Goal: Task Accomplishment & Management: Manage account settings

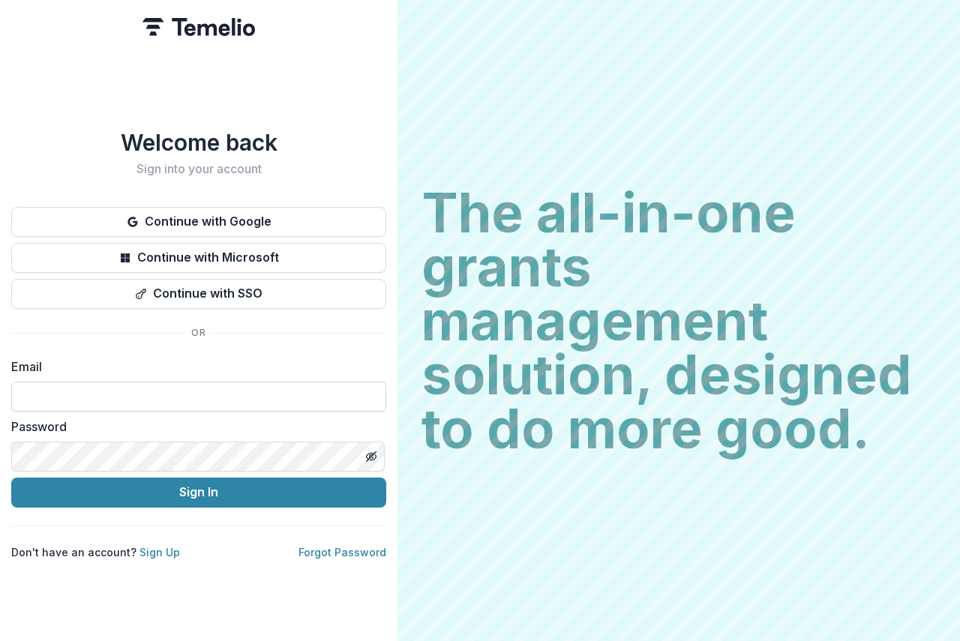
click at [82, 382] on input at bounding box center [198, 397] width 375 height 30
type input "**********"
click at [368, 451] on icon "Toggle password visibility" at bounding box center [371, 457] width 12 height 12
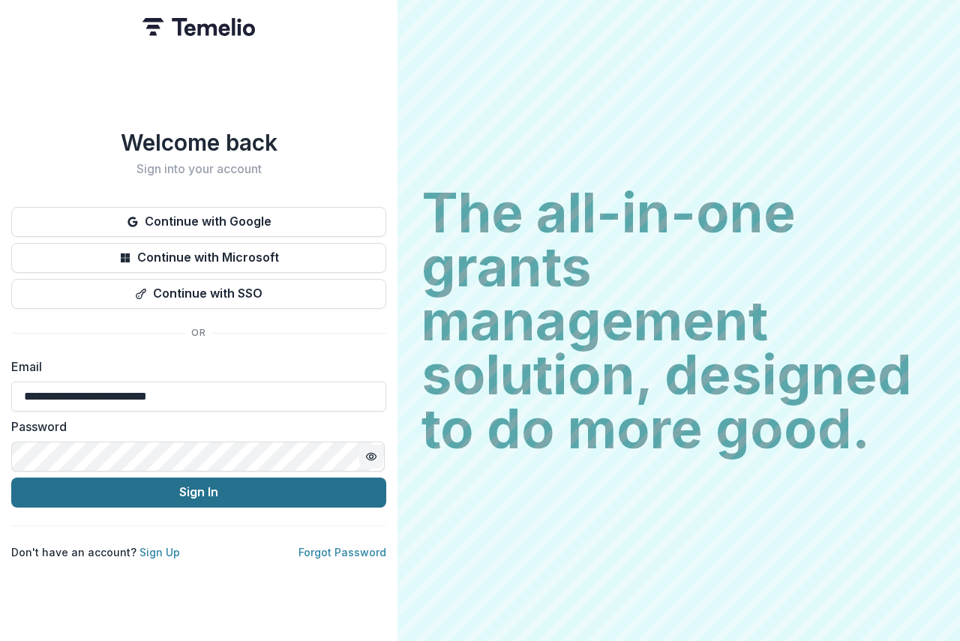
click at [244, 490] on button "Sign In" at bounding box center [198, 493] width 375 height 30
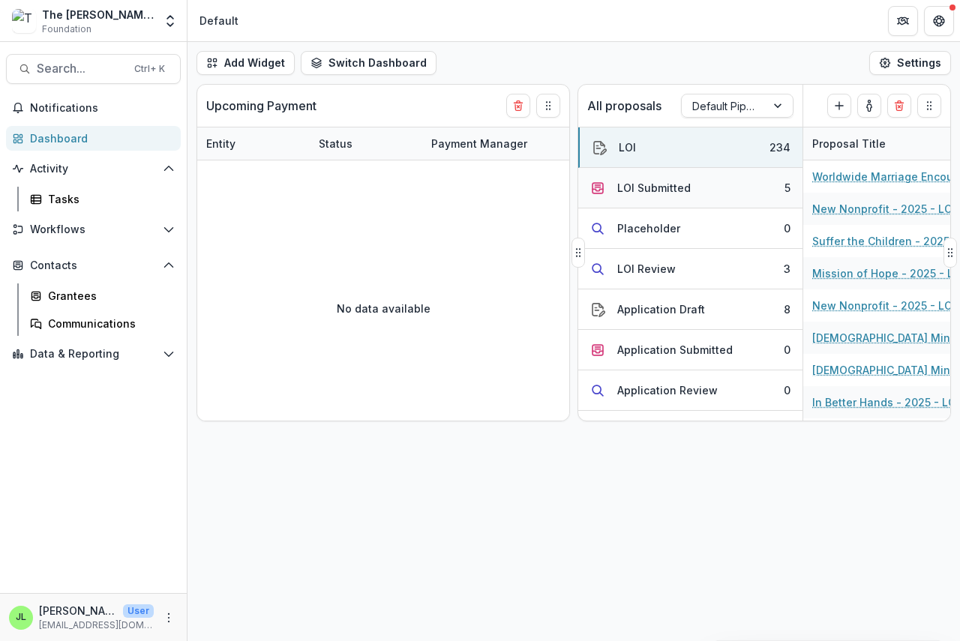
click at [647, 186] on div "LOI Submitted" at bounding box center [653, 188] width 73 height 16
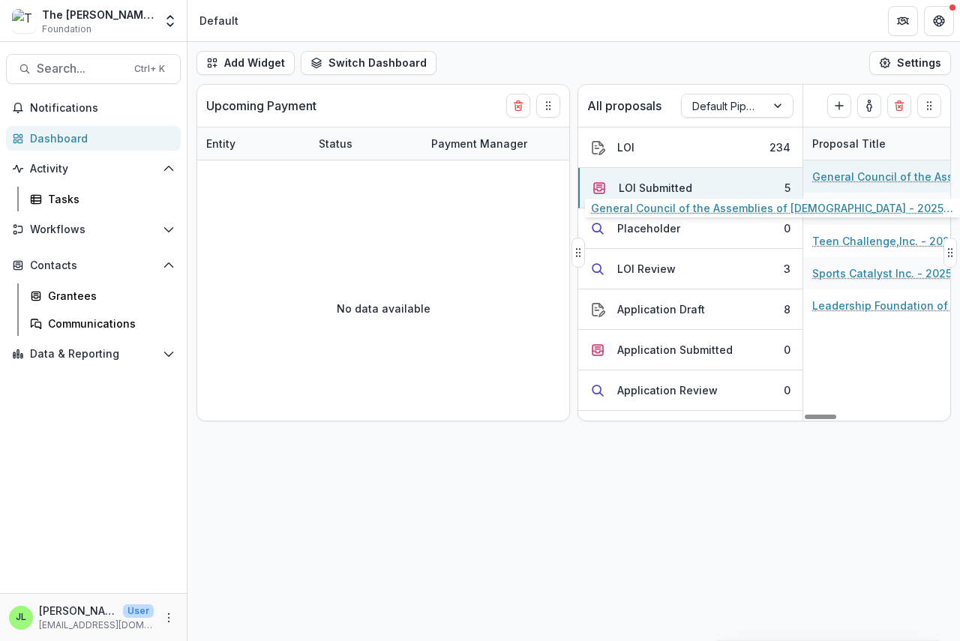
click at [904, 178] on link "General Council of the Assemblies of [DEMOGRAPHIC_DATA] - 2025 - LOI" at bounding box center [896, 177] width 169 height 16
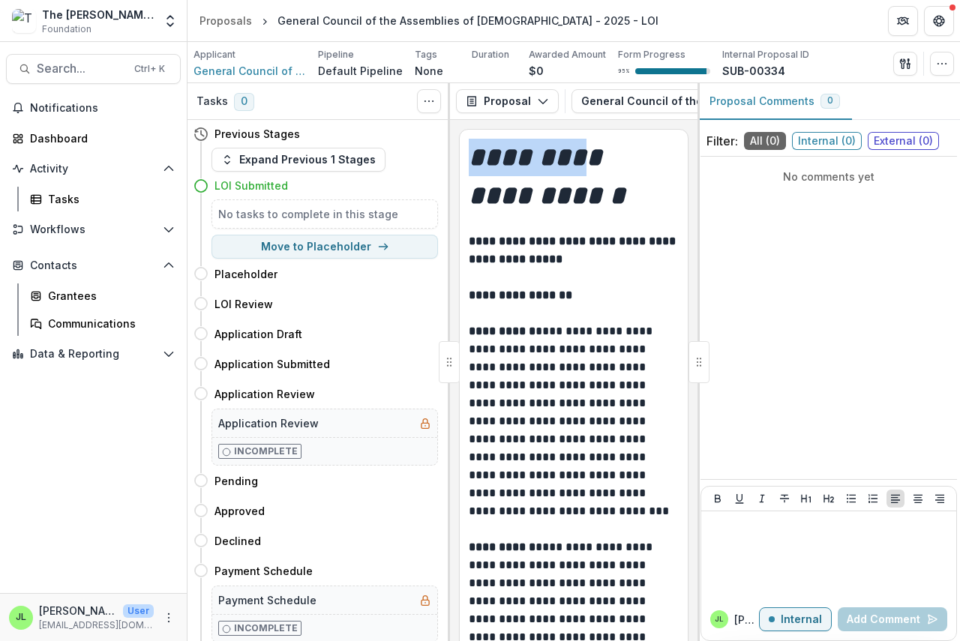
drag, startPoint x: 487, startPoint y: 118, endPoint x: 571, endPoint y: 124, distance: 84.2
click at [571, 124] on div "**********" at bounding box center [573, 362] width 247 height 558
click at [718, 100] on line "button" at bounding box center [718, 101] width 0 height 3
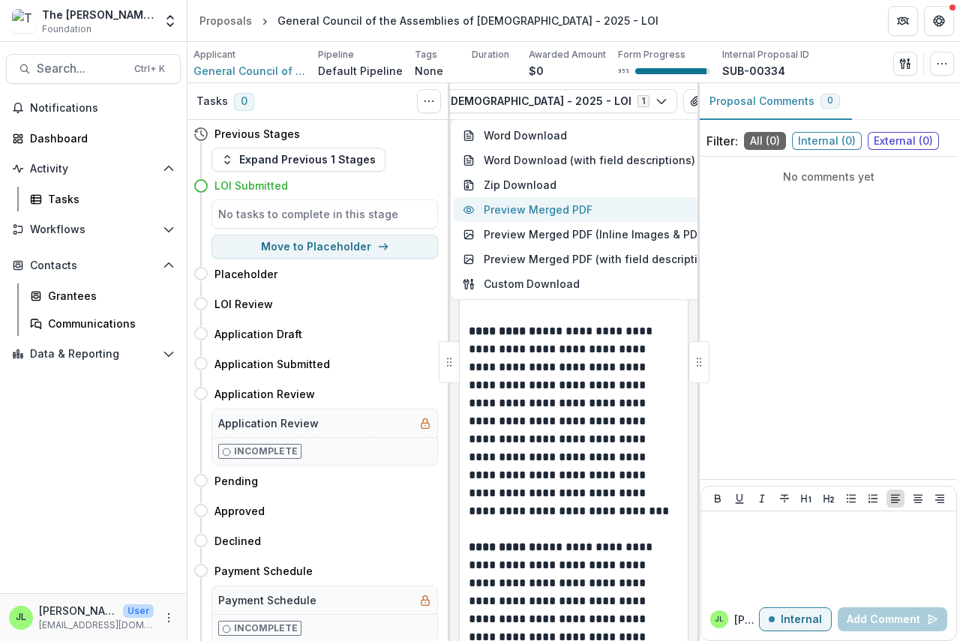
click at [560, 217] on button "Preview Merged PDF" at bounding box center [592, 209] width 276 height 25
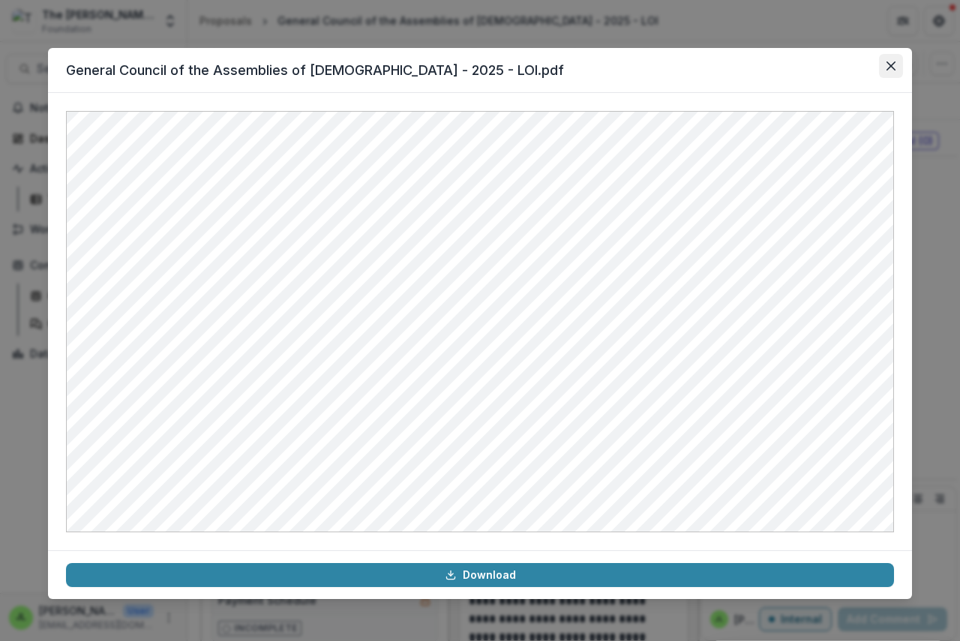
click at [890, 61] on icon "Close" at bounding box center [890, 65] width 9 height 9
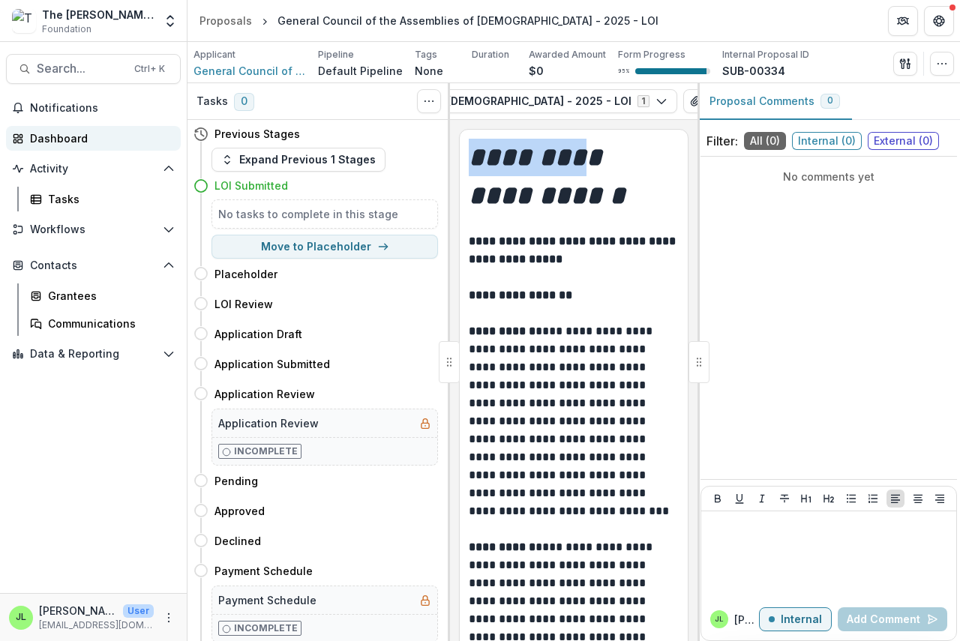
click at [36, 138] on div "Dashboard" at bounding box center [99, 138] width 139 height 16
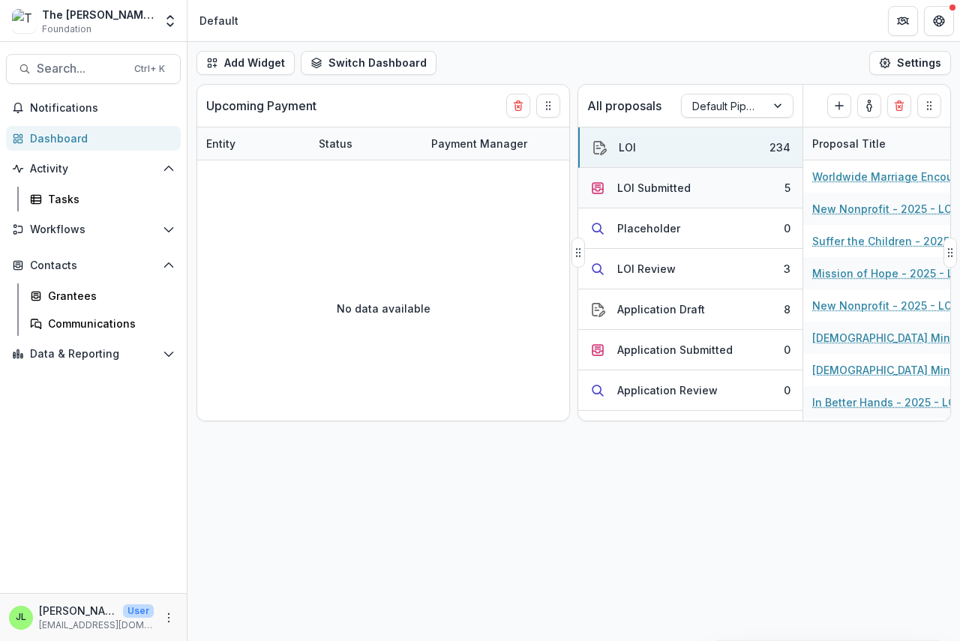
click at [643, 187] on div "LOI Submitted" at bounding box center [653, 188] width 73 height 16
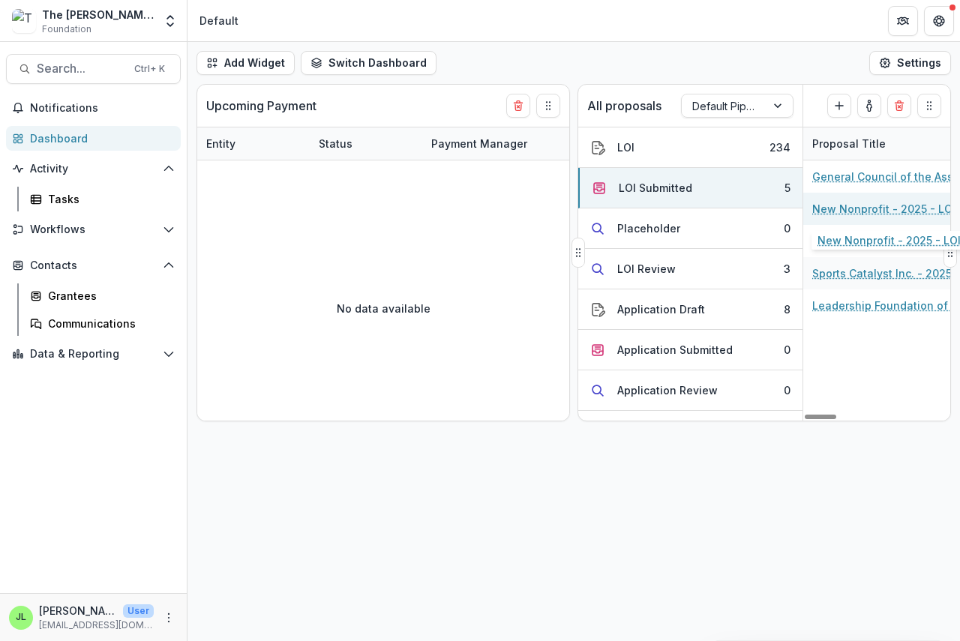
click at [837, 210] on link "New Nonprofit - 2025 - LOI" at bounding box center [883, 209] width 143 height 16
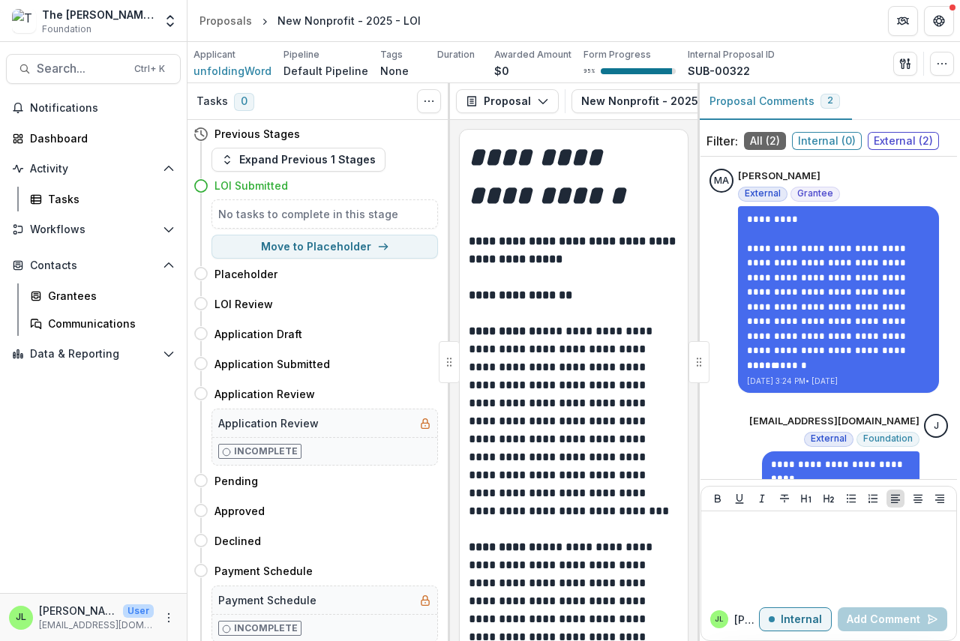
click at [496, 118] on div "Proposal Proposal Payments Reports Grant Agreements Board Summaries Bank Detail…" at bounding box center [573, 101] width 247 height 37
drag, startPoint x: 496, startPoint y: 118, endPoint x: 577, endPoint y: 124, distance: 81.1
click at [577, 124] on div "**********" at bounding box center [573, 362] width 247 height 558
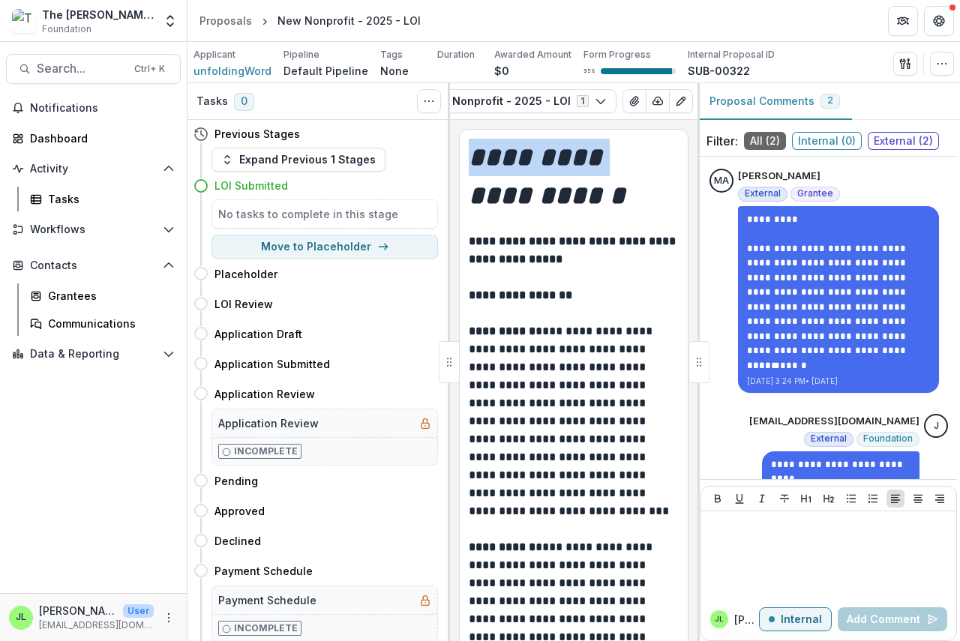
scroll to position [0, 199]
click at [614, 100] on line "button" at bounding box center [614, 101] width 0 height 3
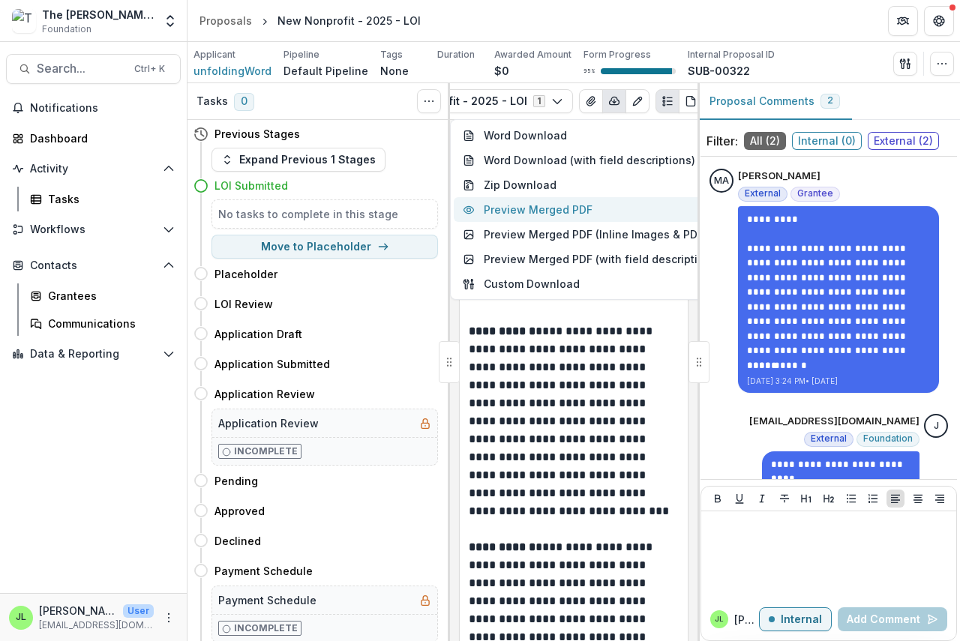
click at [565, 211] on button "Preview Merged PDF" at bounding box center [592, 209] width 276 height 25
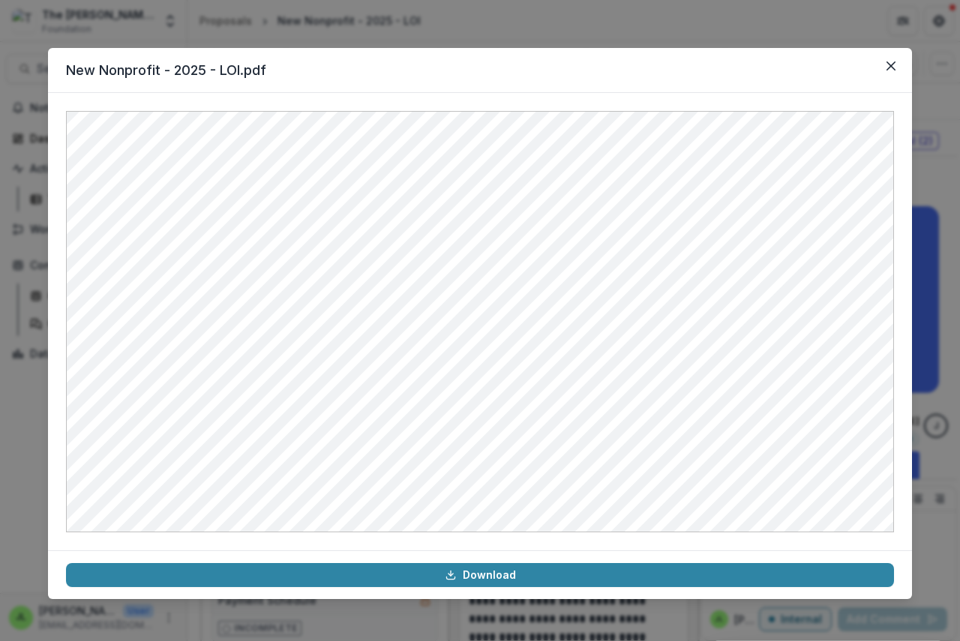
click at [906, 70] on header "New Nonprofit - 2025 - LOI.pdf" at bounding box center [480, 70] width 864 height 45
click at [894, 59] on button "Close" at bounding box center [891, 66] width 24 height 24
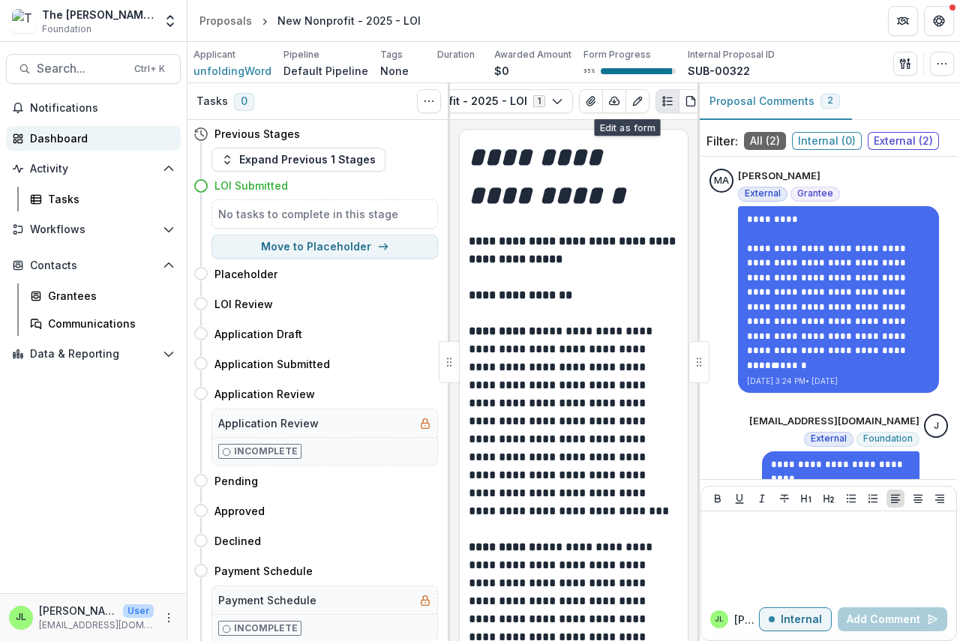
click at [43, 136] on div "Dashboard" at bounding box center [99, 138] width 139 height 16
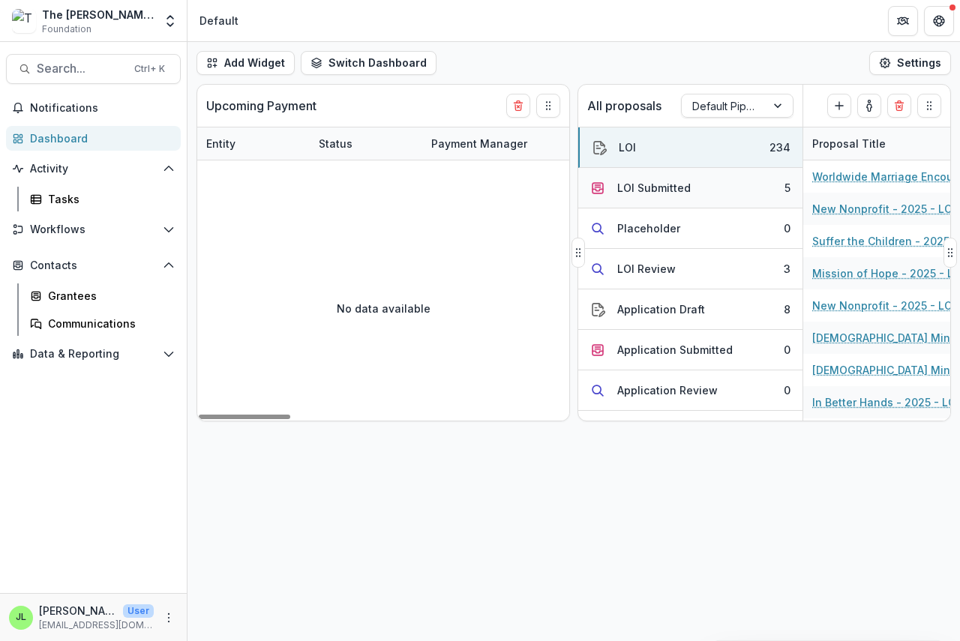
click at [659, 184] on div "LOI Submitted" at bounding box center [653, 188] width 73 height 16
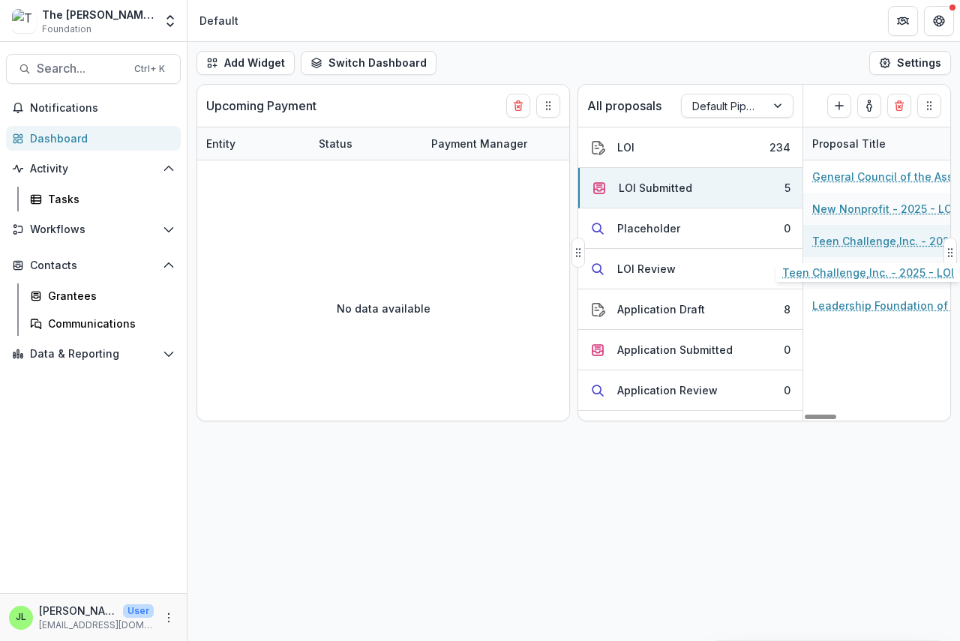
click at [855, 238] on link "Teen Challenge,Inc. - 2025 - LOI" at bounding box center [896, 241] width 169 height 16
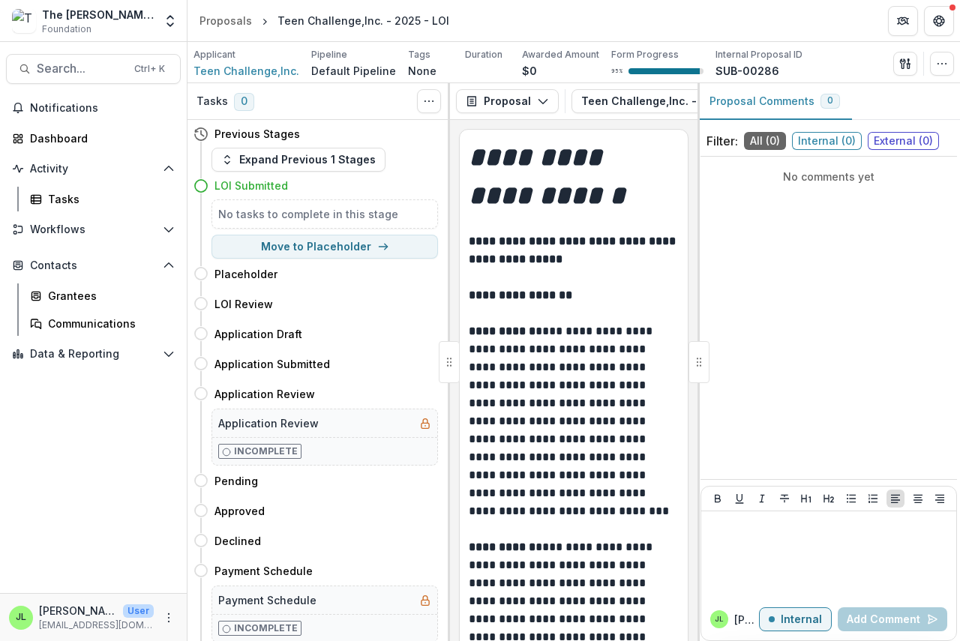
click at [509, 117] on div "Proposal Proposal Payments Reports Grant Agreements Board Summaries Bank Detail…" at bounding box center [573, 101] width 247 height 37
drag, startPoint x: 513, startPoint y: 118, endPoint x: 556, endPoint y: 117, distance: 42.8
click at [666, 129] on div "**********" at bounding box center [573, 362] width 247 height 558
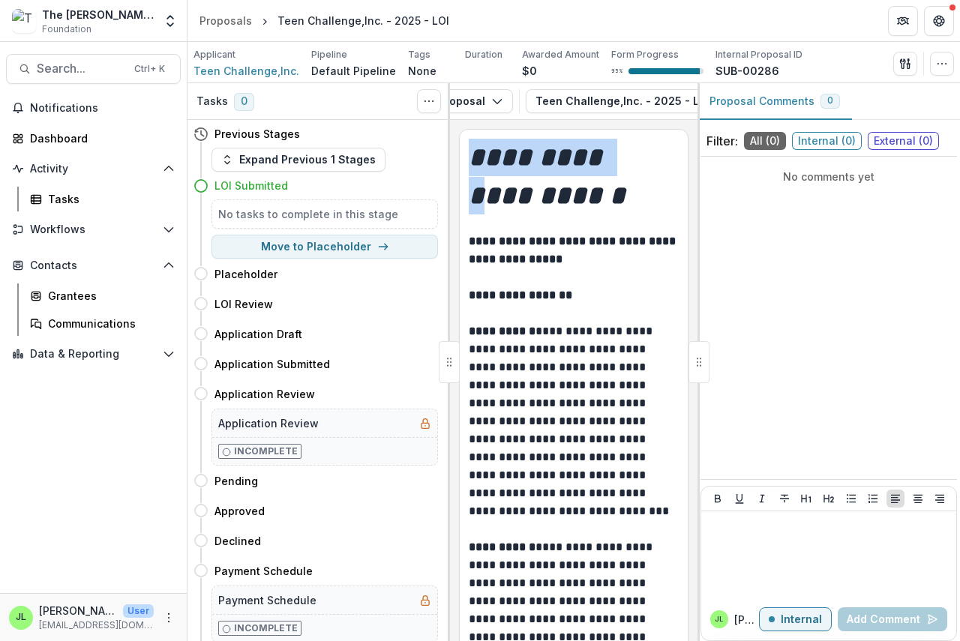
scroll to position [0, 226]
click at [611, 100] on icon "button" at bounding box center [617, 101] width 12 height 12
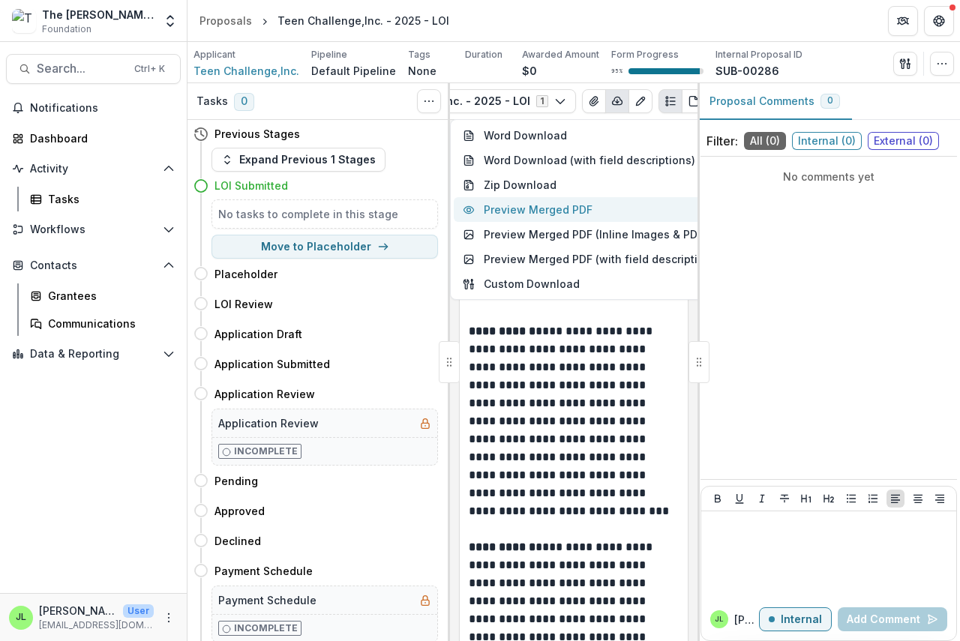
click at [577, 208] on button "Preview Merged PDF" at bounding box center [592, 209] width 276 height 25
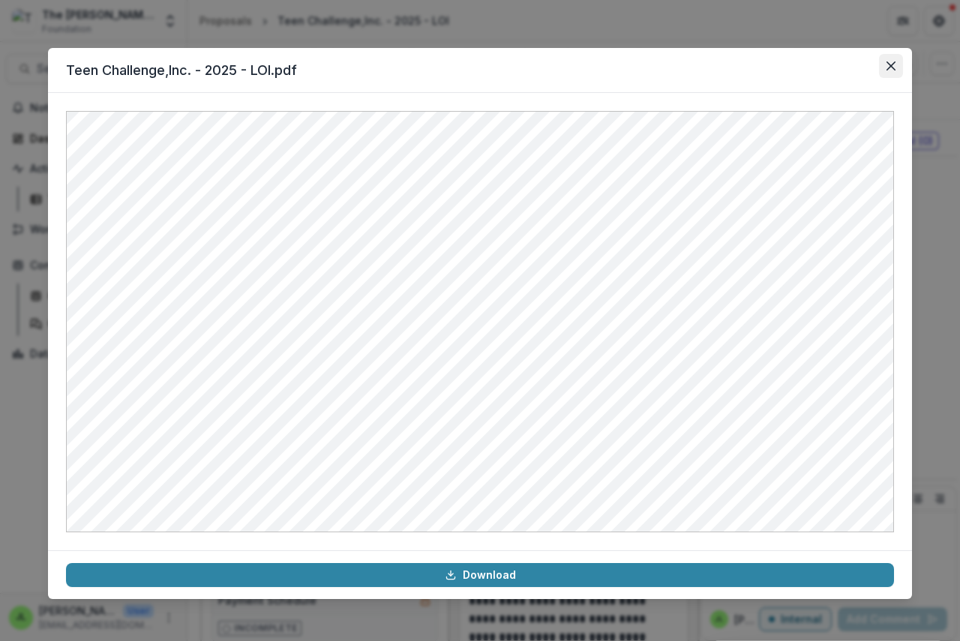
click at [888, 64] on icon "Close" at bounding box center [890, 65] width 9 height 9
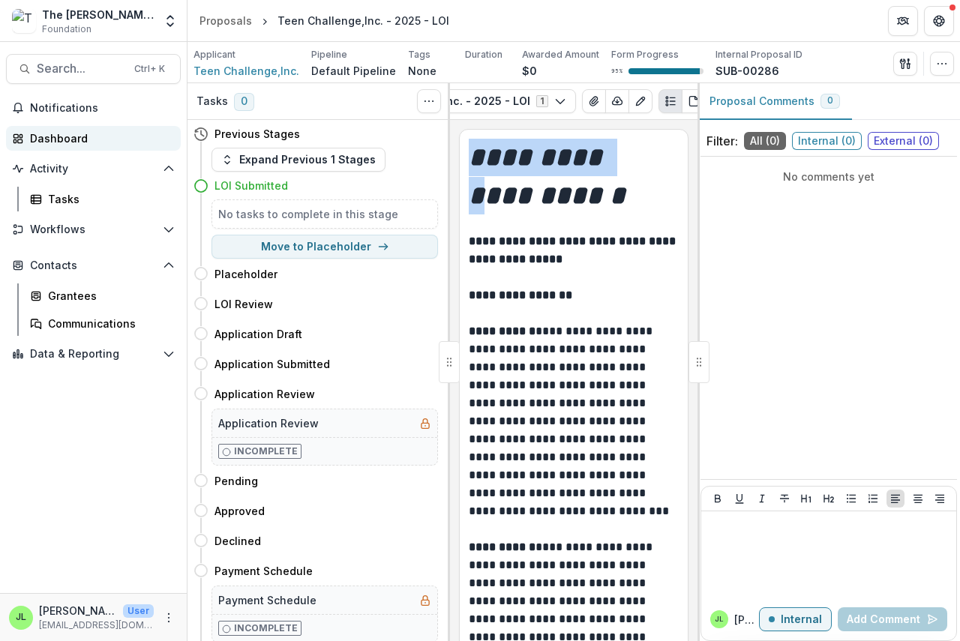
click at [40, 142] on div "Dashboard" at bounding box center [99, 138] width 139 height 16
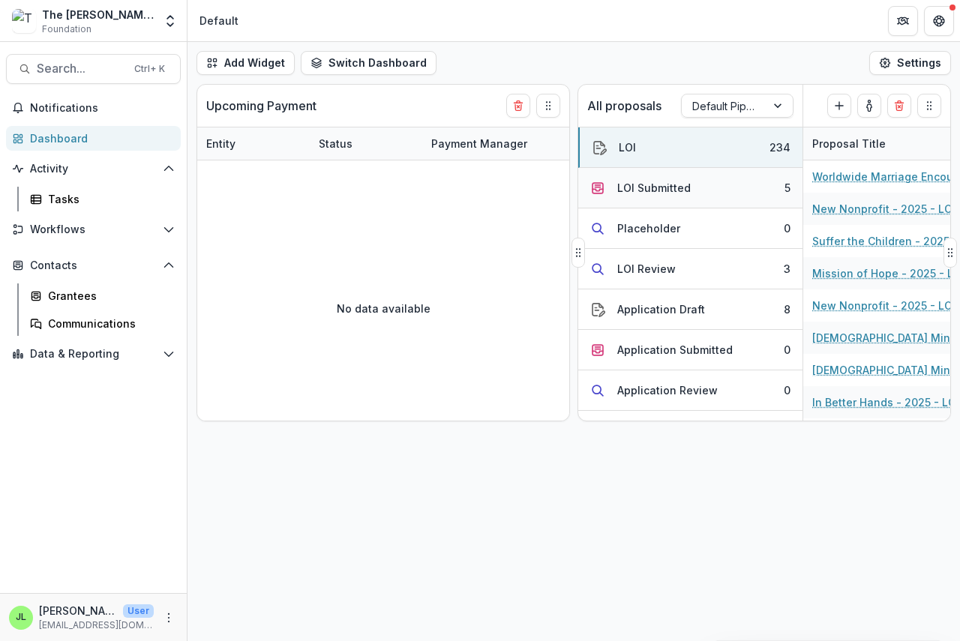
click at [627, 188] on div "LOI Submitted" at bounding box center [653, 188] width 73 height 16
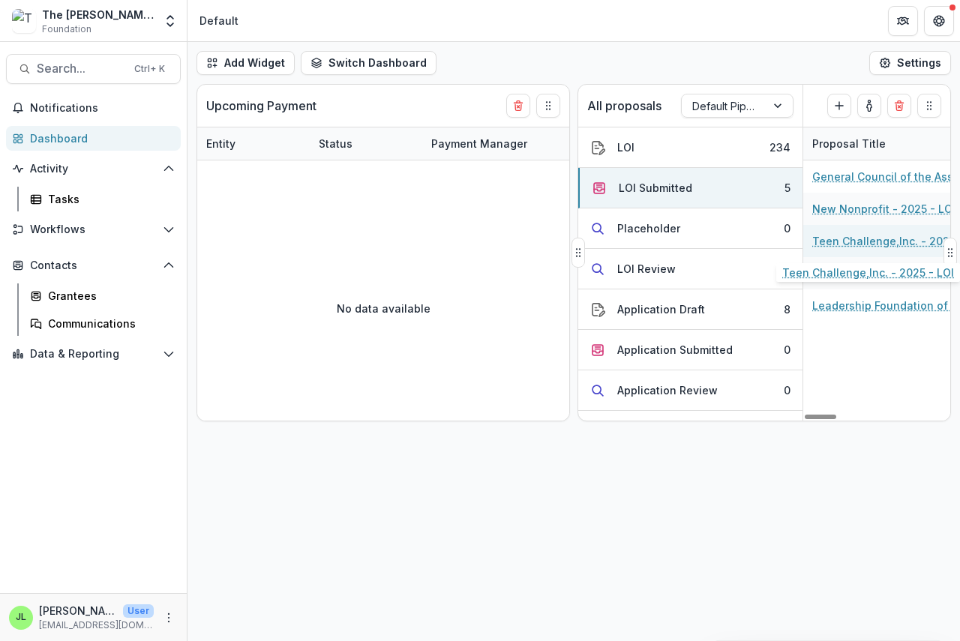
click at [882, 240] on link "Teen Challenge,Inc. - 2025 - LOI" at bounding box center [896, 241] width 169 height 16
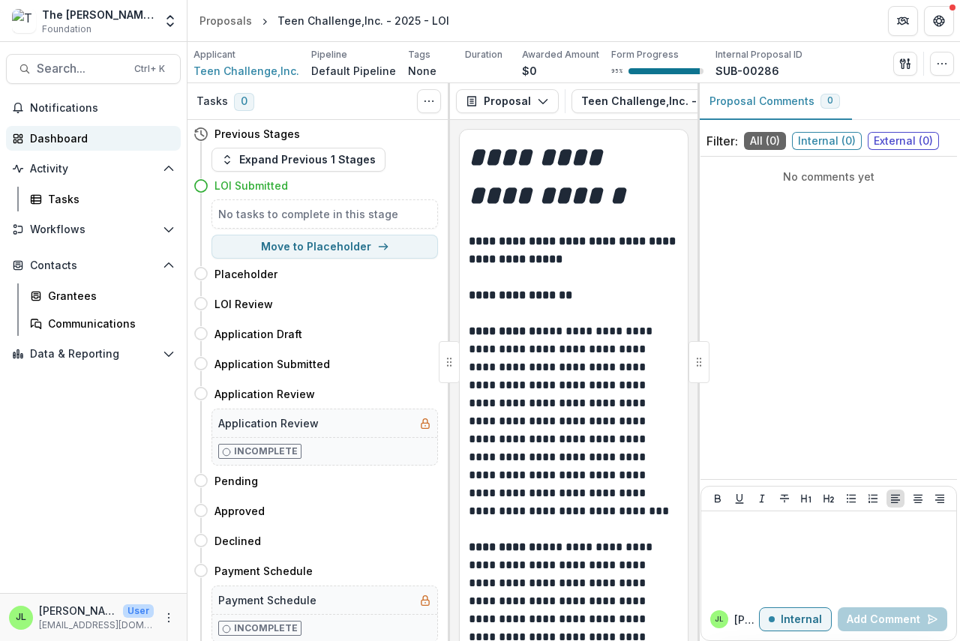
click at [52, 138] on div "Dashboard" at bounding box center [99, 138] width 139 height 16
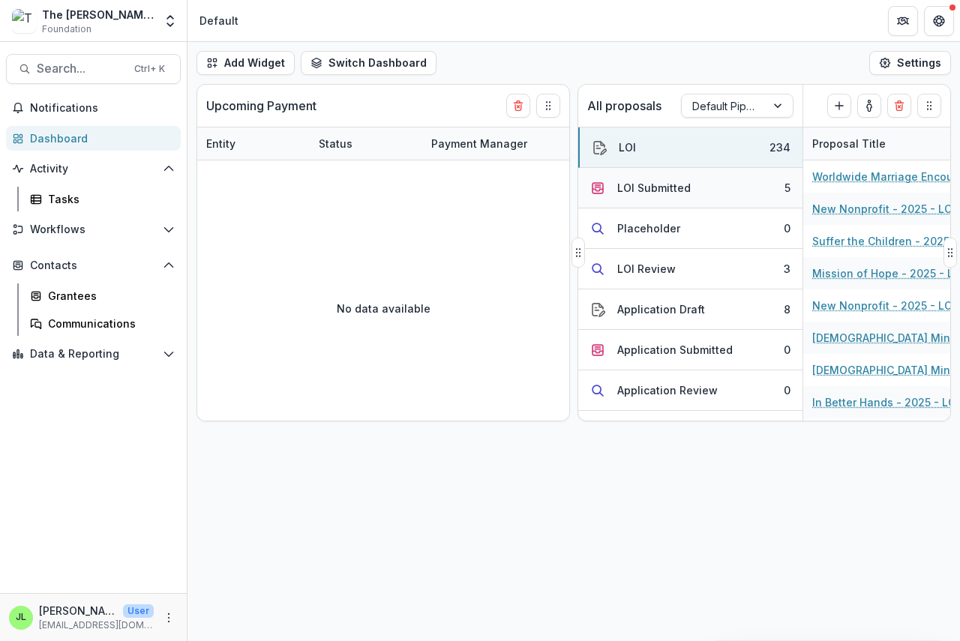
click at [654, 189] on div "LOI Submitted" at bounding box center [653, 188] width 73 height 16
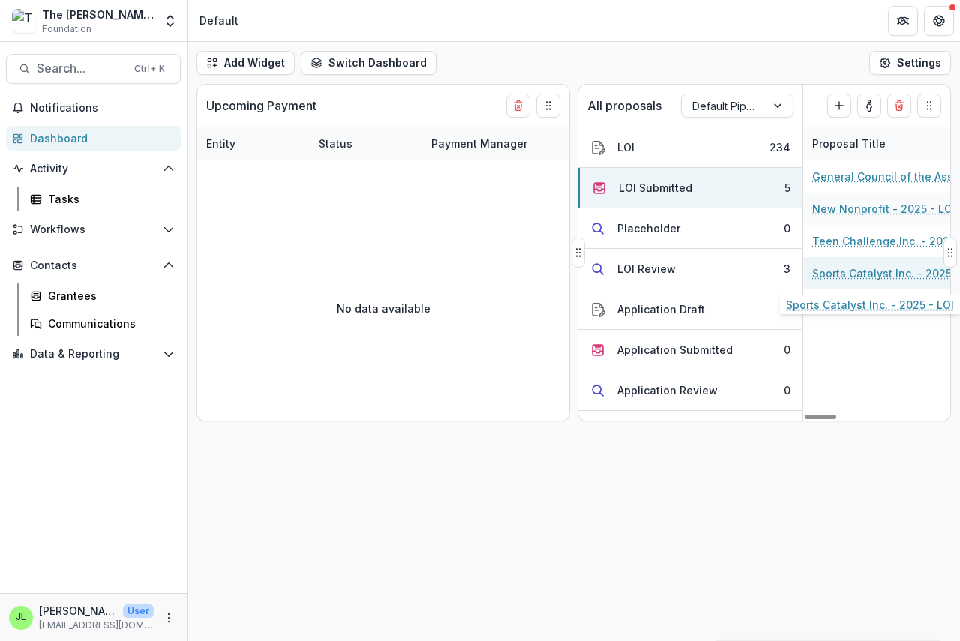
click at [859, 275] on link "Sports Catalyst Inc. - 2025 - LOI" at bounding box center [896, 273] width 168 height 16
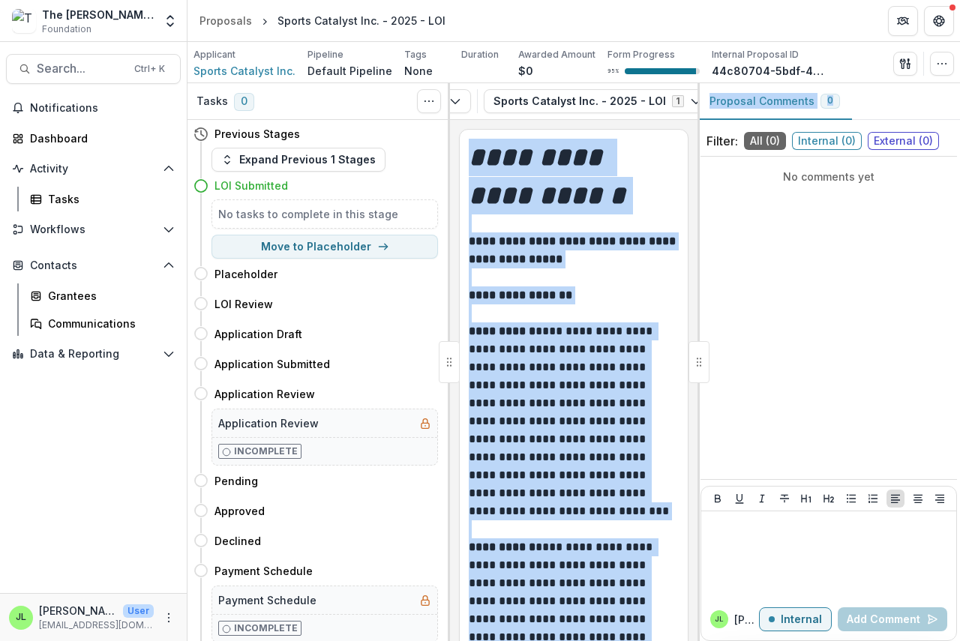
drag, startPoint x: 553, startPoint y: 121, endPoint x: 695, endPoint y: 127, distance: 141.8
click at [701, 127] on div "**********" at bounding box center [573, 362] width 772 height 558
drag, startPoint x: 120, startPoint y: 172, endPoint x: 129, endPoint y: 173, distance: 9.1
click at [124, 173] on span "Activity" at bounding box center [93, 169] width 127 height 13
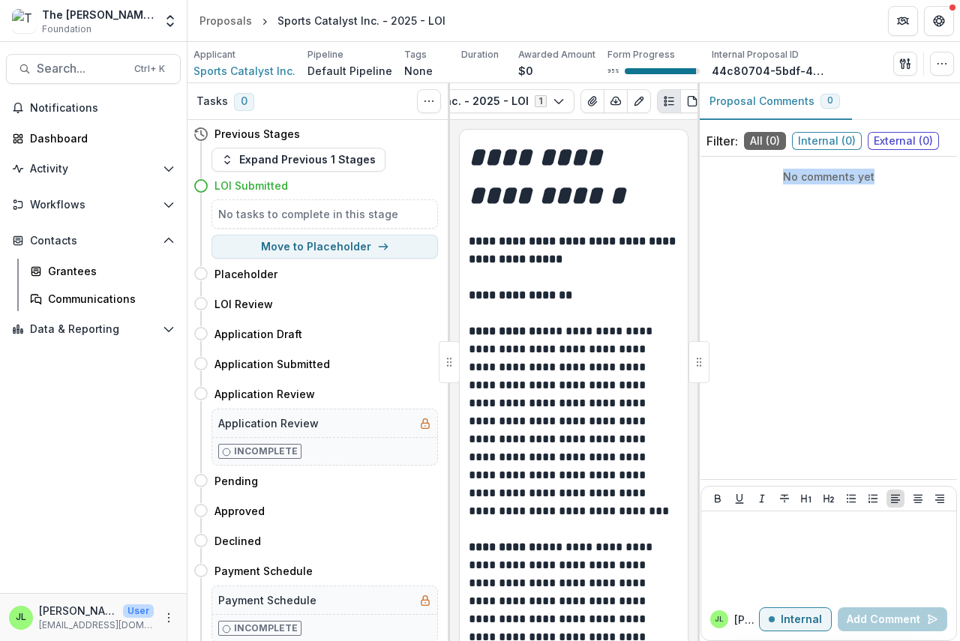
drag, startPoint x: 750, startPoint y: 291, endPoint x: 875, endPoint y: 298, distance: 125.4
click at [875, 298] on div "No comments yet" at bounding box center [828, 318] width 256 height 310
click at [609, 103] on icon "button" at bounding box center [615, 101] width 12 height 12
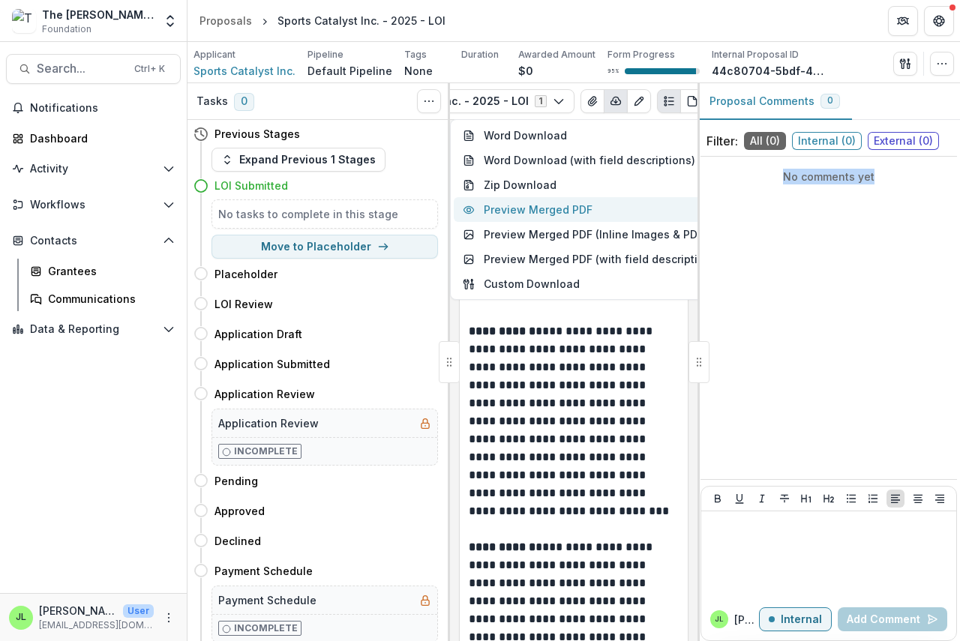
click at [568, 206] on button "Preview Merged PDF" at bounding box center [592, 209] width 276 height 25
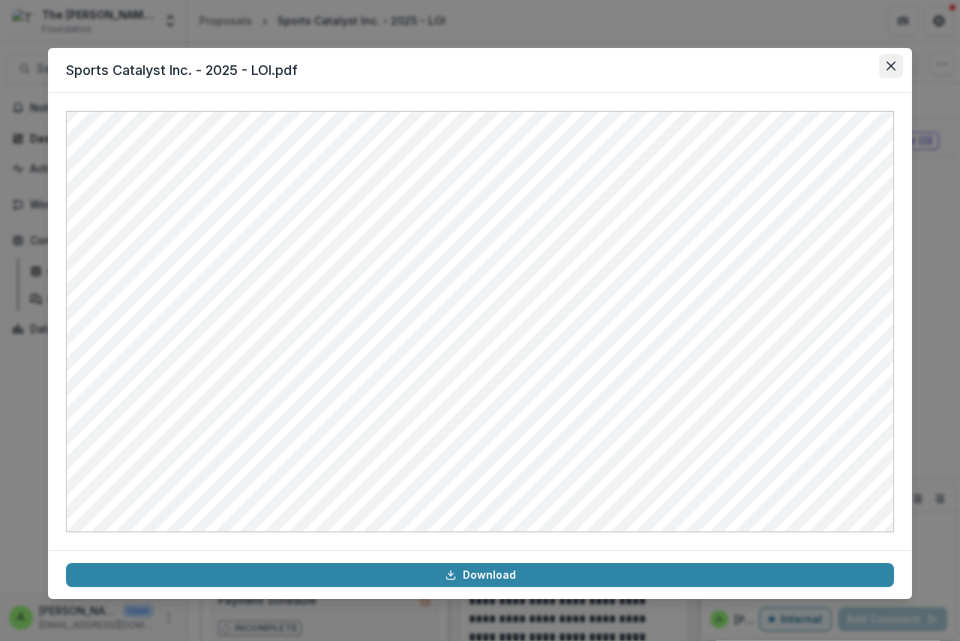
click at [891, 64] on icon "Close" at bounding box center [890, 65] width 9 height 9
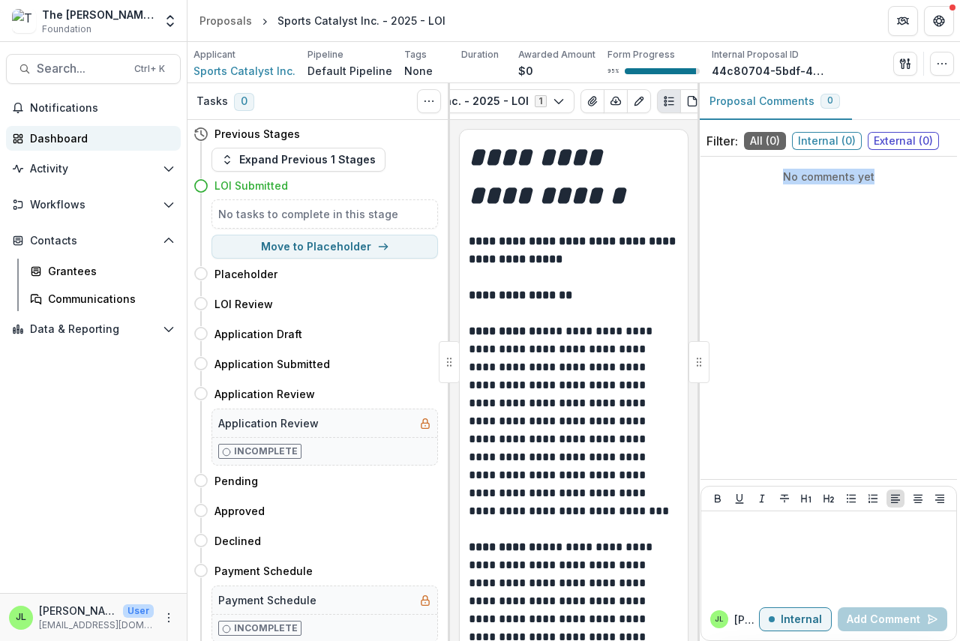
click at [64, 133] on div "Dashboard" at bounding box center [99, 138] width 139 height 16
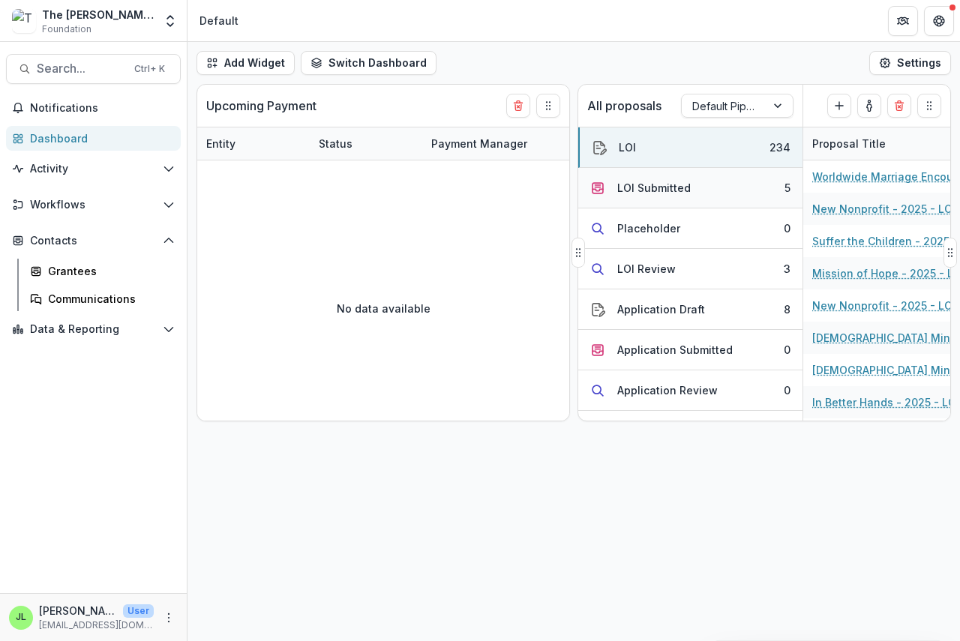
click at [671, 190] on div "LOI Submitted" at bounding box center [653, 188] width 73 height 16
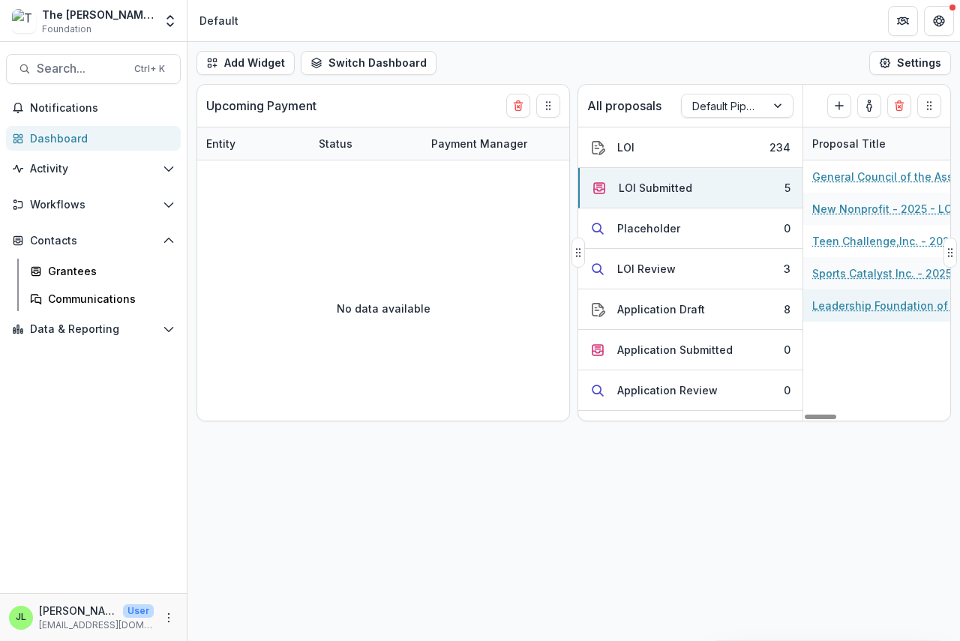
click at [863, 306] on link "Leadership Foundation of Oklahoma, Inc - 2024 - LOI" at bounding box center [896, 306] width 169 height 16
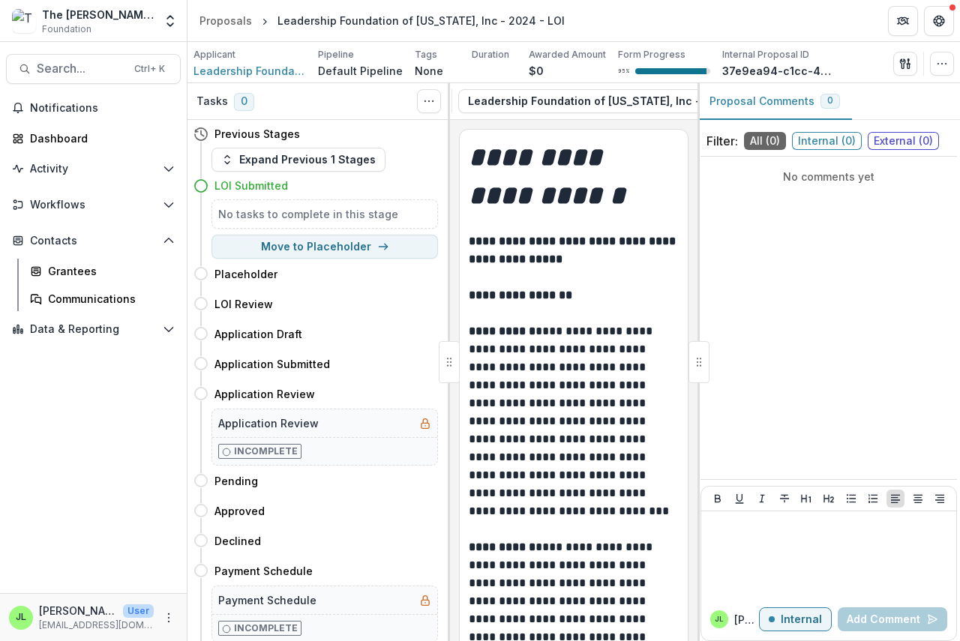
scroll to position [0, 330]
click at [624, 99] on icon "button" at bounding box center [630, 101] width 12 height 12
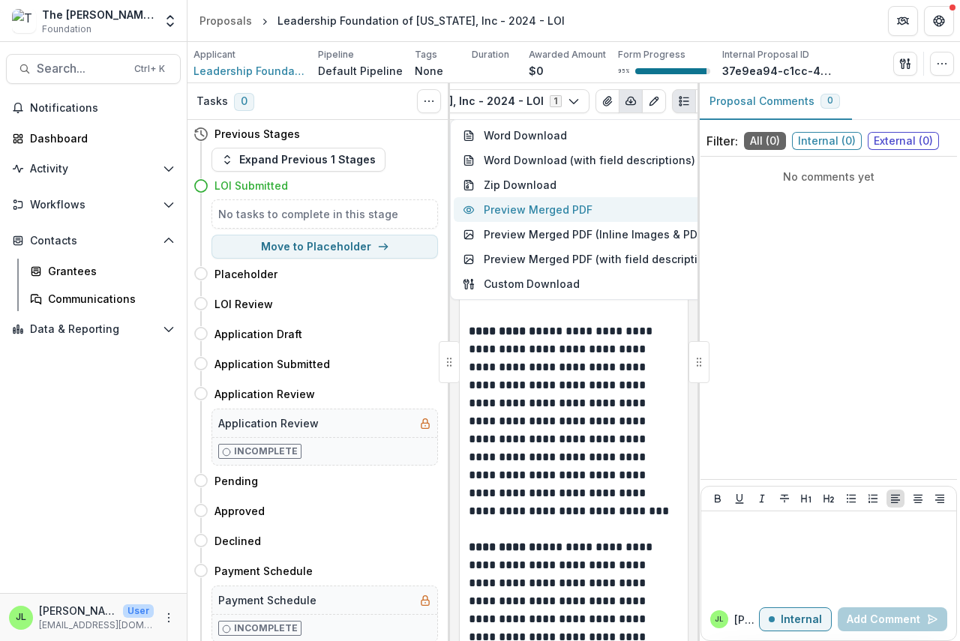
click at [559, 209] on button "Preview Merged PDF" at bounding box center [592, 209] width 276 height 25
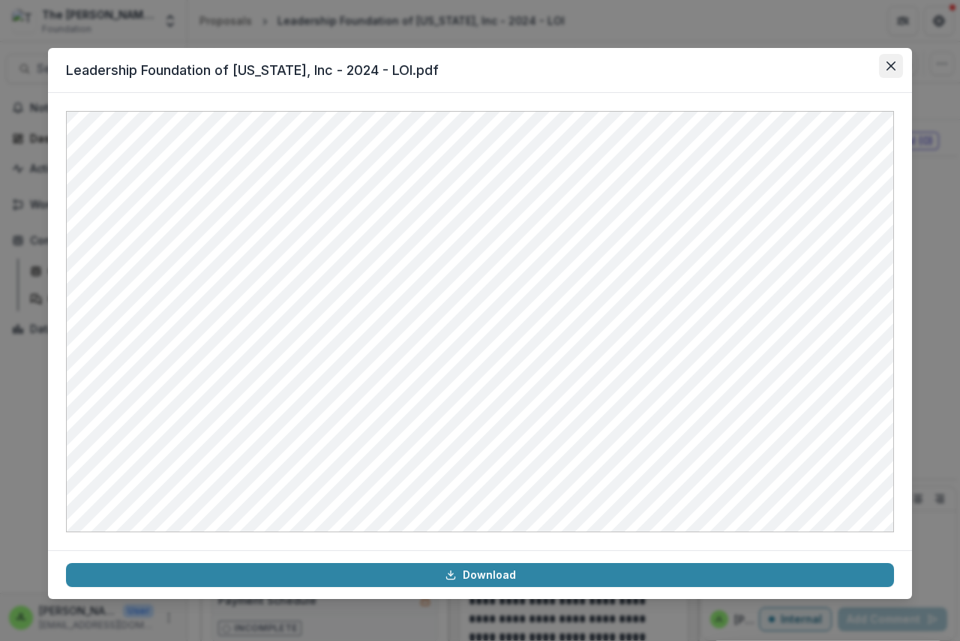
click at [888, 61] on button "Close" at bounding box center [891, 66] width 24 height 24
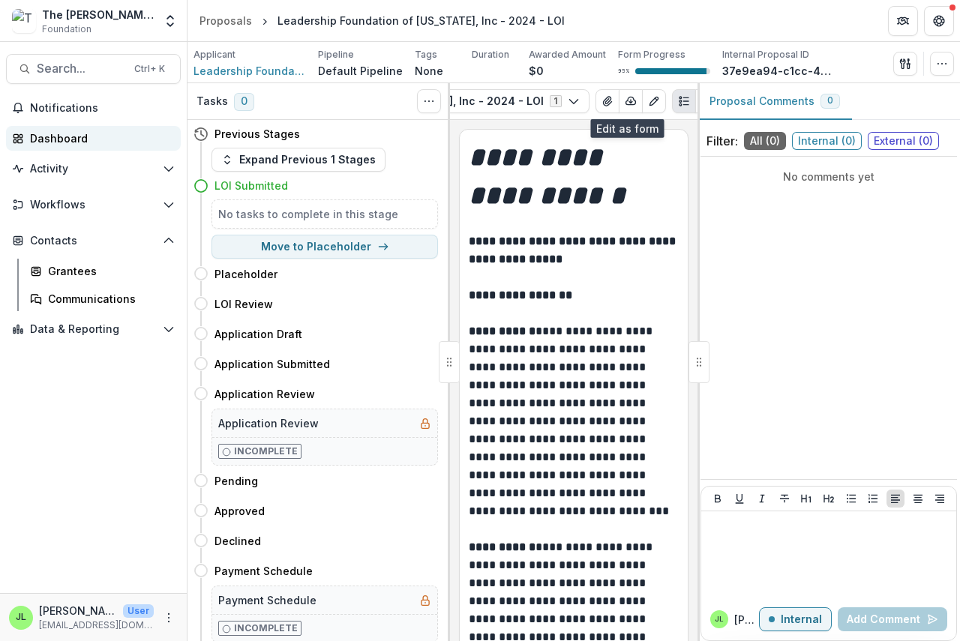
click at [40, 134] on div "Dashboard" at bounding box center [99, 138] width 139 height 16
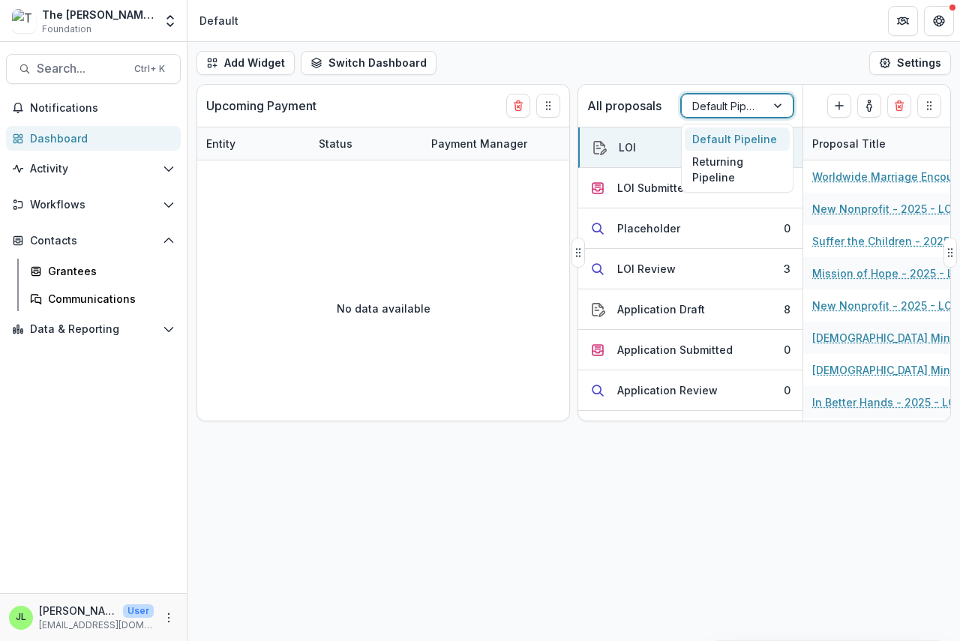
click at [732, 103] on div at bounding box center [723, 106] width 63 height 19
click at [711, 175] on div "Returning Pipeline" at bounding box center [736, 170] width 105 height 39
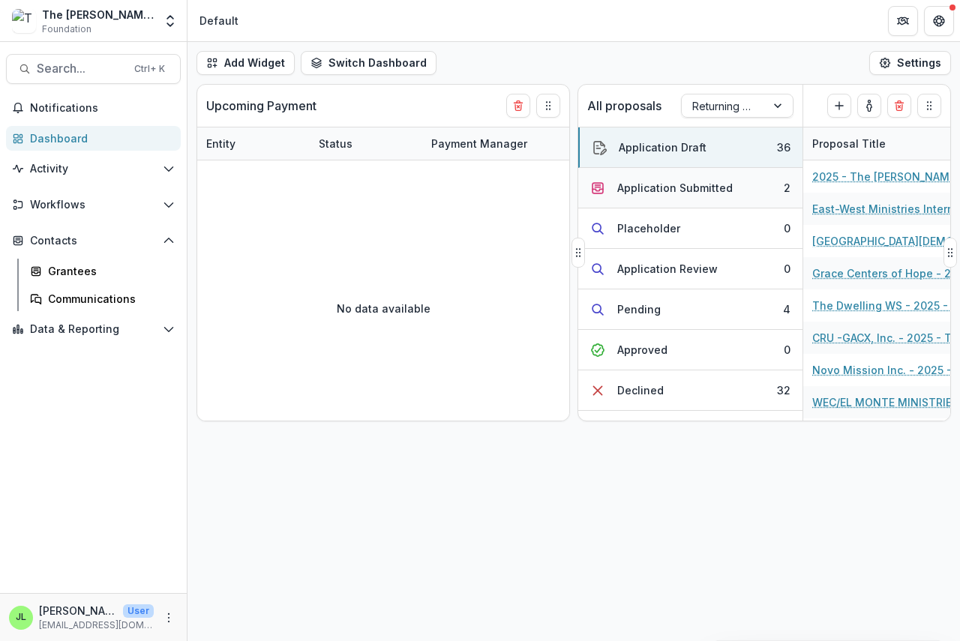
click at [666, 192] on div "Application Submitted" at bounding box center [674, 188] width 115 height 16
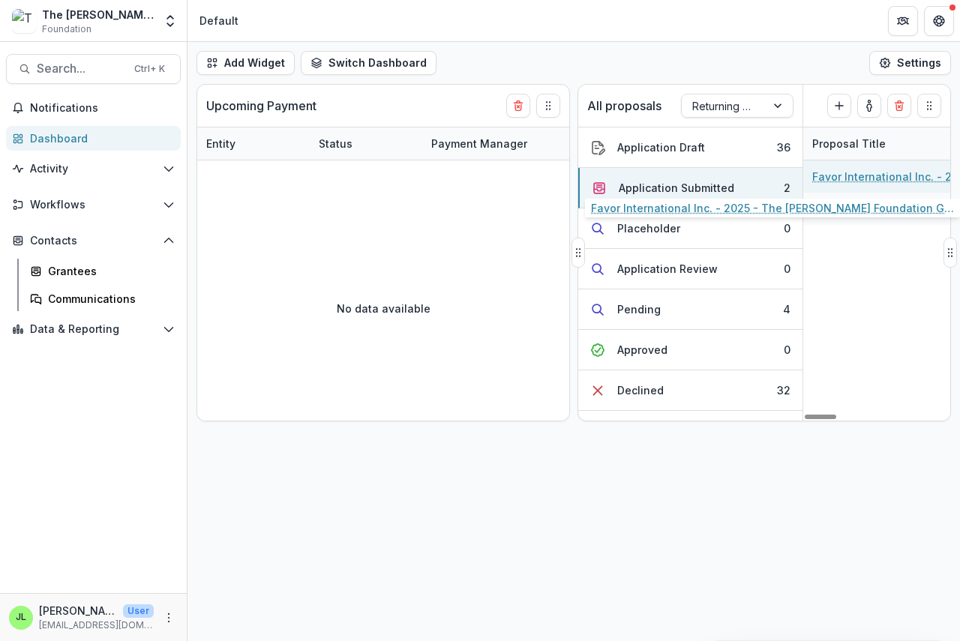
click at [845, 177] on link "Favor International Inc. - 2025 - The Bolick Foundation Grant Proposal Applicat…" at bounding box center [896, 177] width 169 height 16
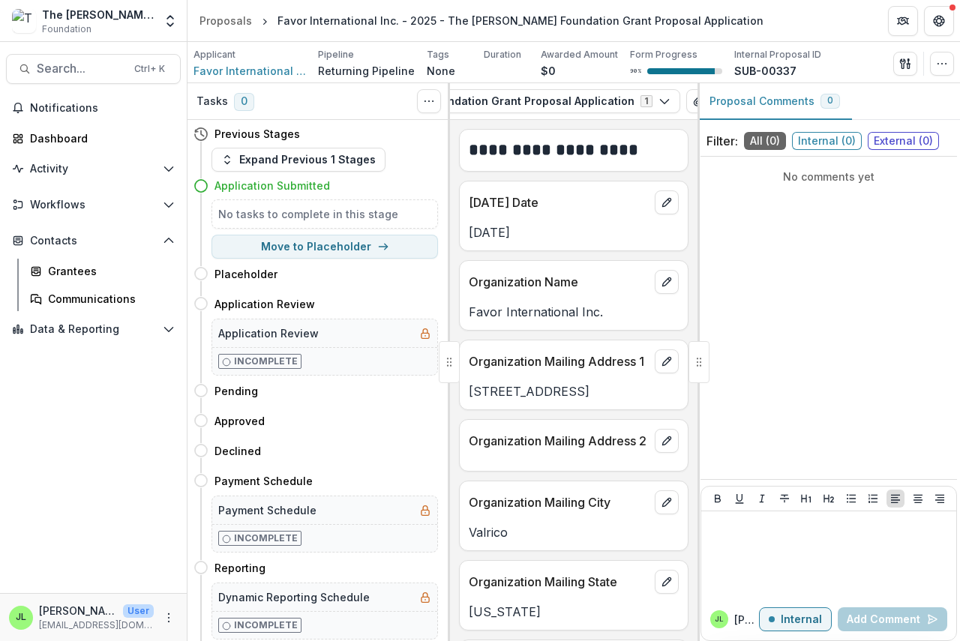
scroll to position [0, 476]
click at [681, 97] on icon "button" at bounding box center [686, 100] width 10 height 7
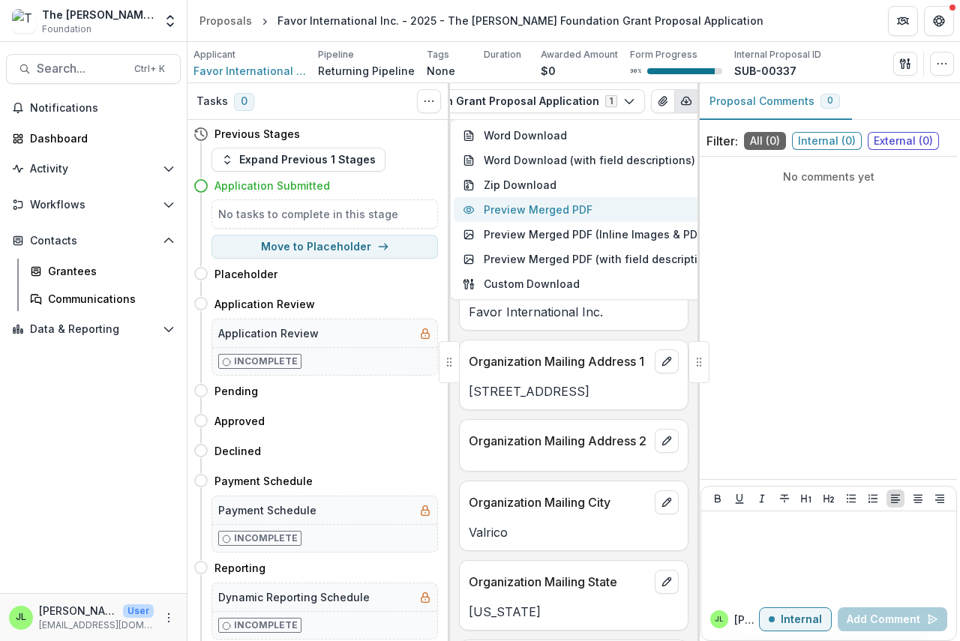
click at [545, 211] on button "Preview Merged PDF" at bounding box center [592, 209] width 276 height 25
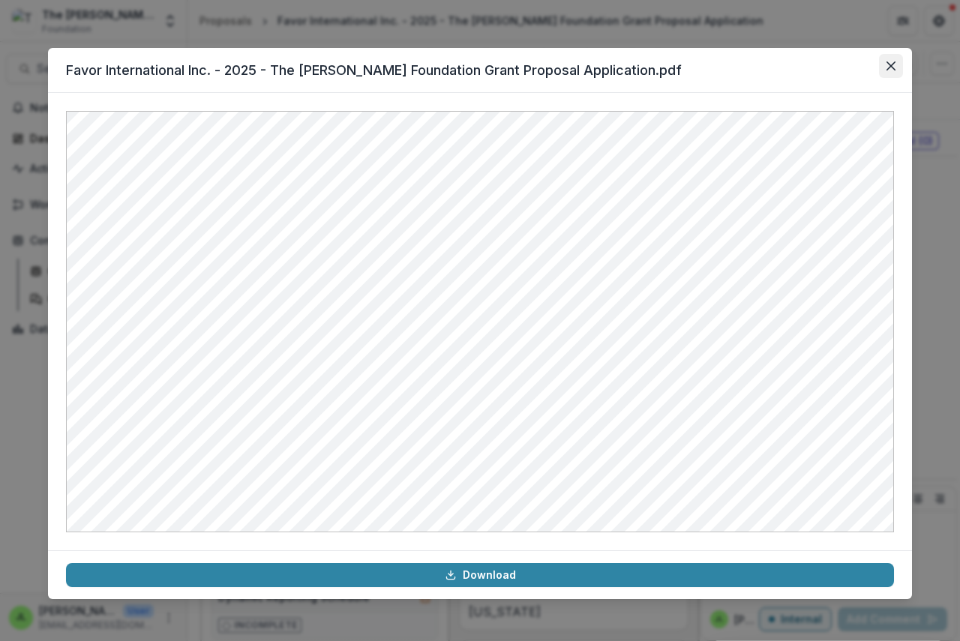
click at [885, 63] on button "Close" at bounding box center [891, 66] width 24 height 24
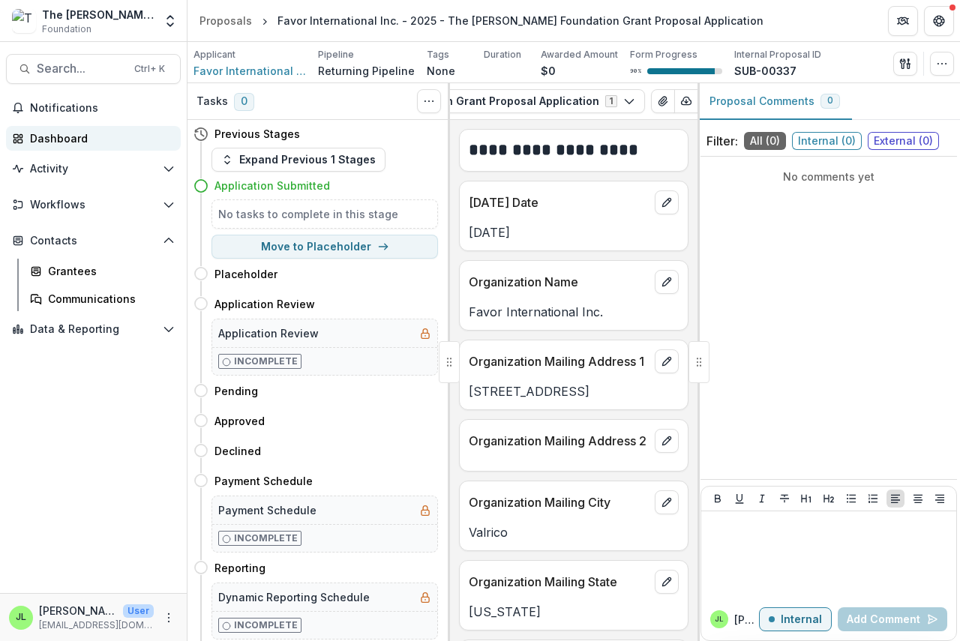
click at [52, 133] on div "Dashboard" at bounding box center [99, 138] width 139 height 16
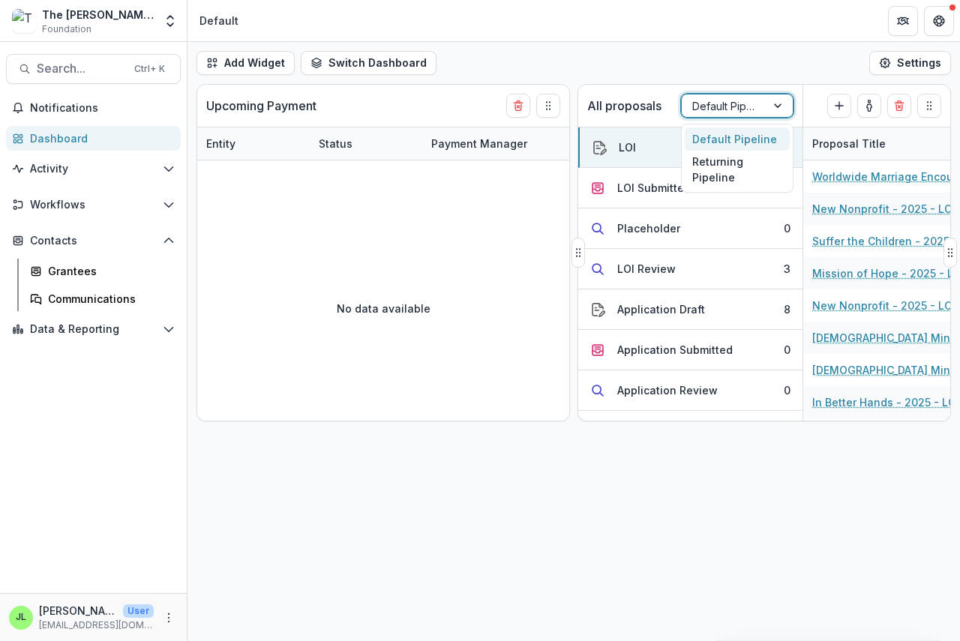
click at [736, 106] on div at bounding box center [723, 106] width 63 height 19
click at [728, 169] on div "Returning Pipeline" at bounding box center [736, 170] width 105 height 39
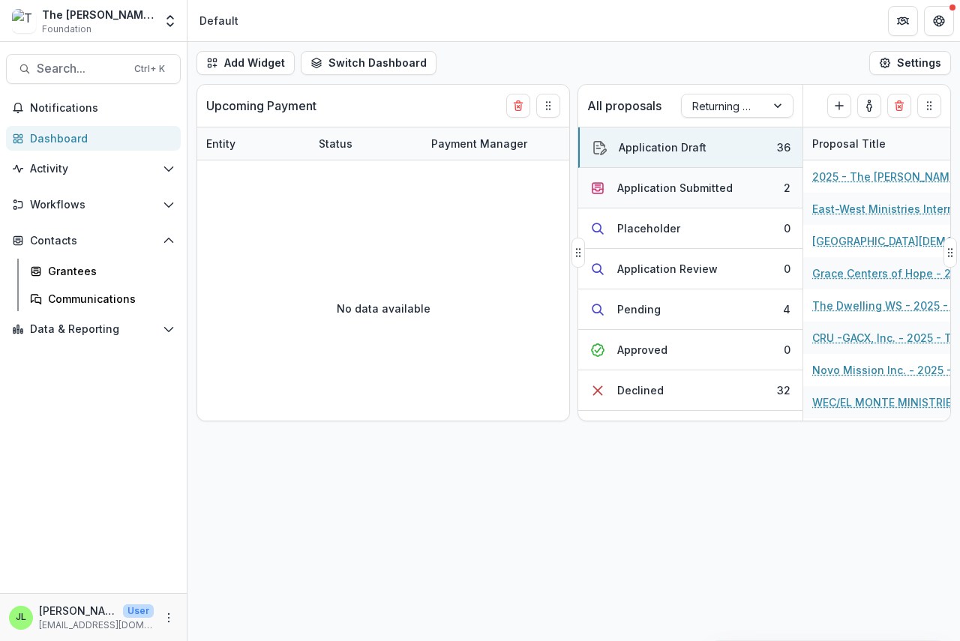
click at [677, 190] on div "Application Submitted" at bounding box center [674, 188] width 115 height 16
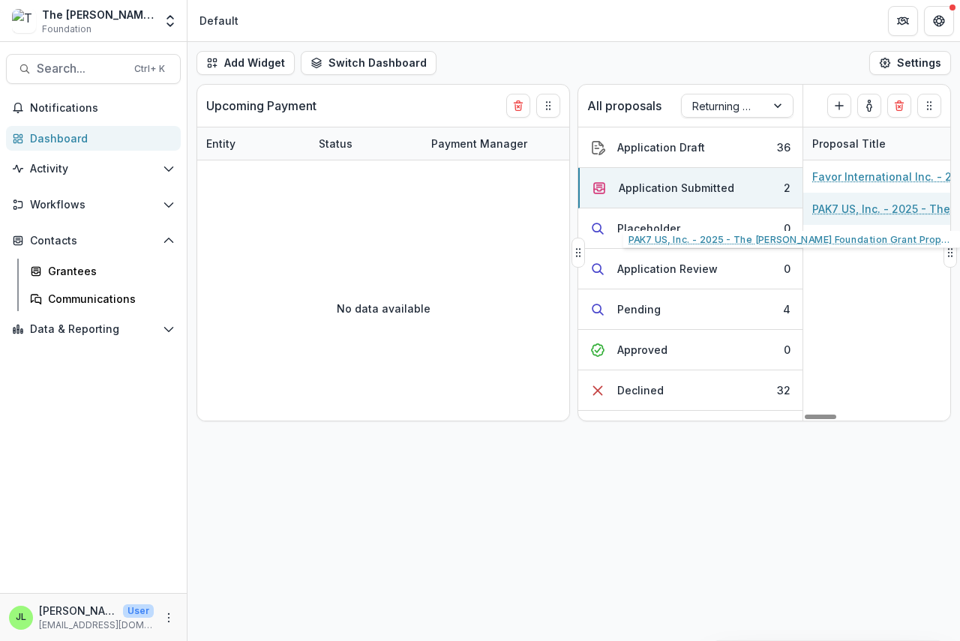
click at [846, 213] on link "PAK7 US, Inc. - 2025 - The Bolick Foundation Grant Proposal Application" at bounding box center [896, 209] width 169 height 16
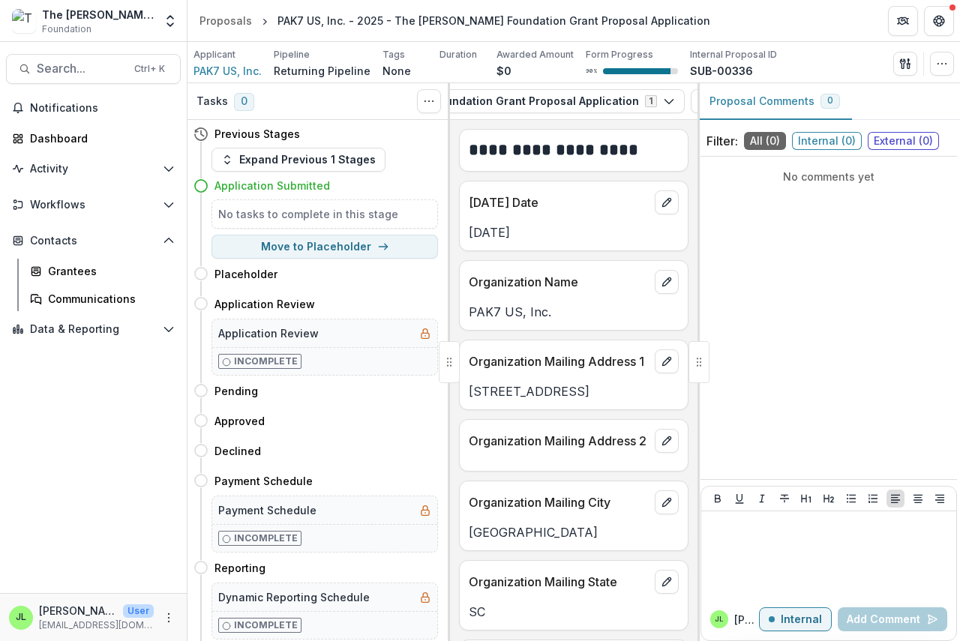
scroll to position [0, 428]
click at [676, 101] on icon "button" at bounding box center [681, 100] width 10 height 7
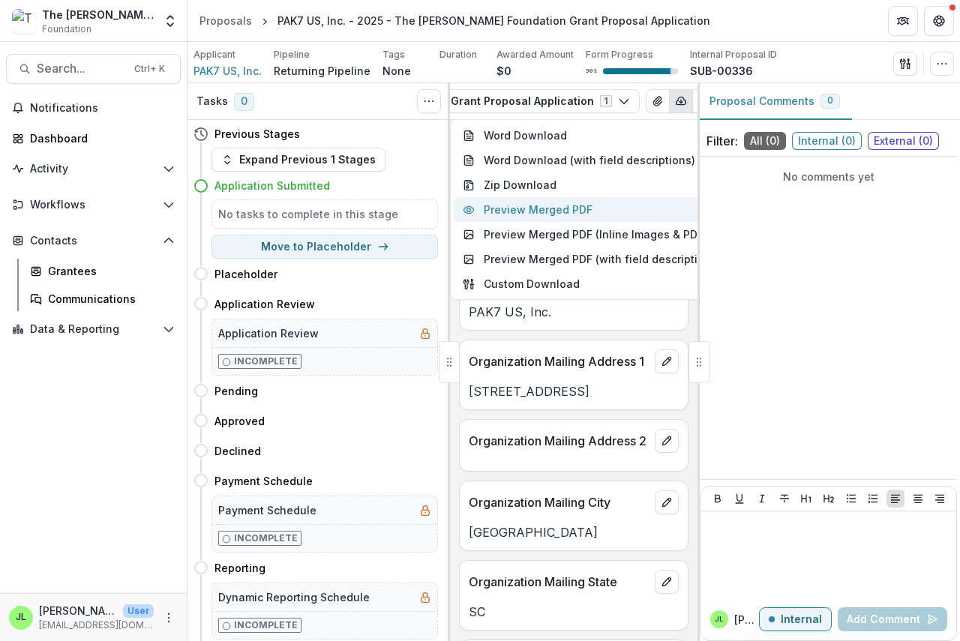
click at [559, 212] on button "Preview Merged PDF" at bounding box center [592, 209] width 276 height 25
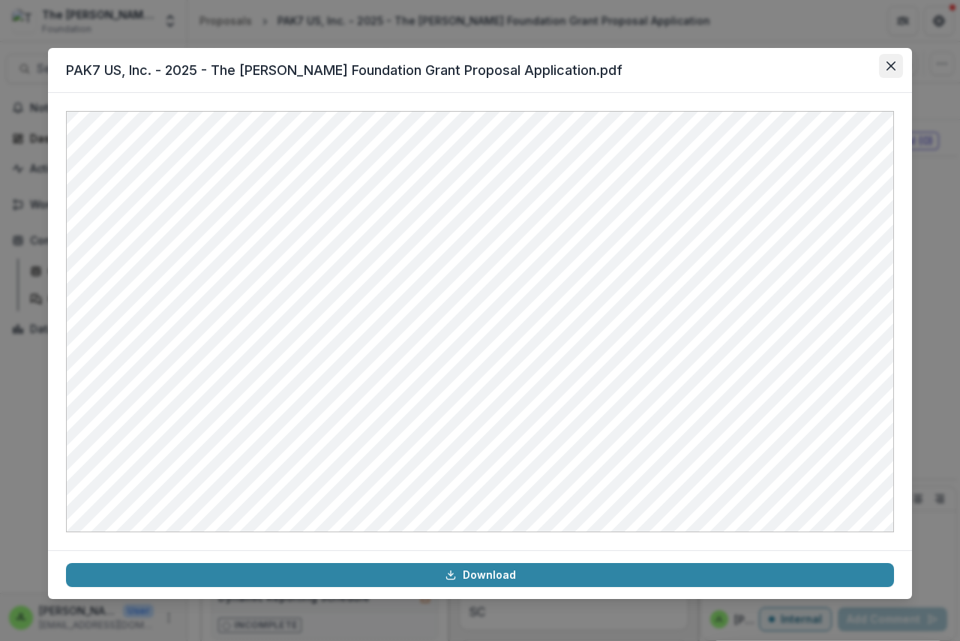
click at [894, 64] on icon "Close" at bounding box center [890, 65] width 9 height 9
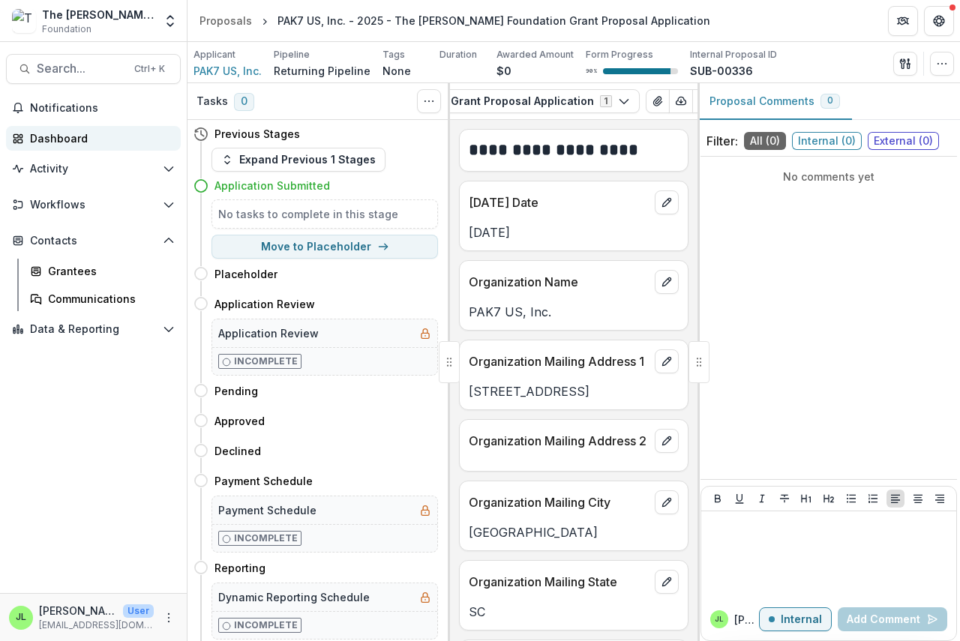
click at [39, 137] on div "Dashboard" at bounding box center [99, 138] width 139 height 16
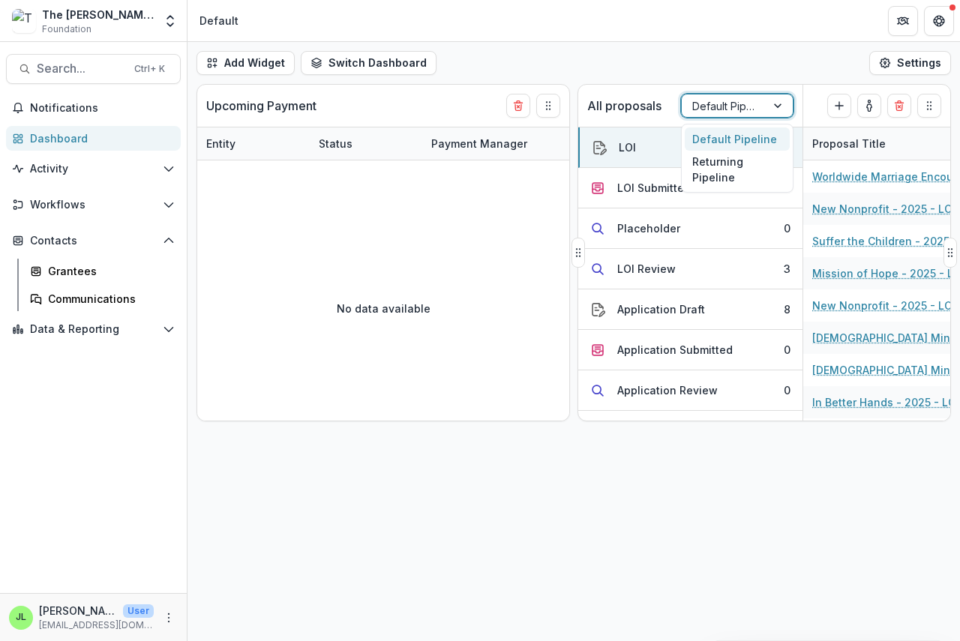
click at [761, 103] on div "Default Pipeline" at bounding box center [723, 106] width 84 height 22
click at [723, 163] on div "Returning Pipeline" at bounding box center [736, 170] width 105 height 39
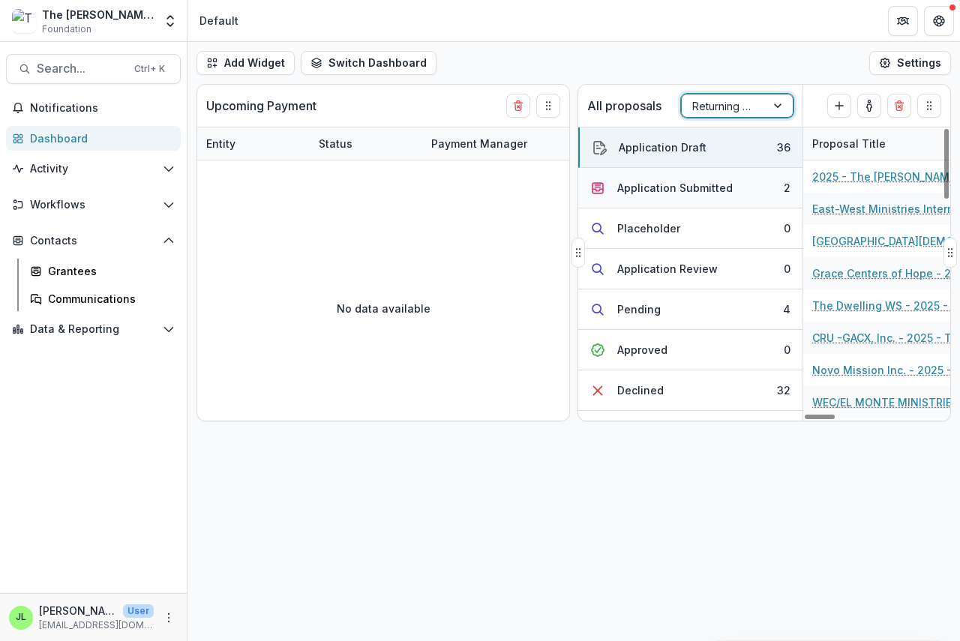
click at [683, 185] on div "Application Submitted" at bounding box center [674, 188] width 115 height 16
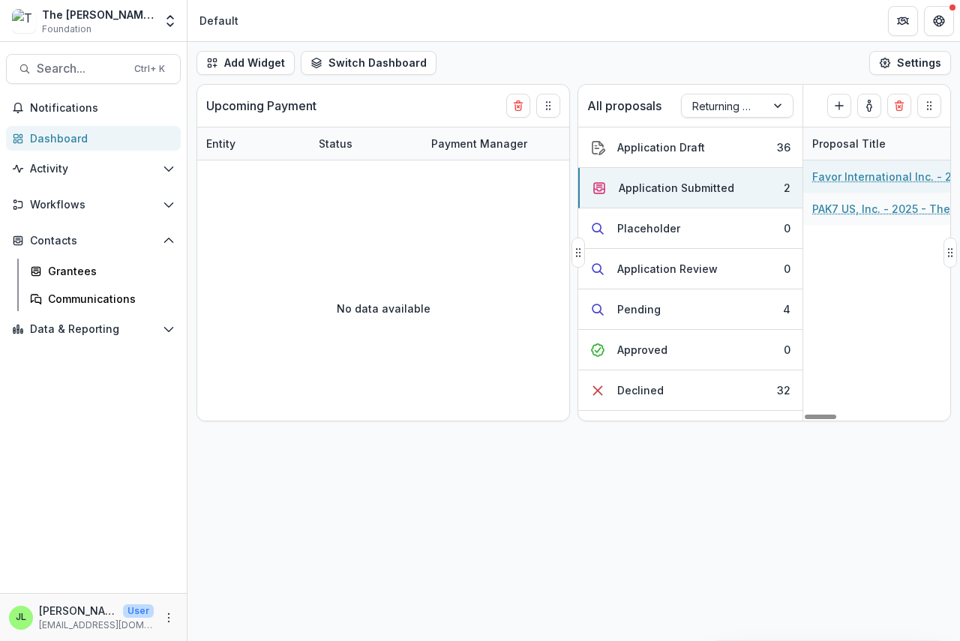
click at [855, 178] on link "Favor International Inc. - 2025 - The Bolick Foundation Grant Proposal Applicat…" at bounding box center [896, 177] width 169 height 16
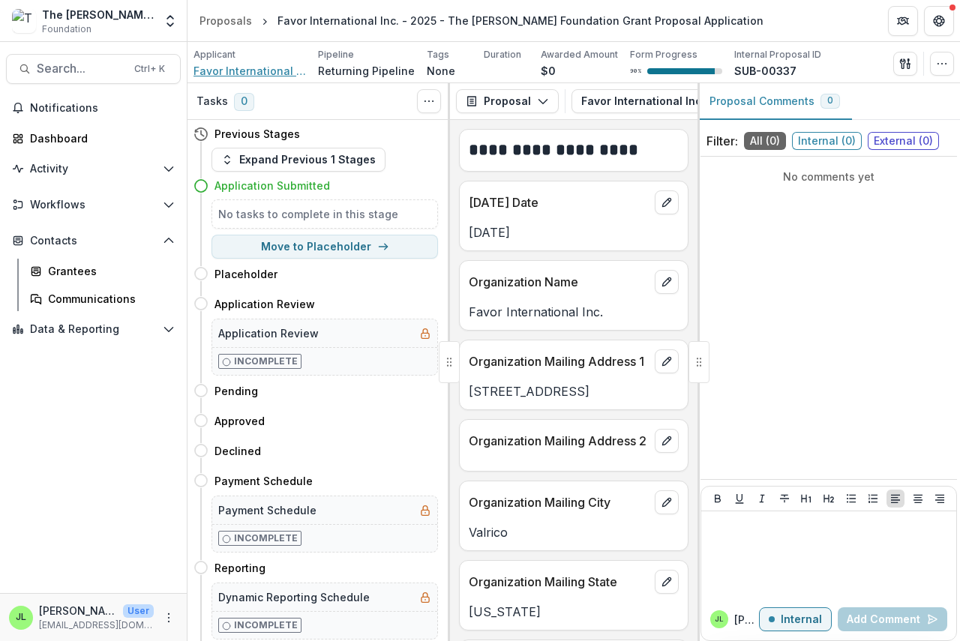
click at [233, 70] on span "Favor International Inc." at bounding box center [249, 71] width 112 height 16
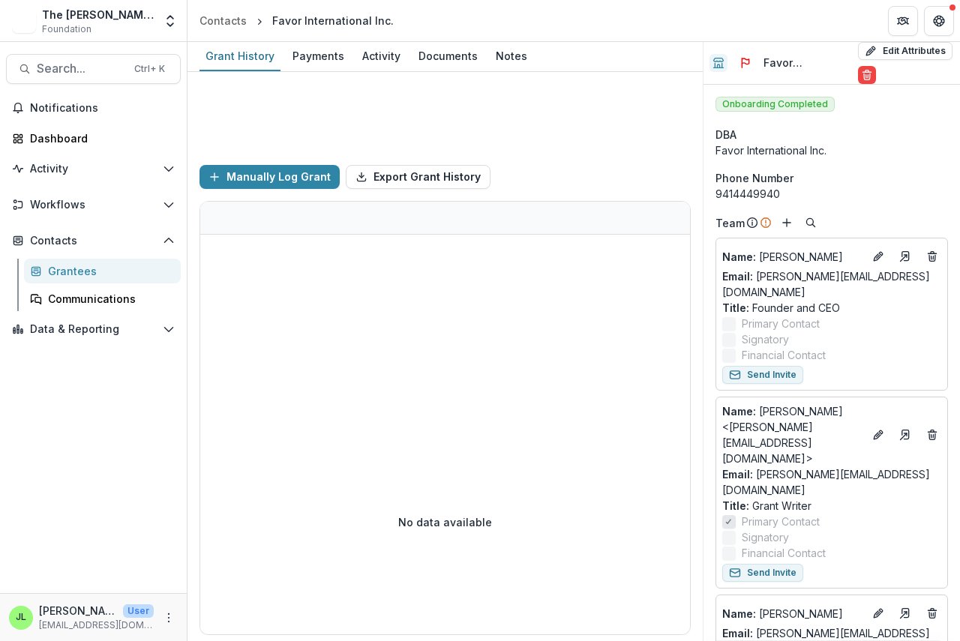
scroll to position [75, 0]
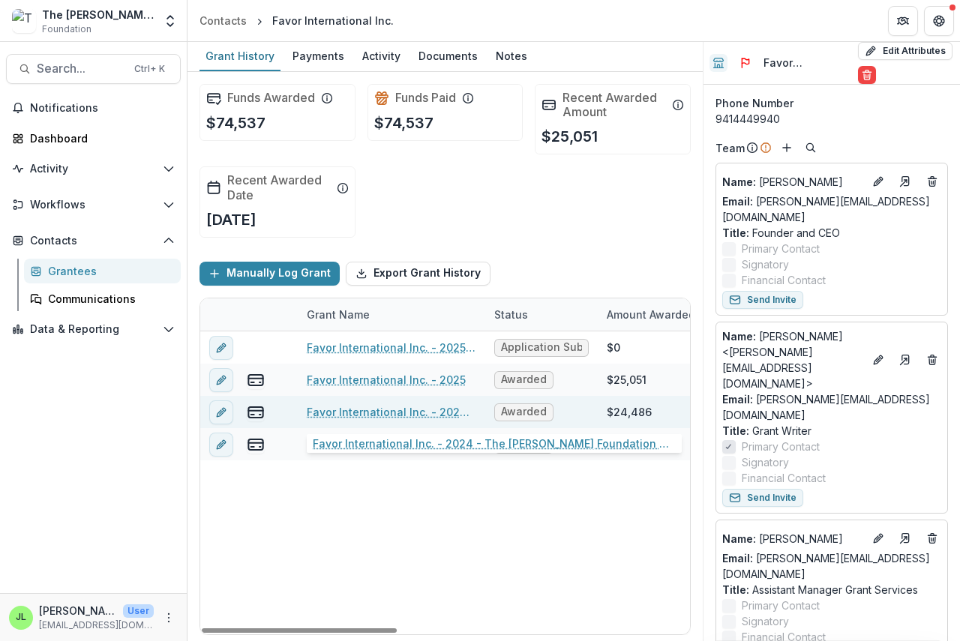
click at [375, 412] on link "Favor International Inc. - 2024 - The Bolick Foundation Grant Proposal Applicat…" at bounding box center [391, 412] width 169 height 16
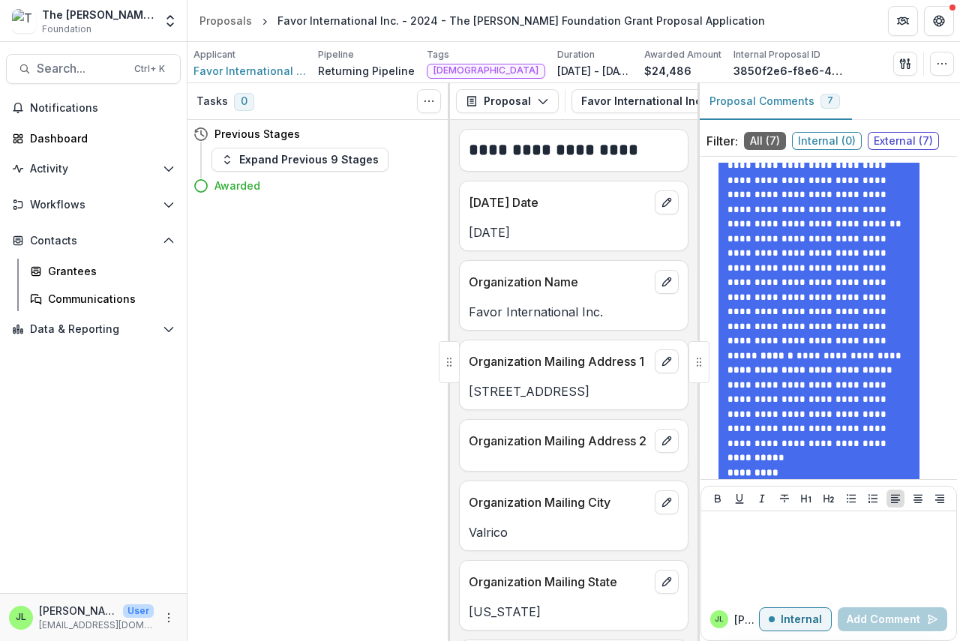
click at [319, 283] on div "Tasks 0 Show Cancelled Tasks Previous Stages Expand Previous 9 Stages Awarded" at bounding box center [318, 362] width 262 height 558
click at [240, 70] on span "Favor International Inc." at bounding box center [249, 71] width 112 height 16
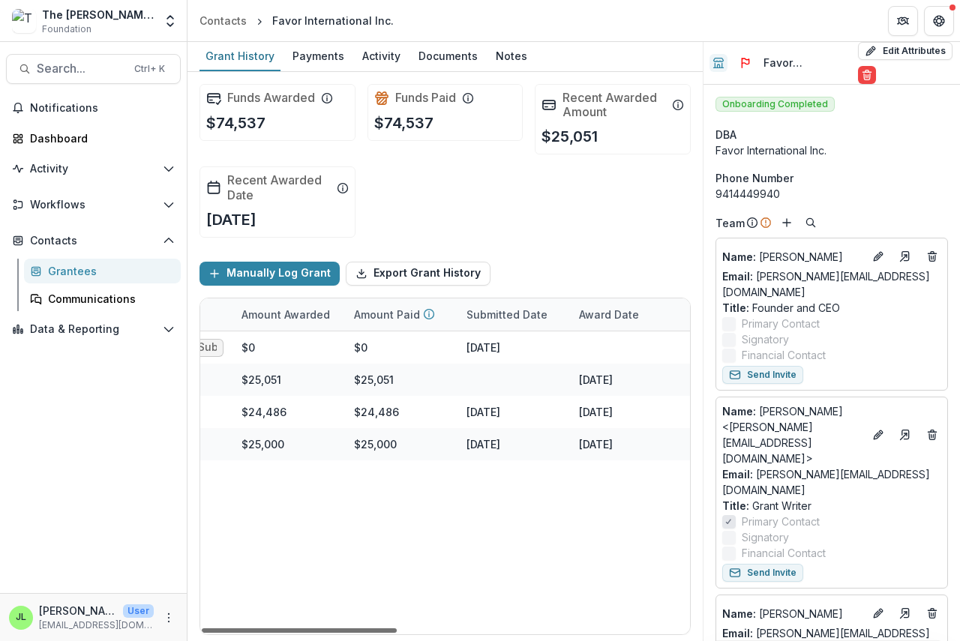
scroll to position [0, 364]
drag, startPoint x: 391, startPoint y: 630, endPoint x: 536, endPoint y: 638, distance: 144.9
click at [397, 633] on div at bounding box center [299, 630] width 195 height 4
click at [43, 135] on div "Dashboard" at bounding box center [99, 138] width 139 height 16
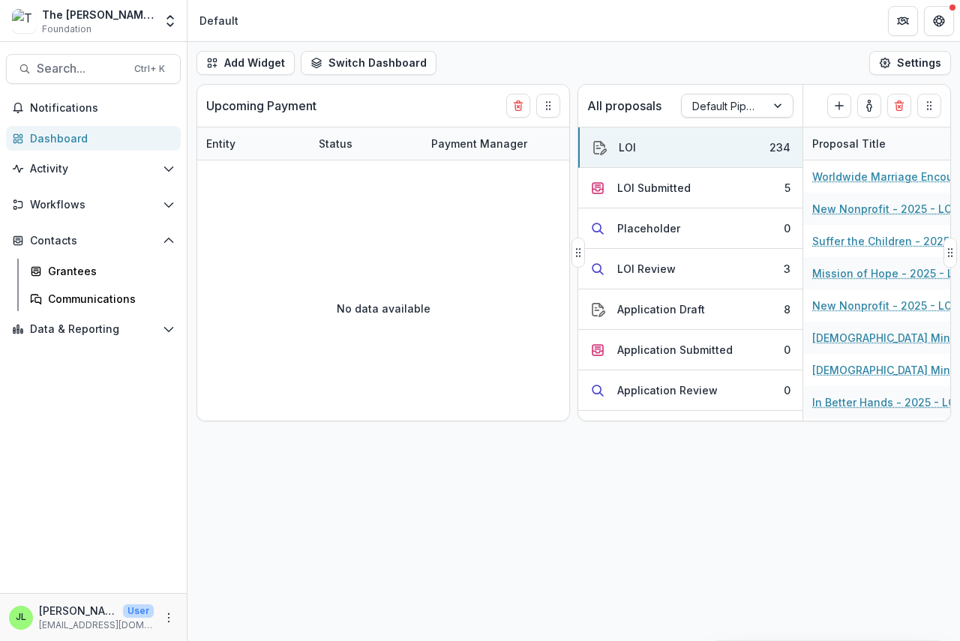
click at [733, 115] on div "Default Pipeline" at bounding box center [723, 106] width 84 height 22
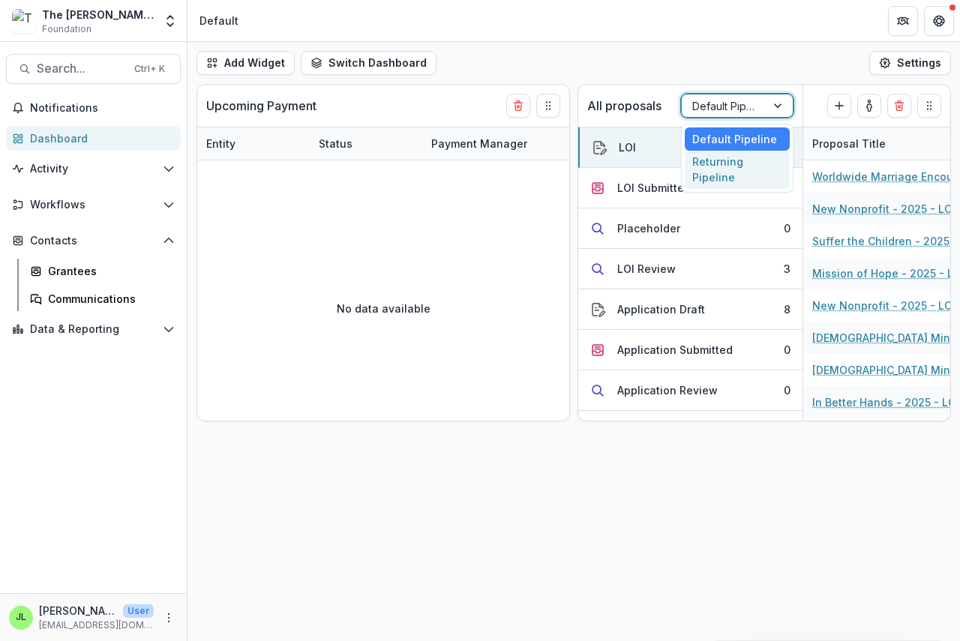
click at [707, 171] on div "Returning Pipeline" at bounding box center [736, 170] width 105 height 39
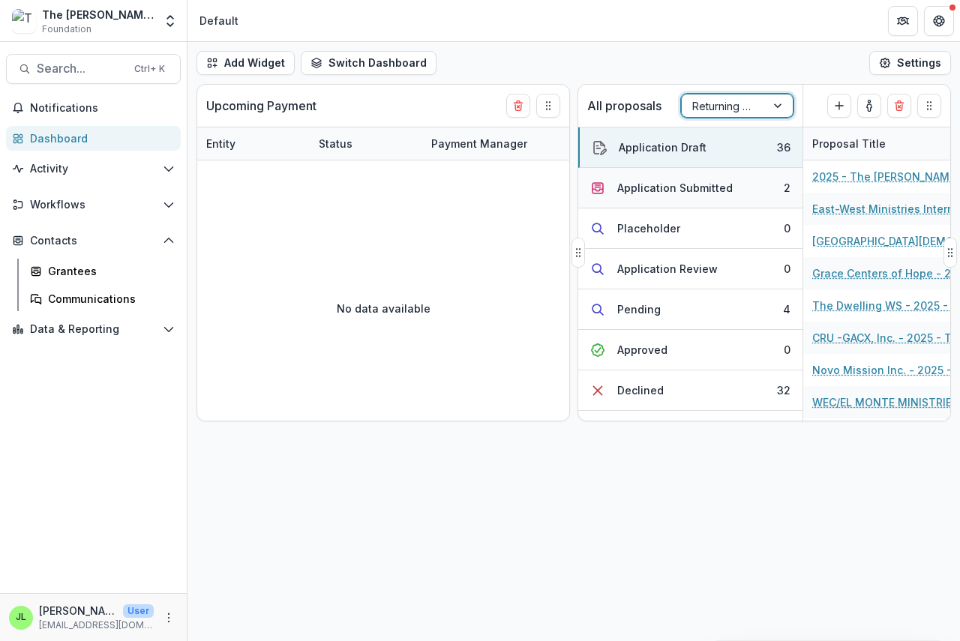
click at [635, 190] on div "Application Submitted" at bounding box center [674, 188] width 115 height 16
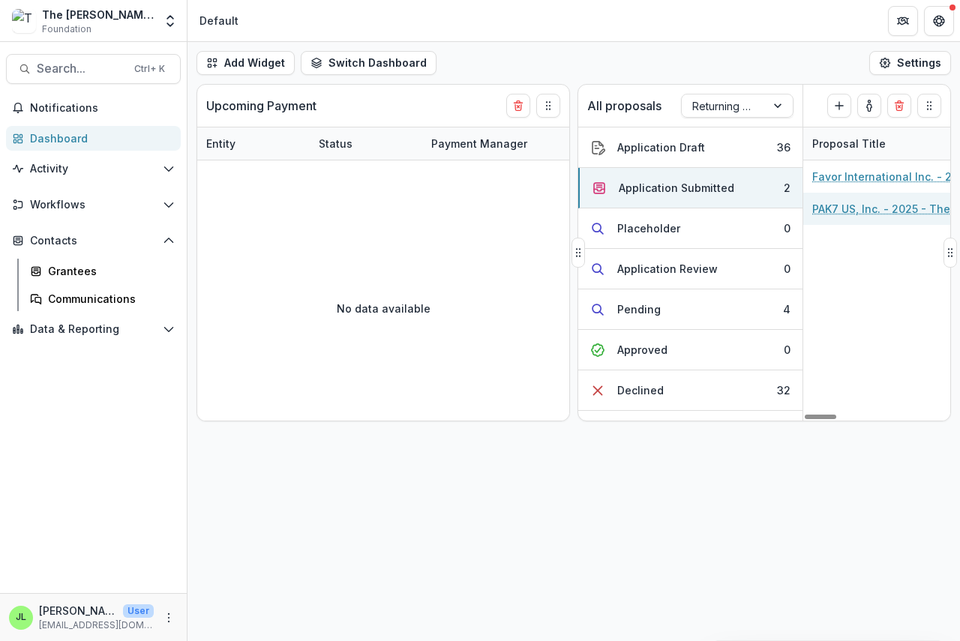
click at [864, 211] on link "PAK7 US, Inc. - 2025 - The Bolick Foundation Grant Proposal Application" at bounding box center [896, 209] width 169 height 16
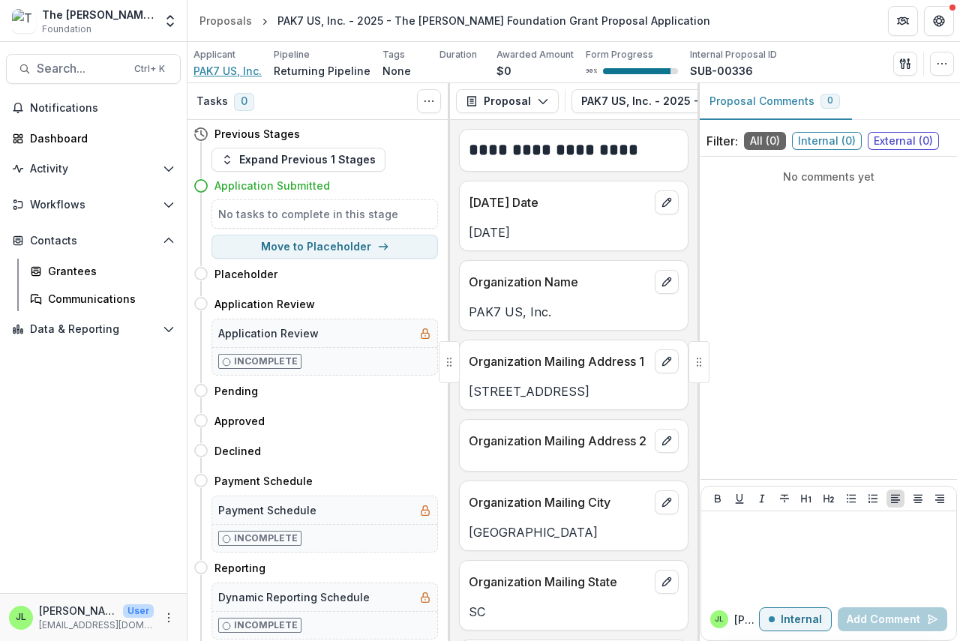
click at [235, 68] on span "PAK7 US, Inc." at bounding box center [227, 71] width 68 height 16
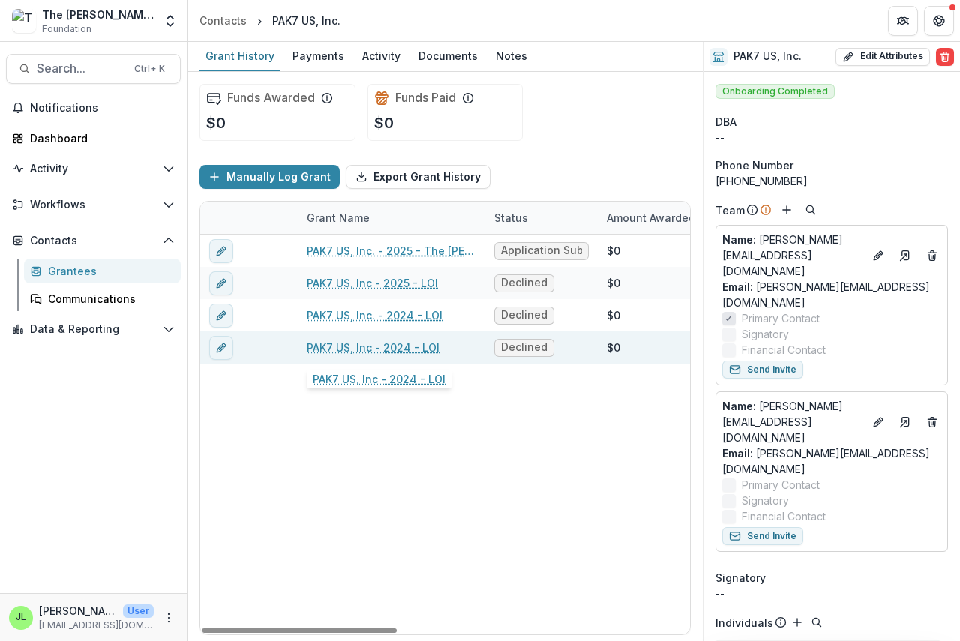
click at [422, 348] on link "PAK7 US, Inc - 2024 - LOI" at bounding box center [373, 348] width 133 height 16
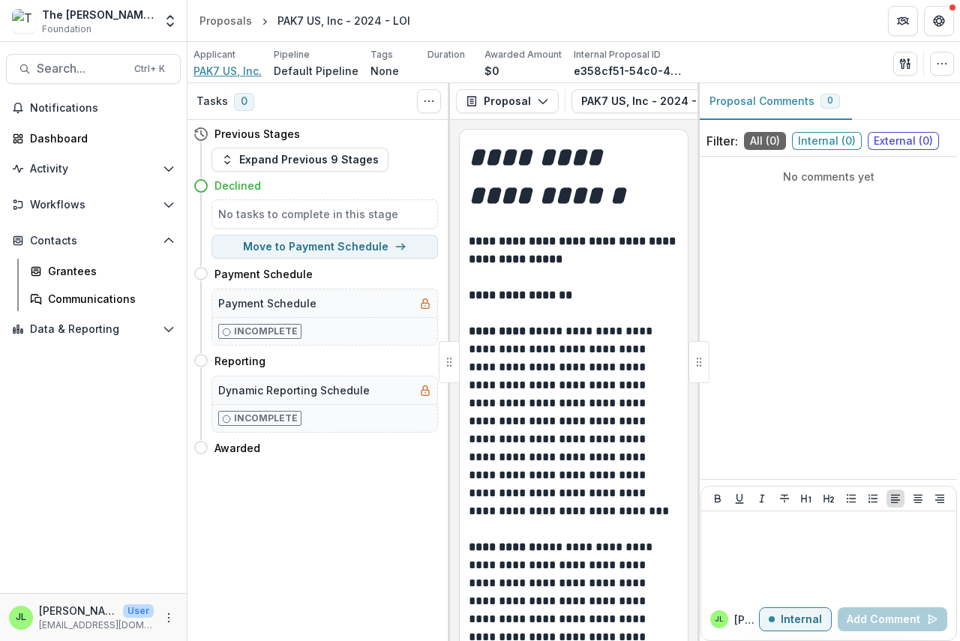
click at [226, 66] on span "PAK7 US, Inc." at bounding box center [227, 71] width 68 height 16
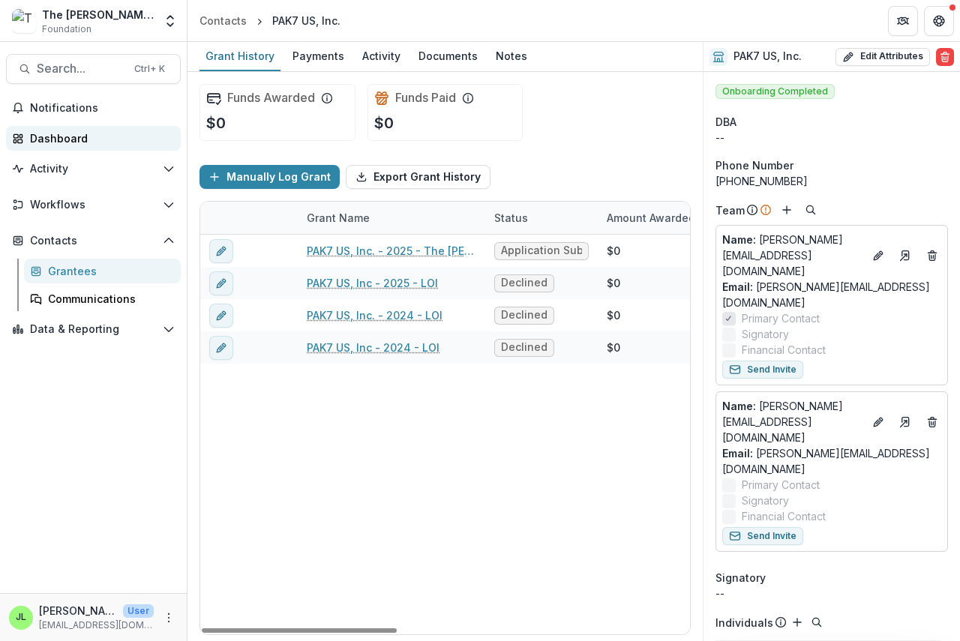
click at [75, 140] on div "Dashboard" at bounding box center [99, 138] width 139 height 16
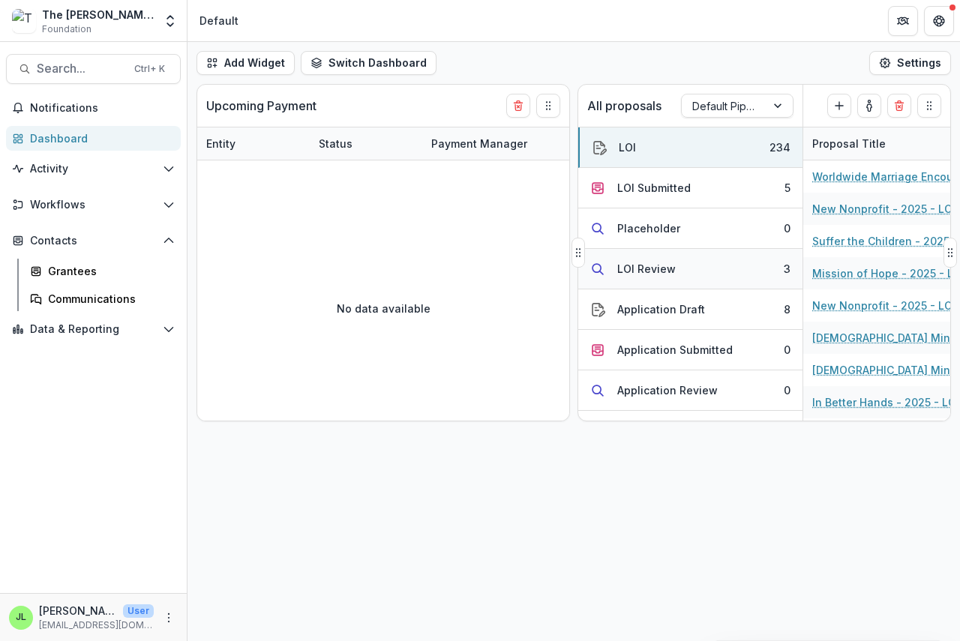
click at [643, 271] on div "LOI Review" at bounding box center [646, 269] width 58 height 16
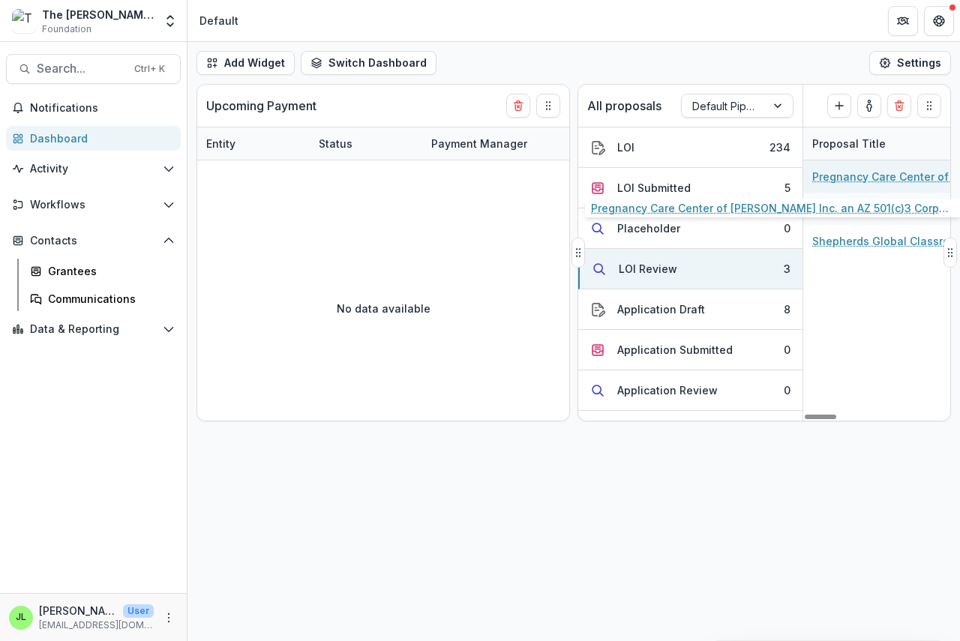
click at [870, 171] on link "Pregnancy Care Center of Chandler Inc. an AZ 501(c)3 Corporation - 2025 - LOI" at bounding box center [896, 177] width 169 height 16
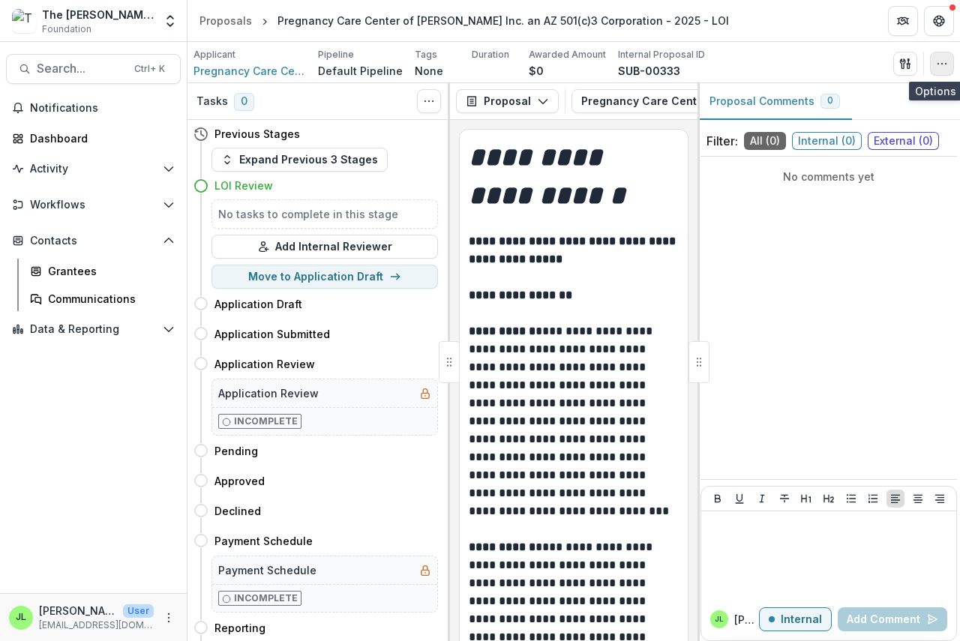
click at [950, 65] on button "button" at bounding box center [942, 64] width 24 height 24
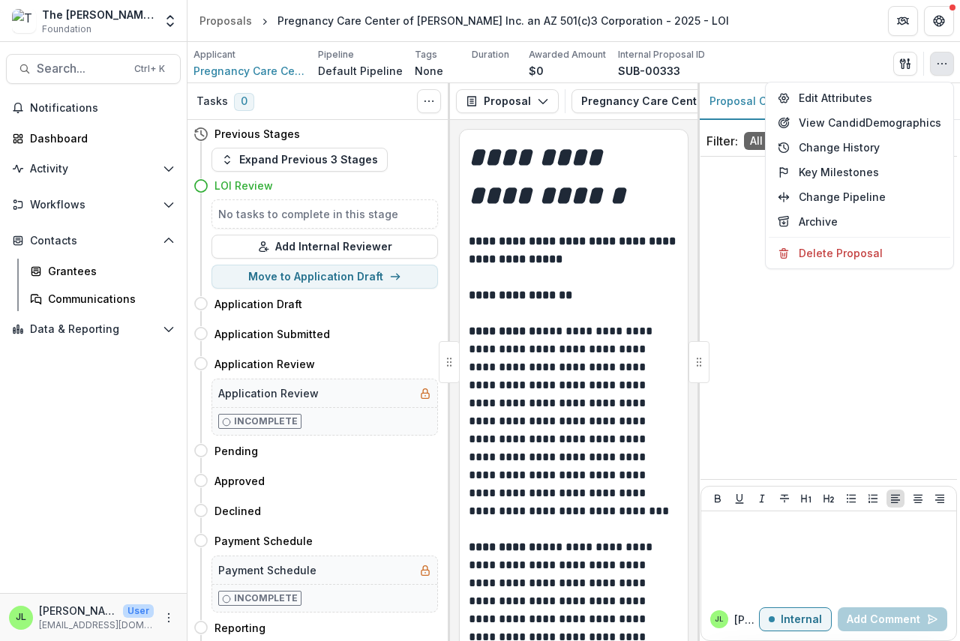
click at [843, 417] on div "No comments yet" at bounding box center [828, 318] width 256 height 310
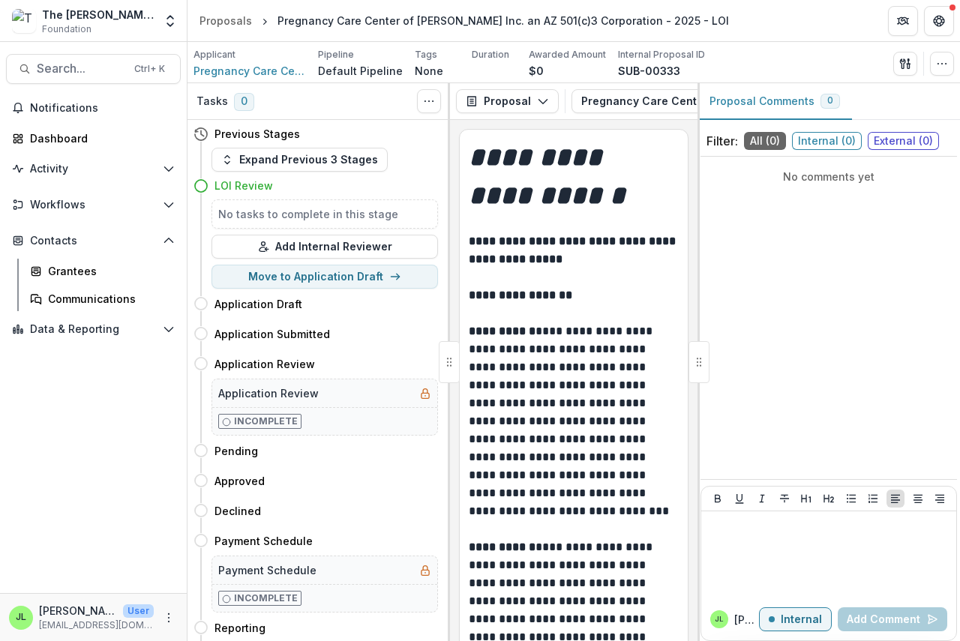
click at [797, 299] on div "No comments yet" at bounding box center [828, 318] width 256 height 310
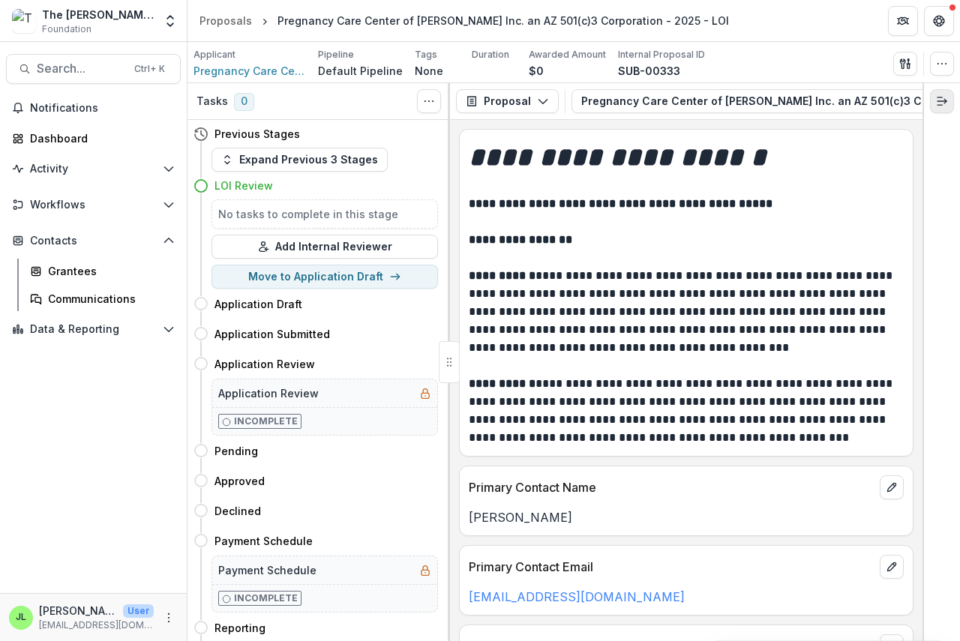
click at [942, 100] on icon "Expand right" at bounding box center [942, 101] width 12 height 12
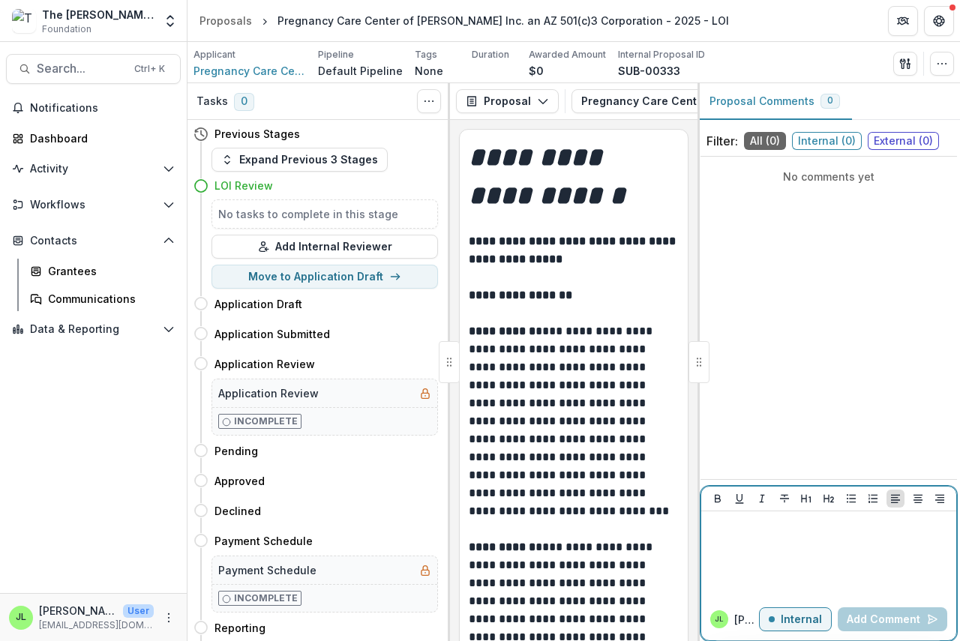
click at [726, 532] on p at bounding box center [828, 525] width 243 height 16
click at [859, 618] on button "Add Comment" at bounding box center [891, 619] width 109 height 24
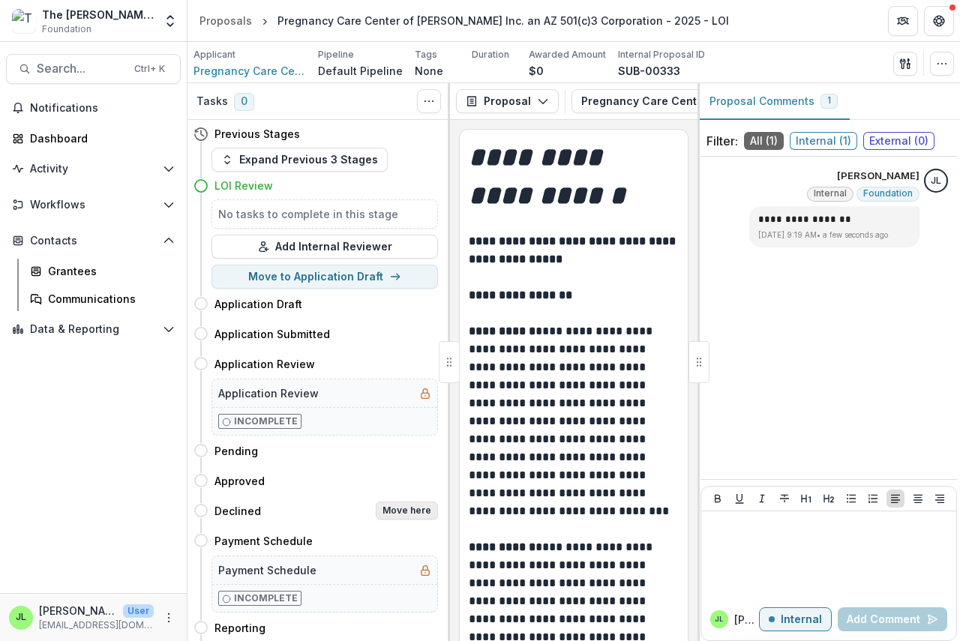
click at [414, 511] on button "Move here" at bounding box center [407, 511] width 62 height 18
select select "********"
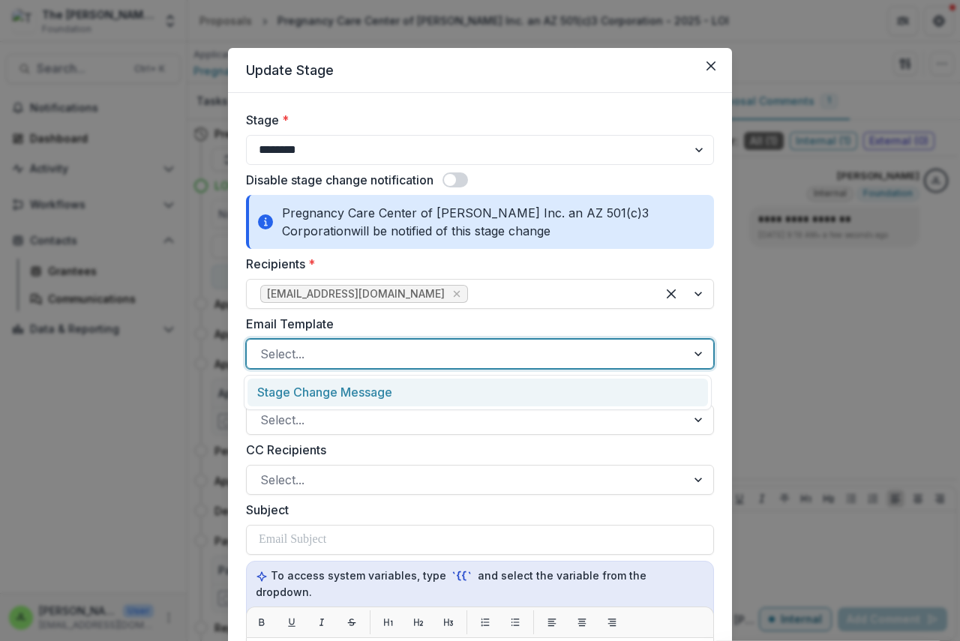
click at [368, 357] on div at bounding box center [466, 353] width 412 height 21
click at [364, 393] on div "Stage Change Message" at bounding box center [477, 393] width 460 height 28
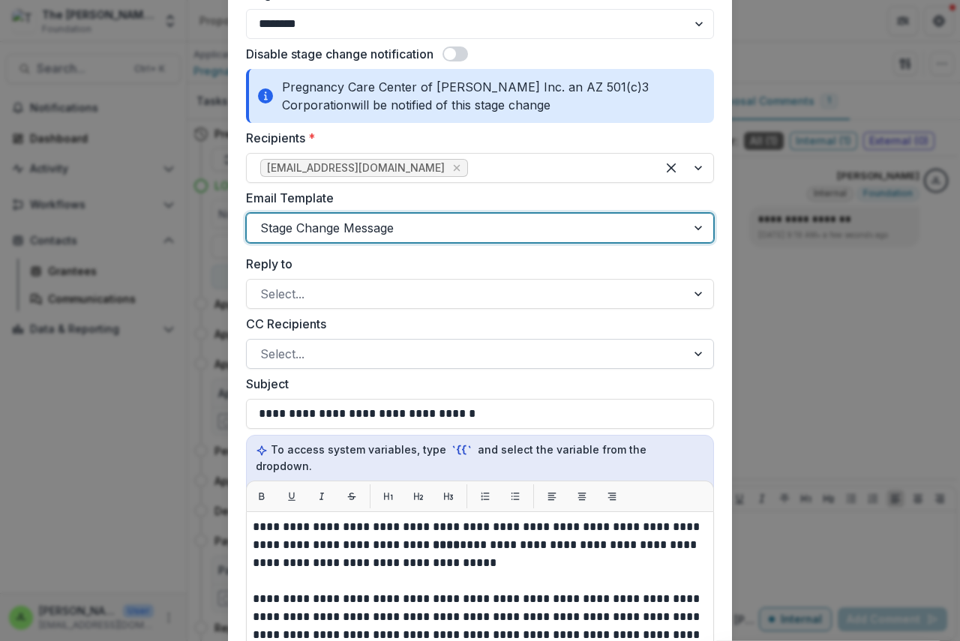
scroll to position [375, 0]
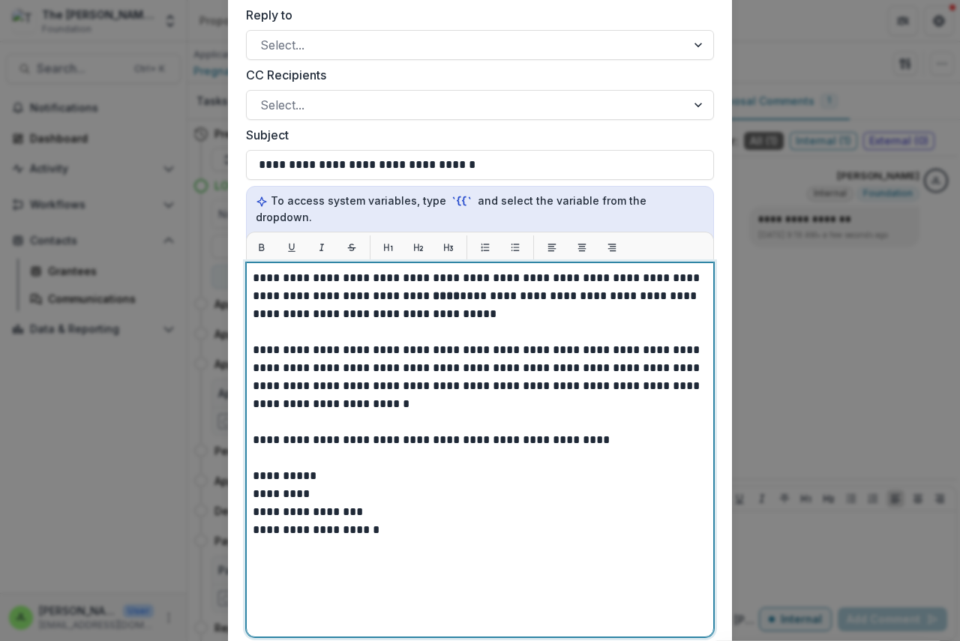
click at [400, 279] on p "**********" at bounding box center [480, 296] width 454 height 54
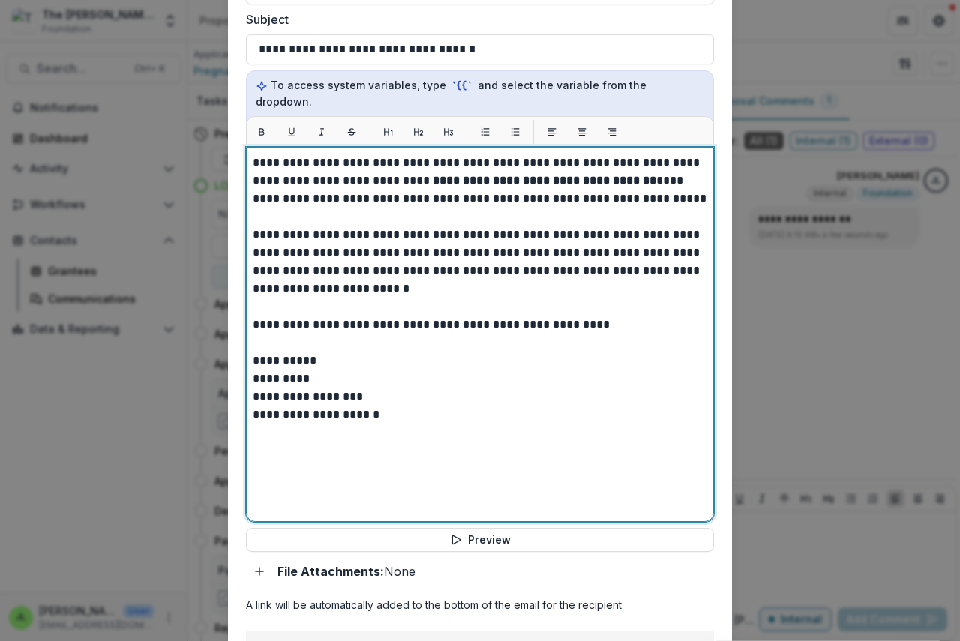
scroll to position [616, 0]
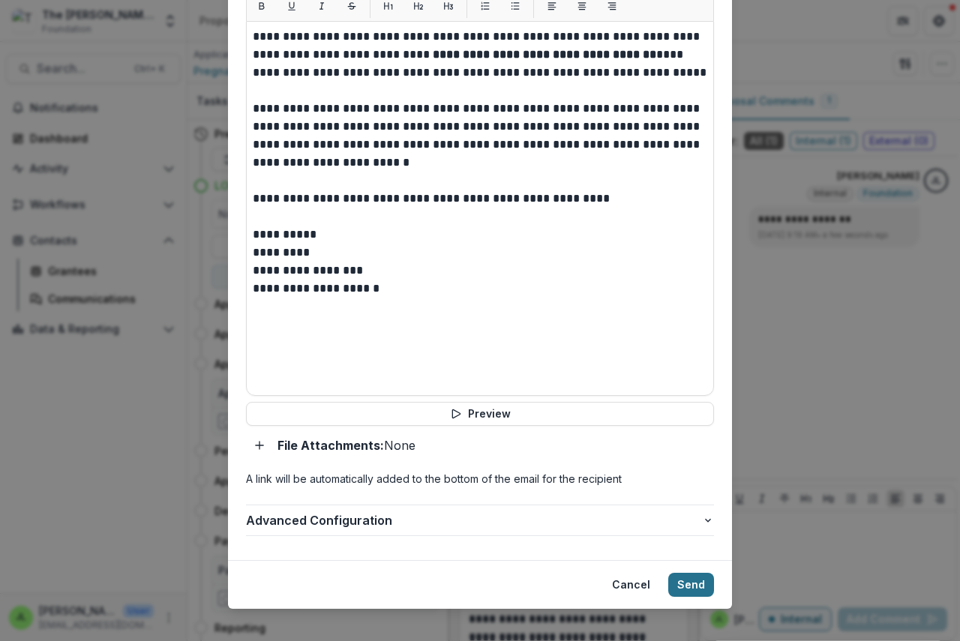
click at [687, 573] on button "Send" at bounding box center [691, 585] width 46 height 24
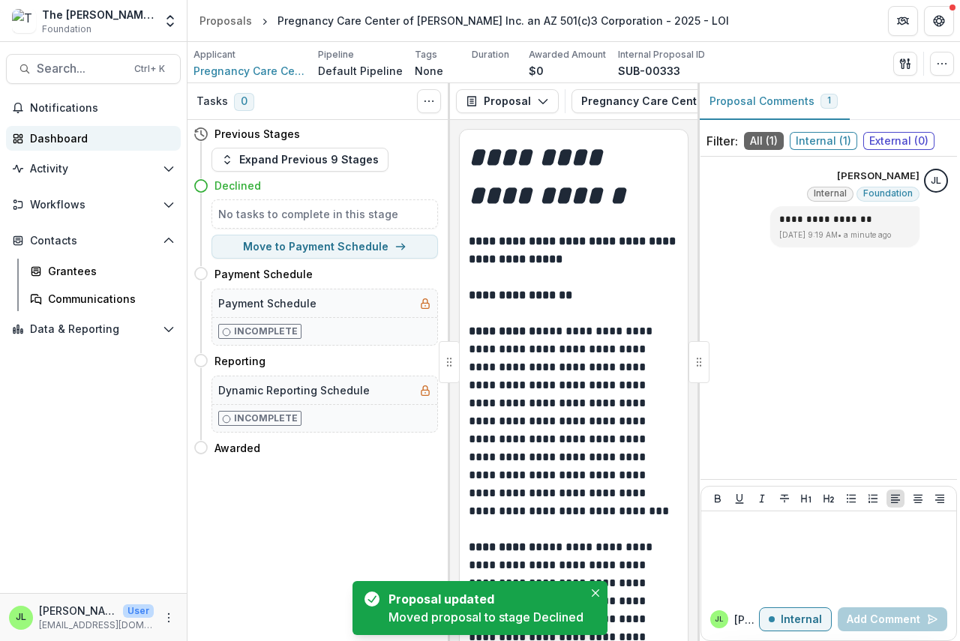
click at [72, 140] on div "Dashboard" at bounding box center [99, 138] width 139 height 16
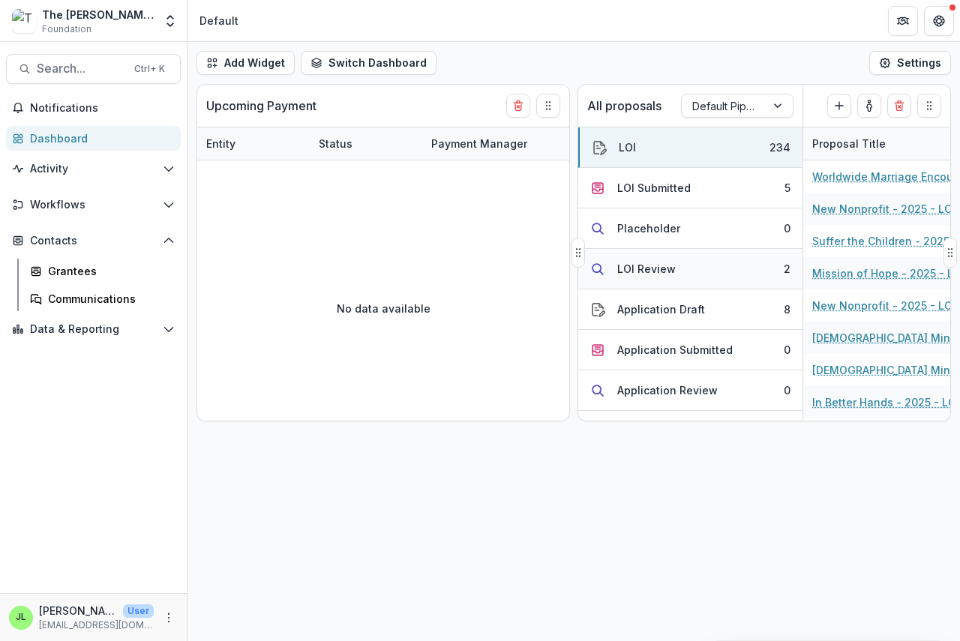
click at [657, 269] on div "LOI Review" at bounding box center [646, 269] width 58 height 16
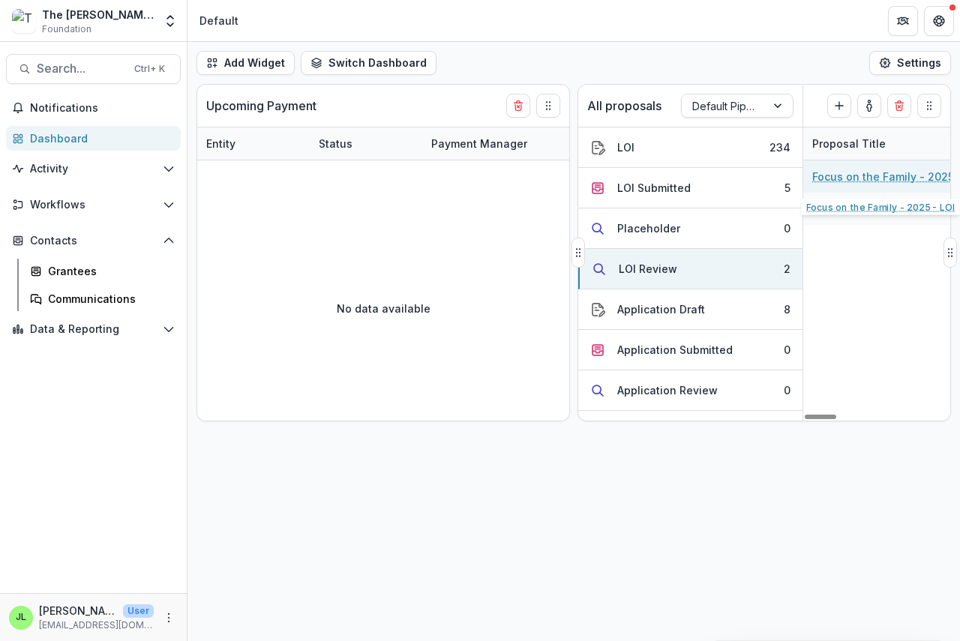
click at [873, 175] on link "Focus on the Family - 2025 - LOI" at bounding box center [896, 177] width 169 height 16
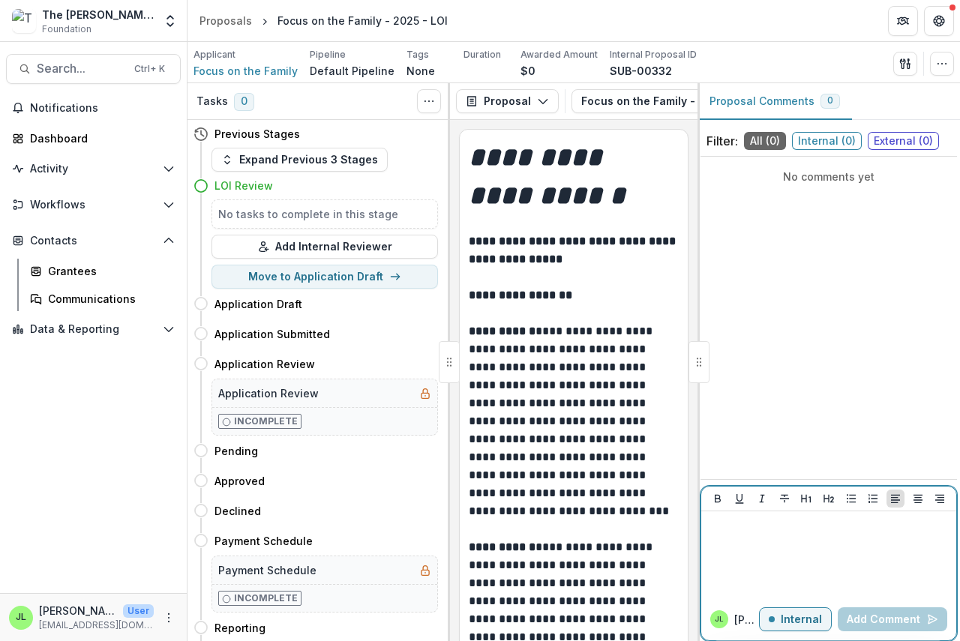
click at [719, 539] on div at bounding box center [828, 554] width 243 height 75
drag, startPoint x: 735, startPoint y: 529, endPoint x: 791, endPoint y: 556, distance: 61.7
click at [736, 529] on p "**********" at bounding box center [828, 525] width 243 height 16
click at [862, 615] on button "Add Comment" at bounding box center [891, 619] width 109 height 24
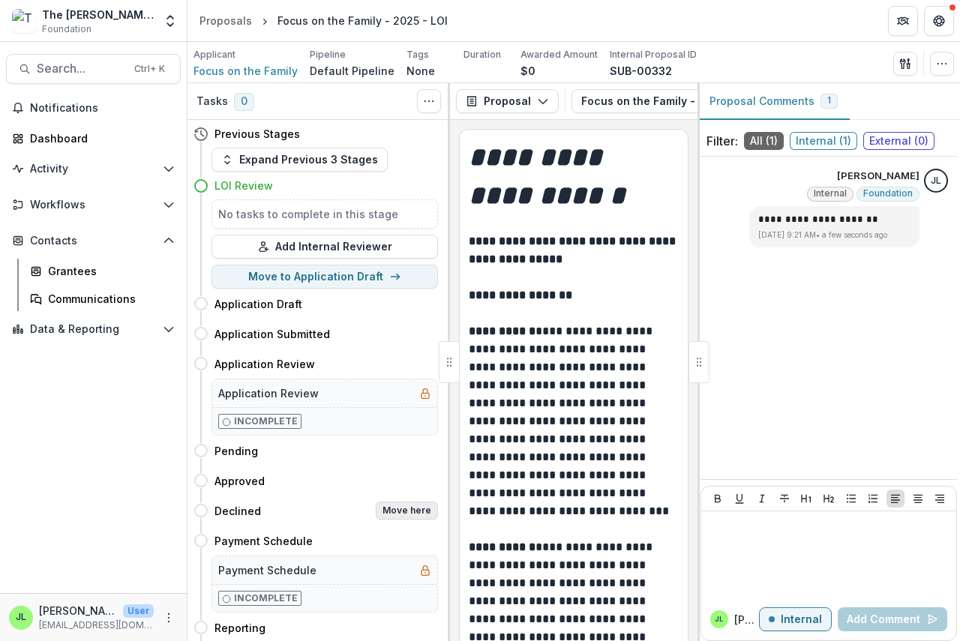
click at [405, 509] on button "Move here" at bounding box center [407, 511] width 62 height 18
select select "********"
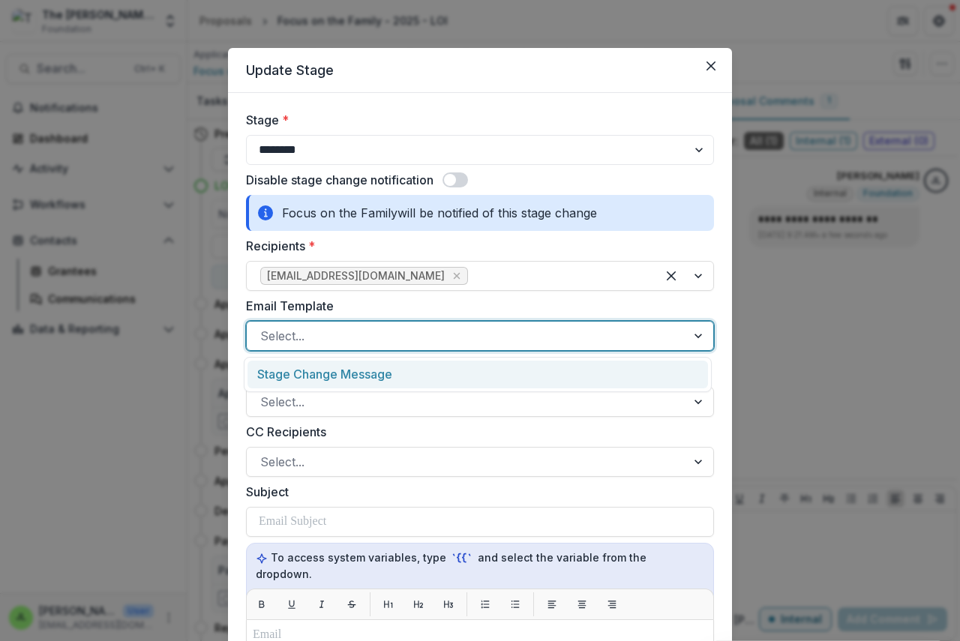
click at [328, 340] on div at bounding box center [466, 335] width 412 height 21
click at [344, 382] on div "Stage Change Message" at bounding box center [477, 375] width 460 height 28
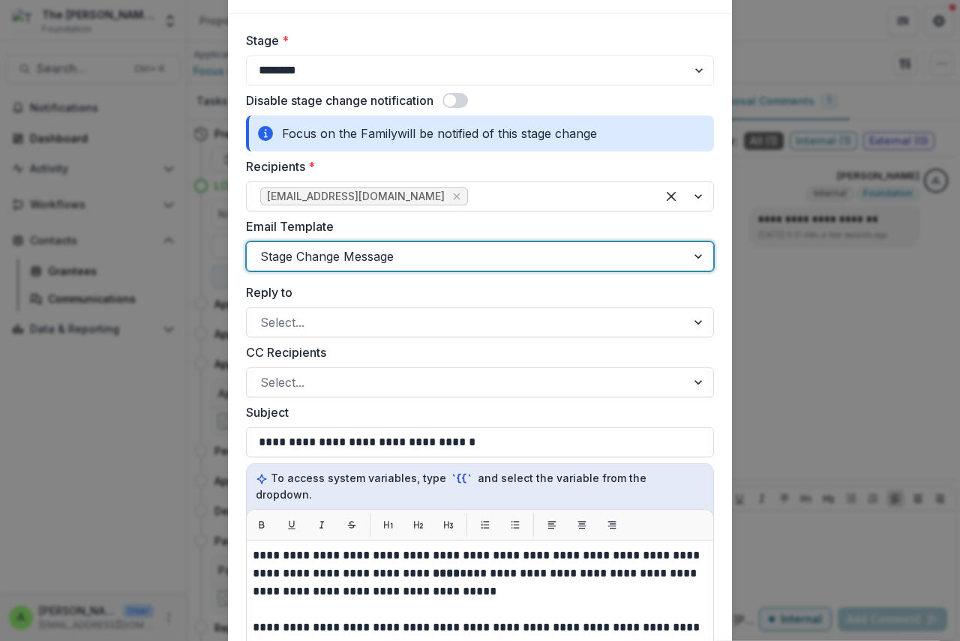
scroll to position [300, 0]
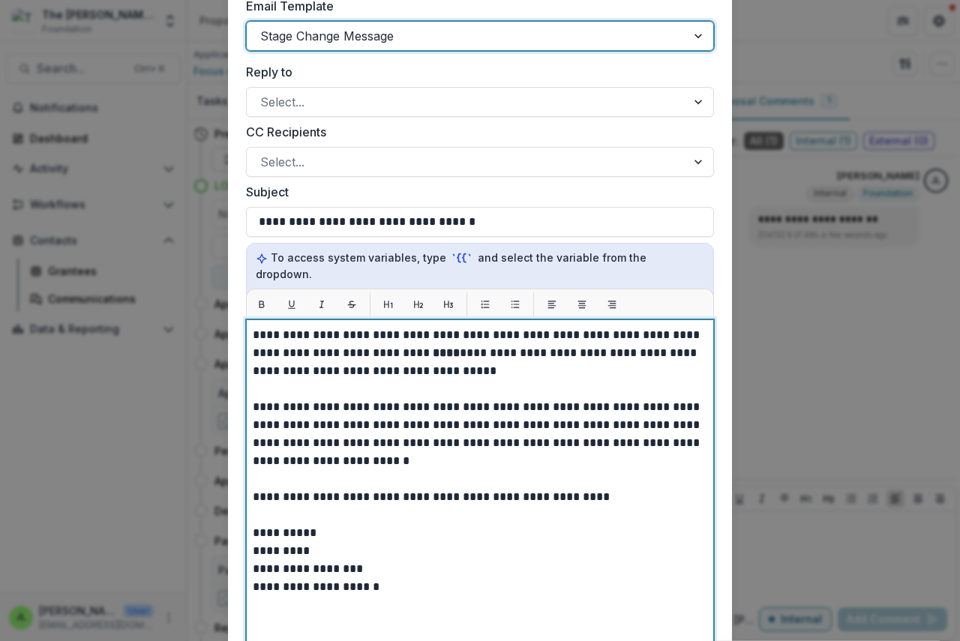
click at [402, 331] on p "**********" at bounding box center [480, 353] width 454 height 54
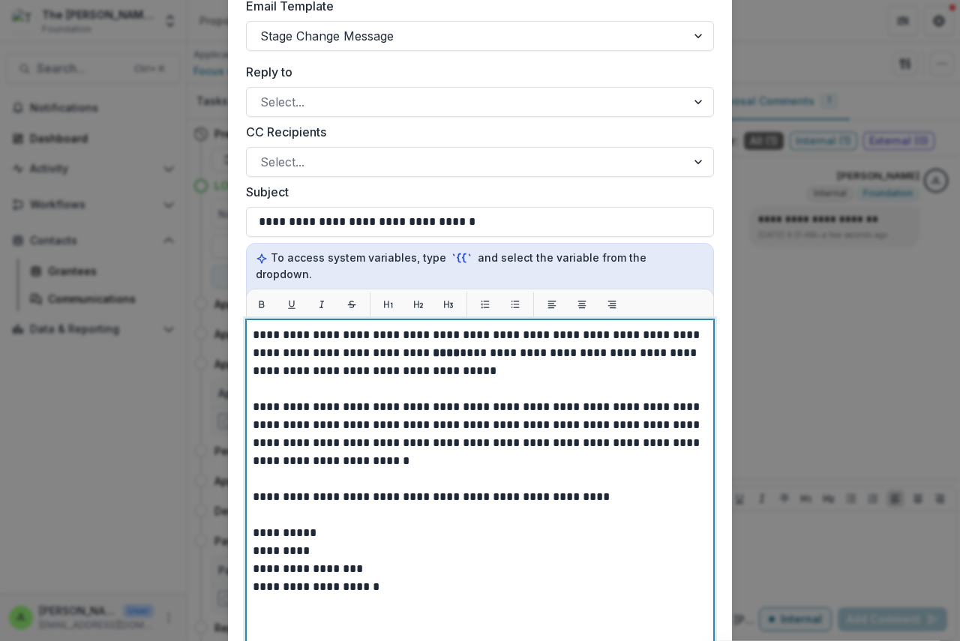
click at [433, 347] on strong "****" at bounding box center [446, 352] width 27 height 11
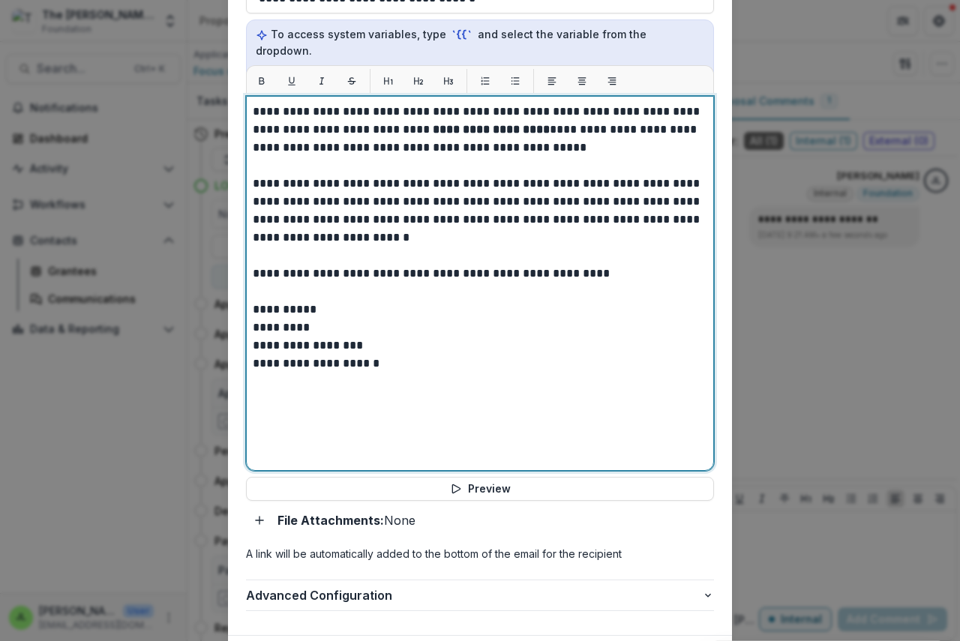
scroll to position [598, 0]
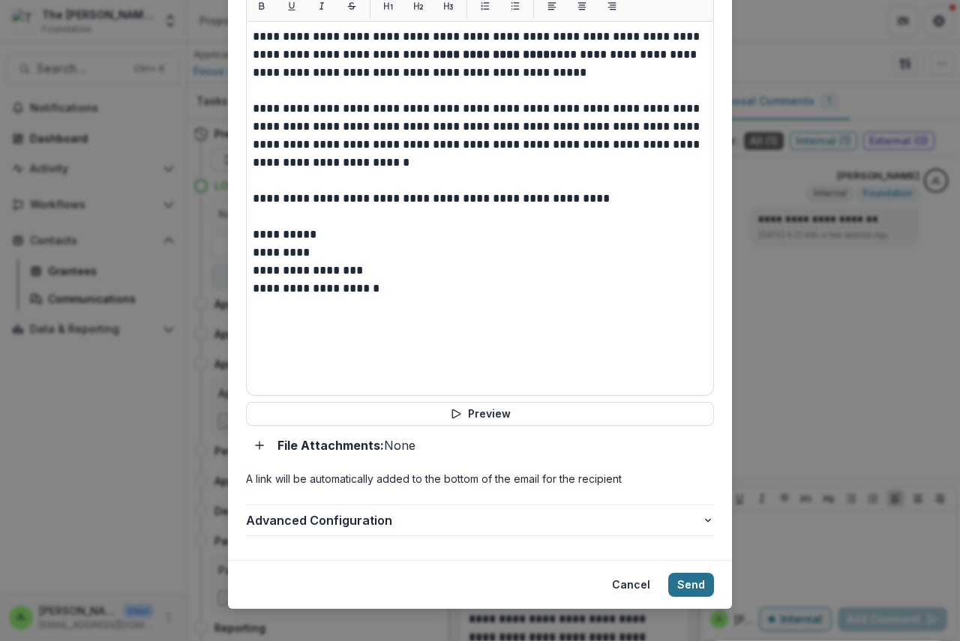
click at [690, 573] on button "Send" at bounding box center [691, 585] width 46 height 24
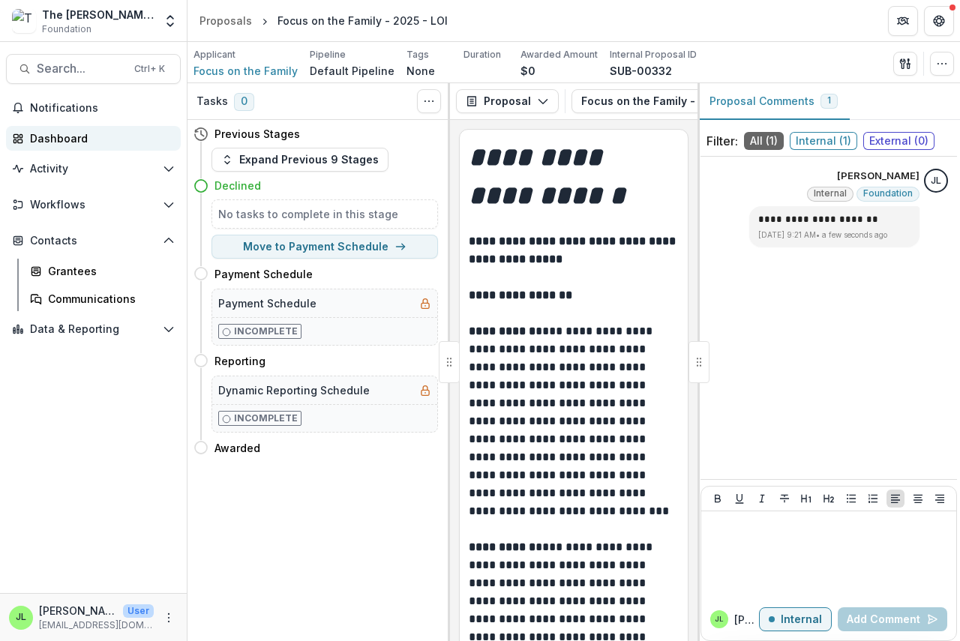
click at [51, 144] on div "Dashboard" at bounding box center [99, 138] width 139 height 16
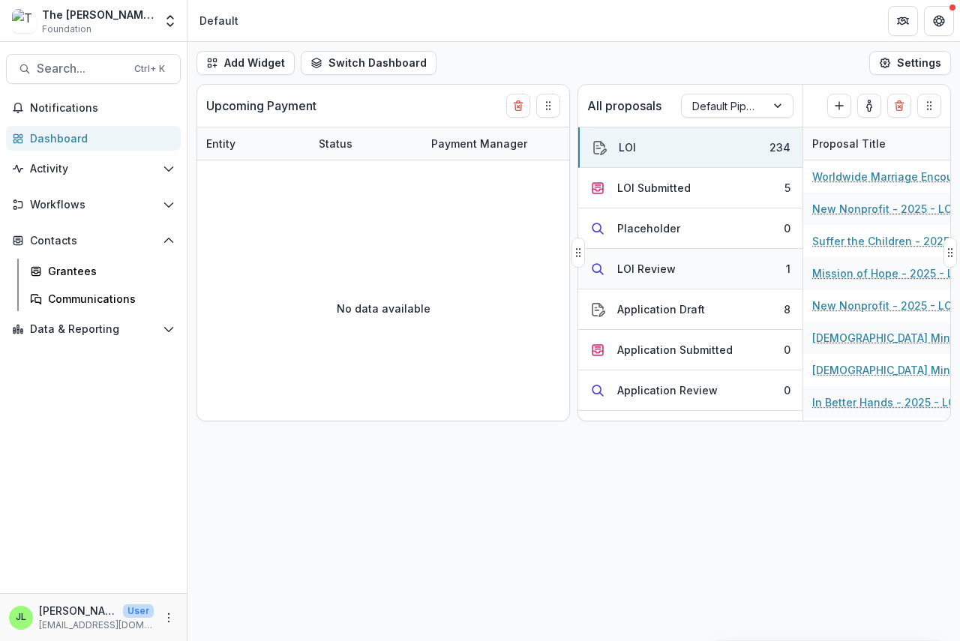
click at [633, 272] on div "LOI Review" at bounding box center [646, 269] width 58 height 16
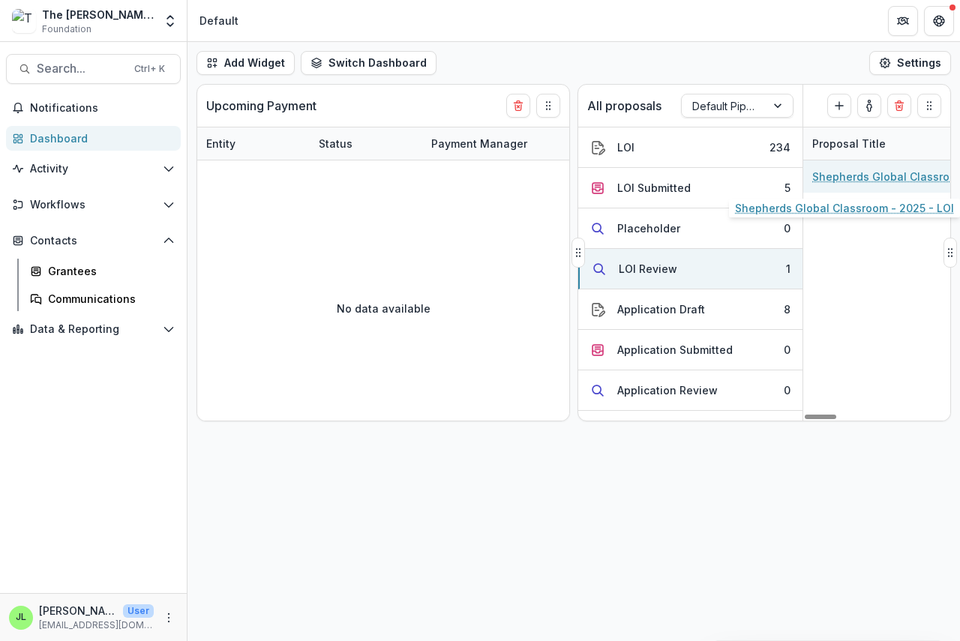
click at [872, 180] on link "Shepherds Global Classroom - 2025 - LOI" at bounding box center [896, 177] width 169 height 16
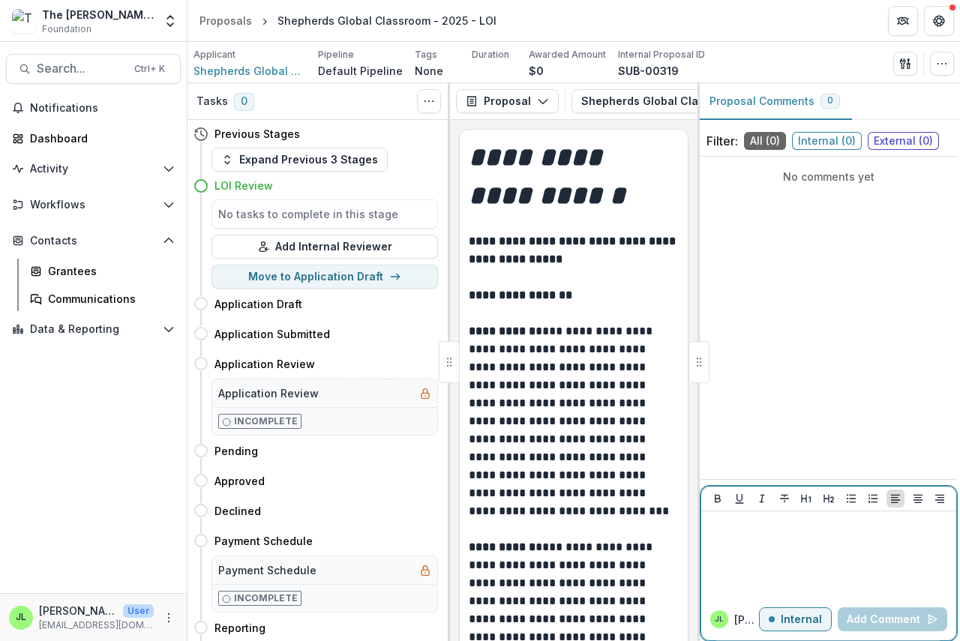
click at [719, 530] on p at bounding box center [828, 525] width 243 height 16
click at [870, 626] on button "Add Comment" at bounding box center [891, 619] width 109 height 24
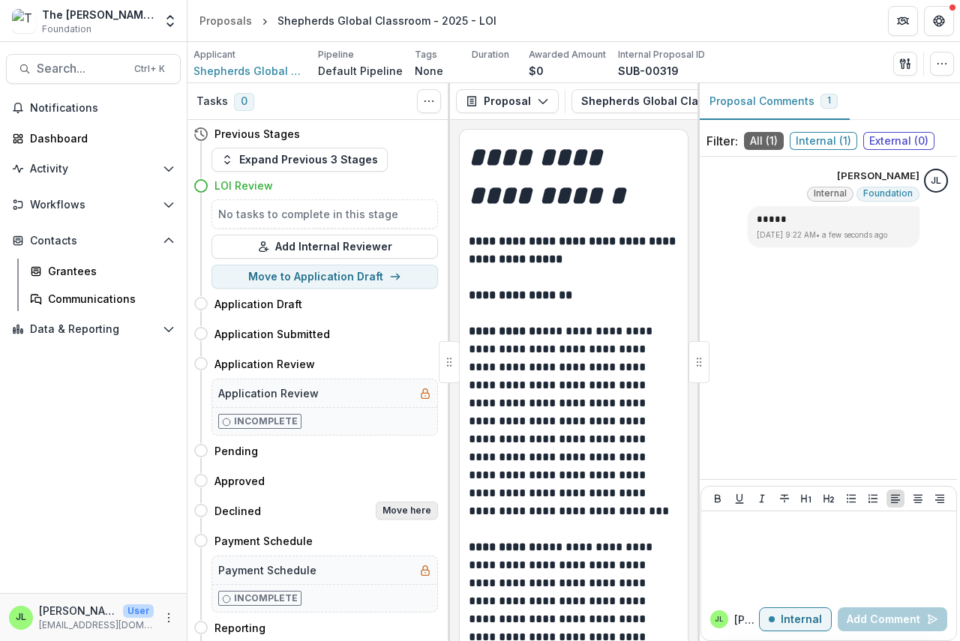
click at [406, 508] on button "Move here" at bounding box center [407, 511] width 62 height 18
select select "********"
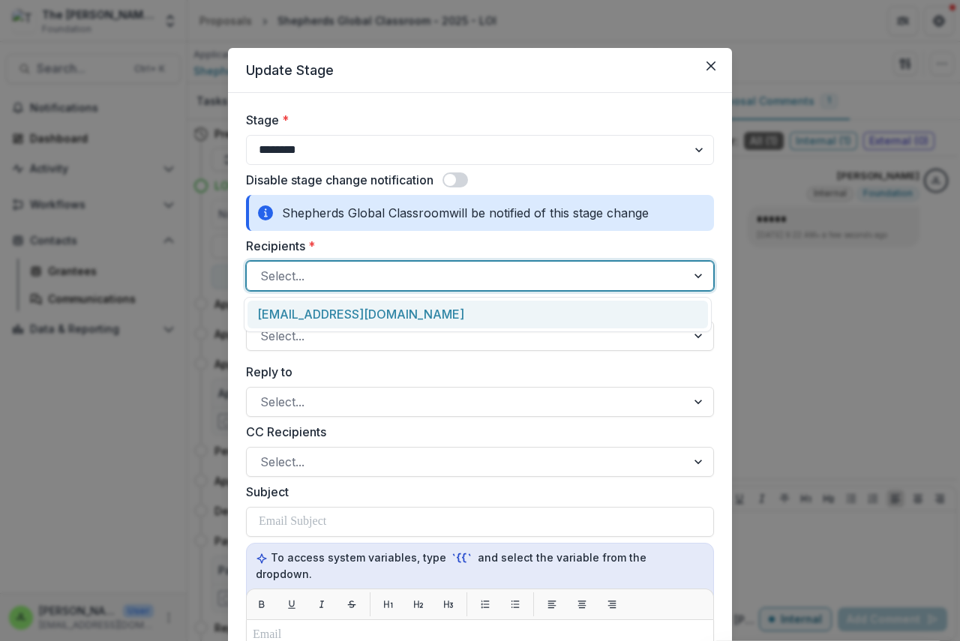
click at [328, 282] on div at bounding box center [466, 275] width 412 height 21
click at [472, 403] on div at bounding box center [466, 401] width 412 height 21
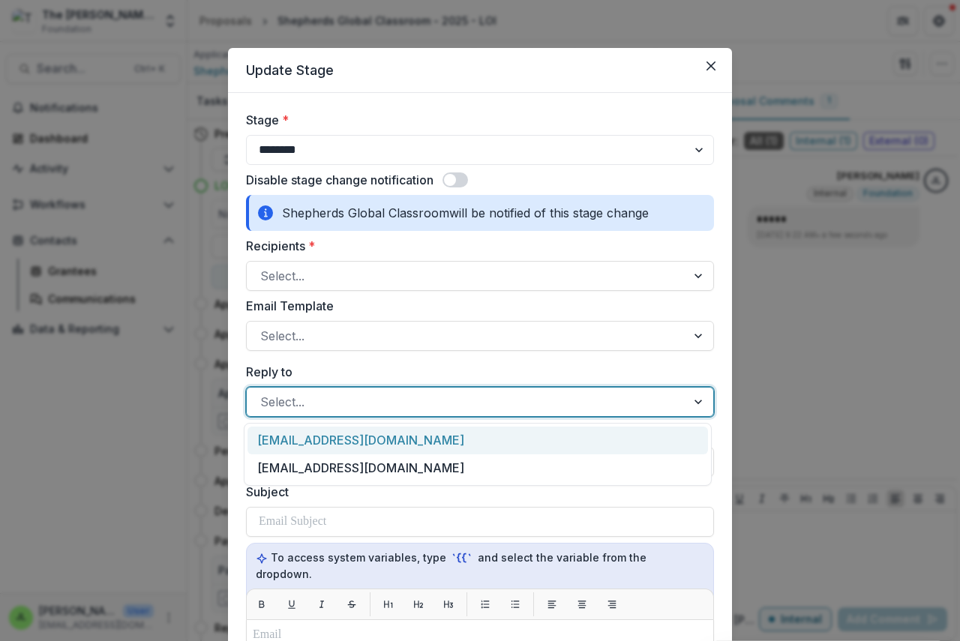
click at [705, 69] on button "Close" at bounding box center [711, 66] width 24 height 24
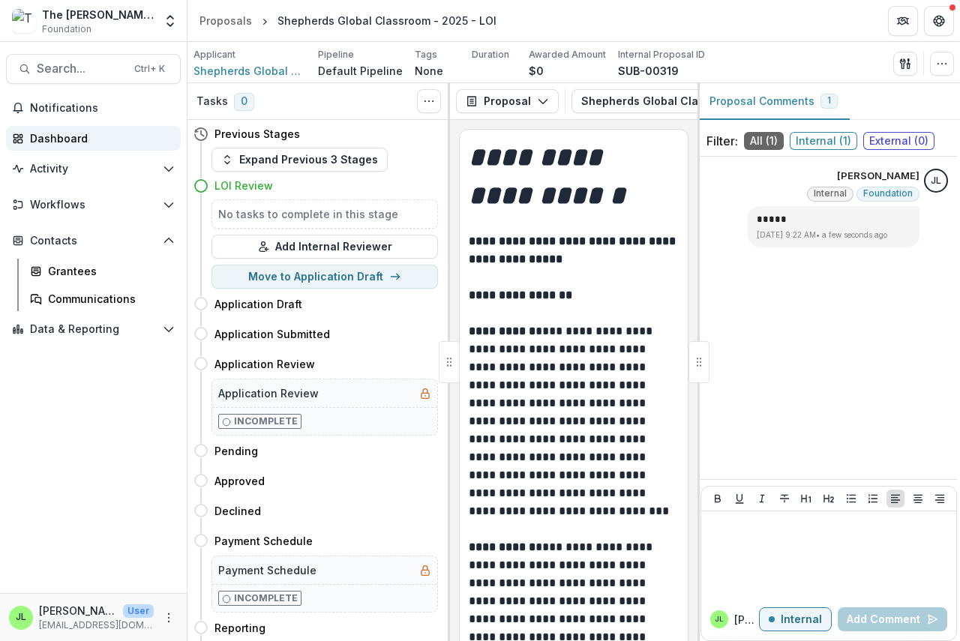
click at [54, 135] on div "Dashboard" at bounding box center [99, 138] width 139 height 16
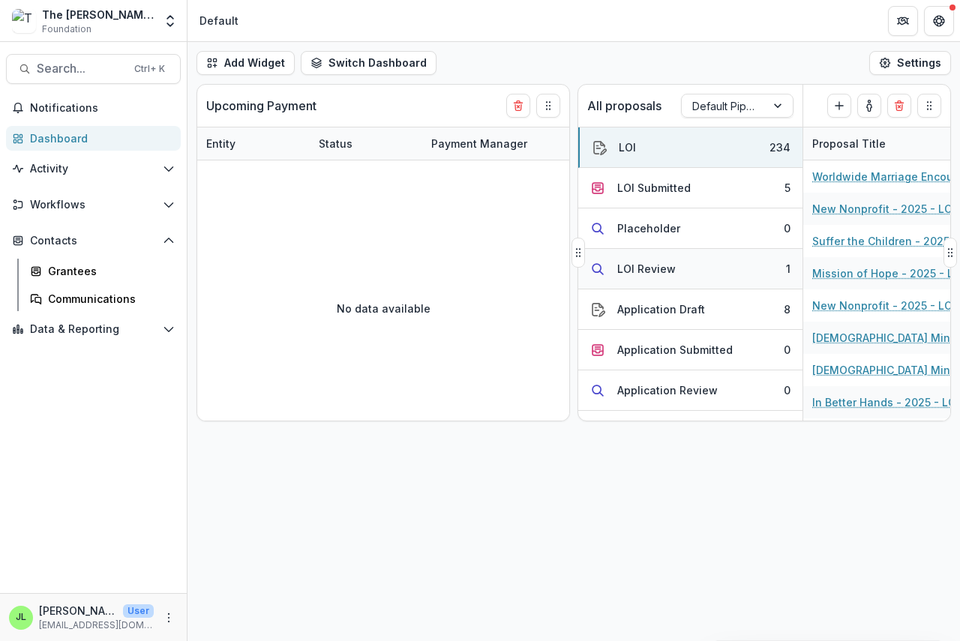
click at [631, 268] on div "LOI Review" at bounding box center [646, 269] width 58 height 16
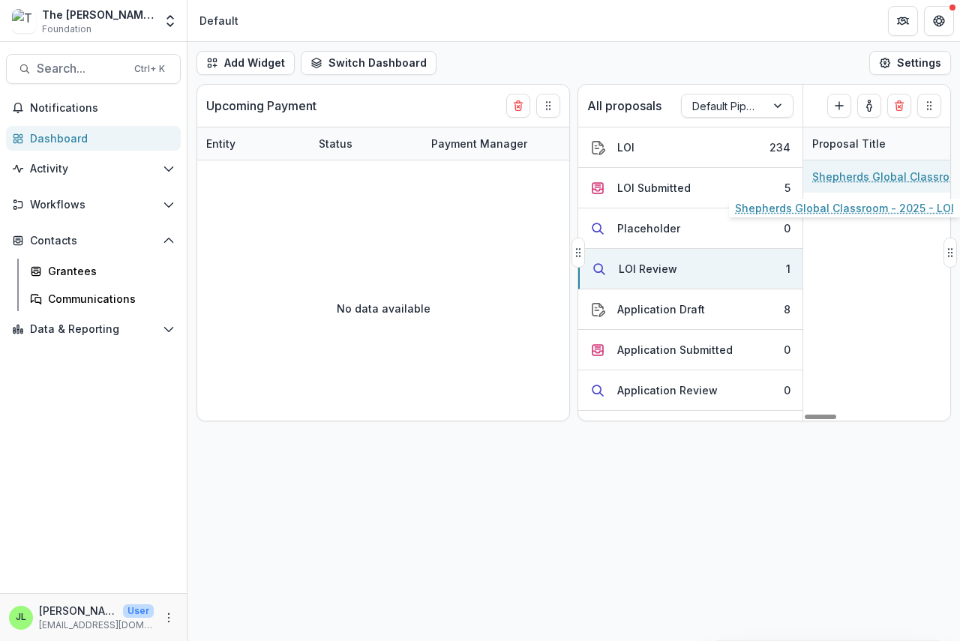
click at [863, 174] on link "Shepherds Global Classroom - 2025 - LOI" at bounding box center [896, 177] width 169 height 16
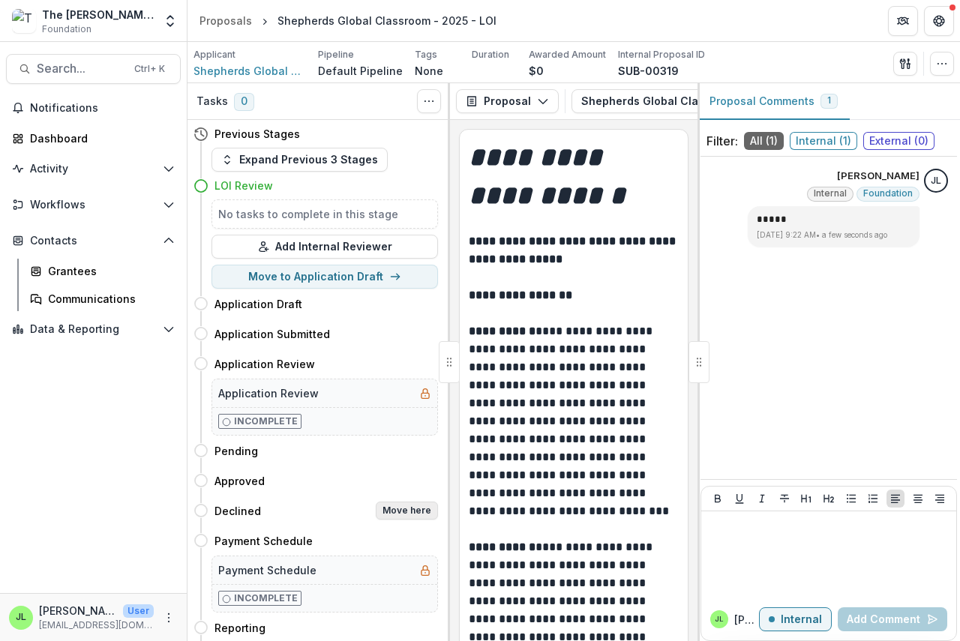
click at [408, 514] on button "Move here" at bounding box center [407, 511] width 62 height 18
select select "********"
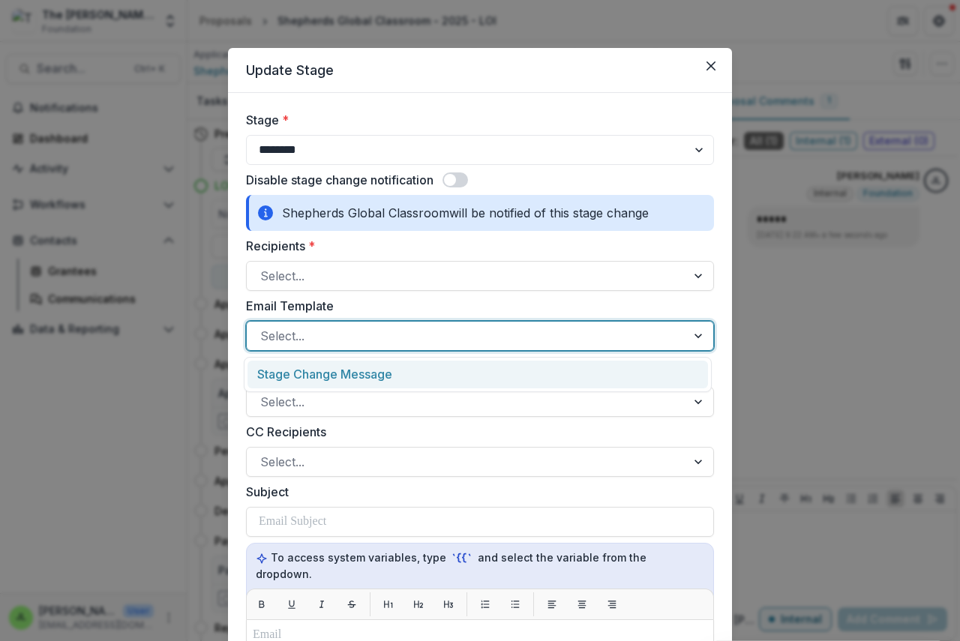
click at [372, 333] on div at bounding box center [466, 335] width 412 height 21
click at [385, 380] on div "Stage Change Message" at bounding box center [477, 375] width 460 height 28
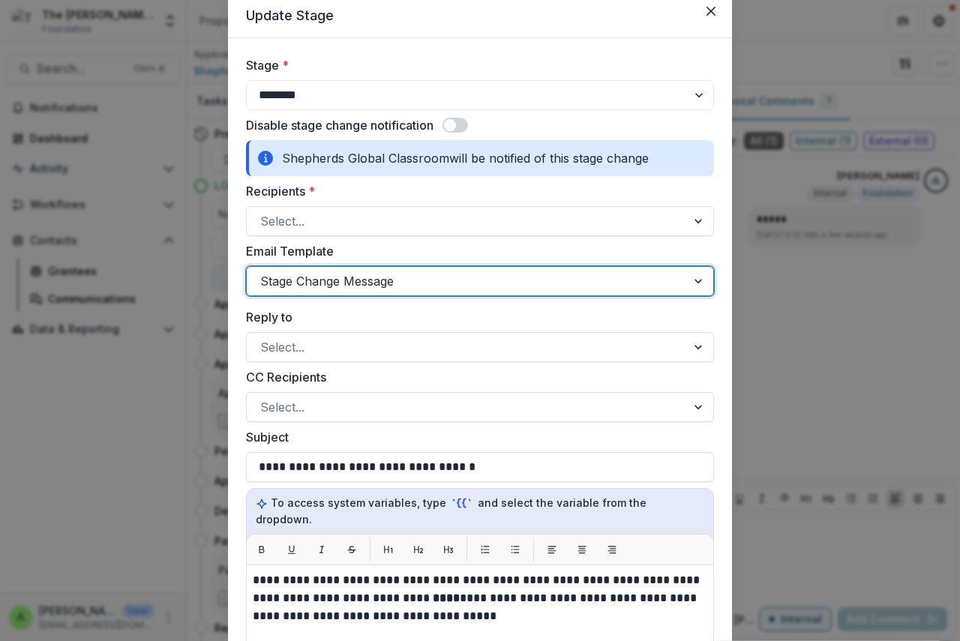
scroll to position [75, 0]
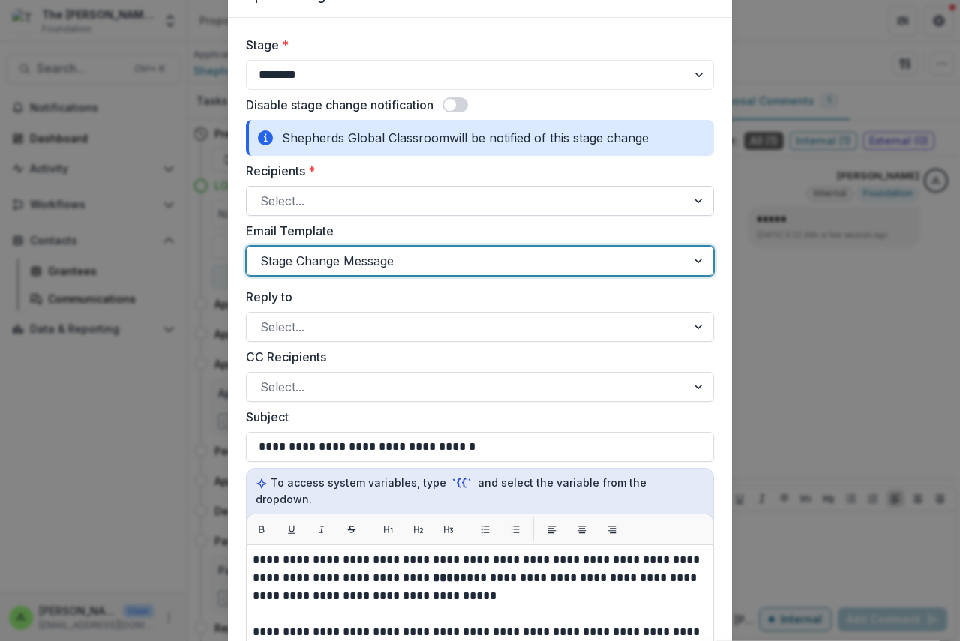
click at [322, 204] on div at bounding box center [466, 200] width 412 height 21
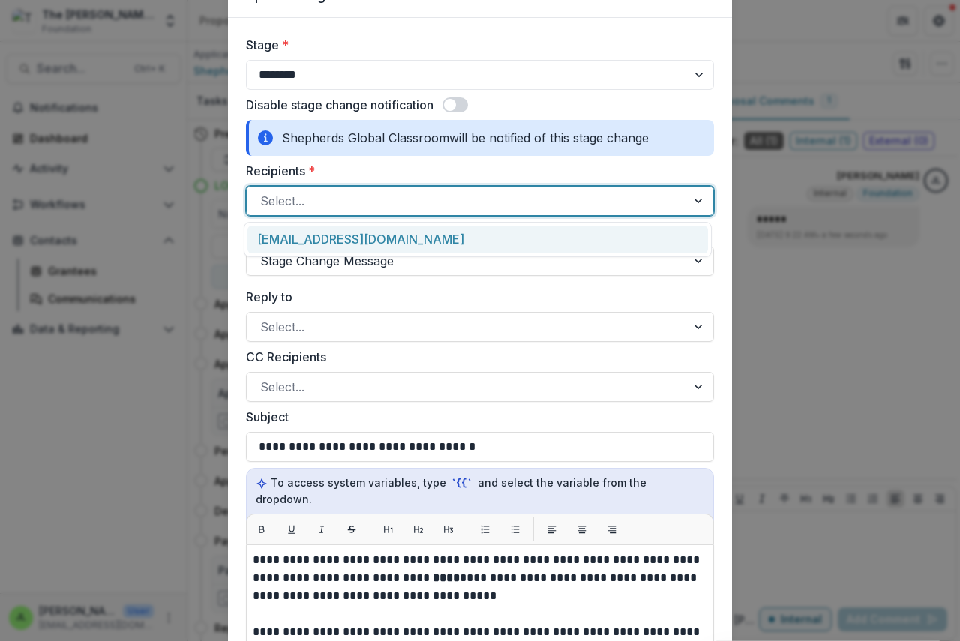
click at [321, 240] on div "grants@shepherdsglobal.org" at bounding box center [477, 240] width 460 height 28
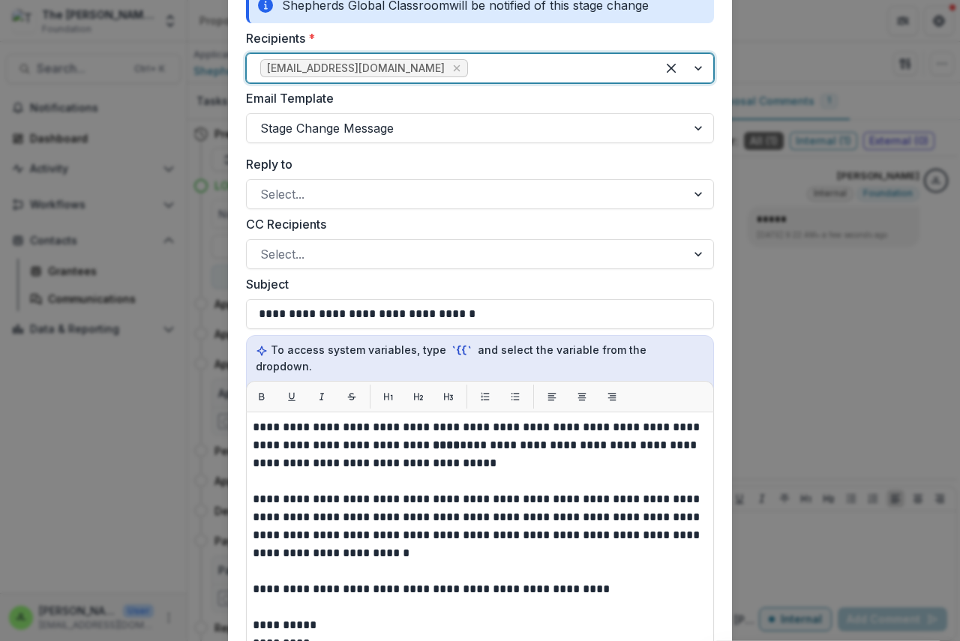
scroll to position [225, 0]
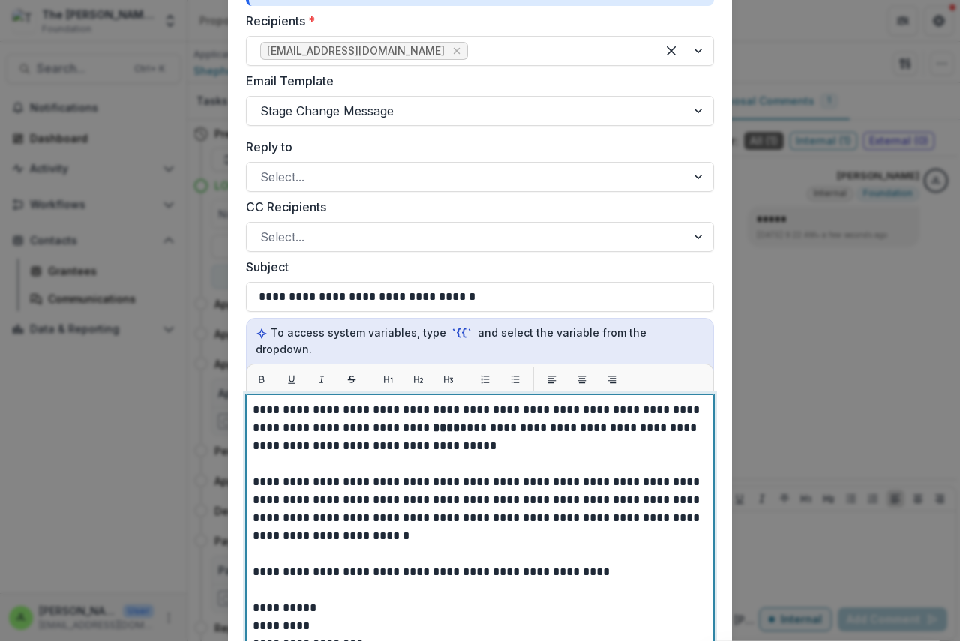
click at [433, 422] on strong "****" at bounding box center [446, 427] width 27 height 11
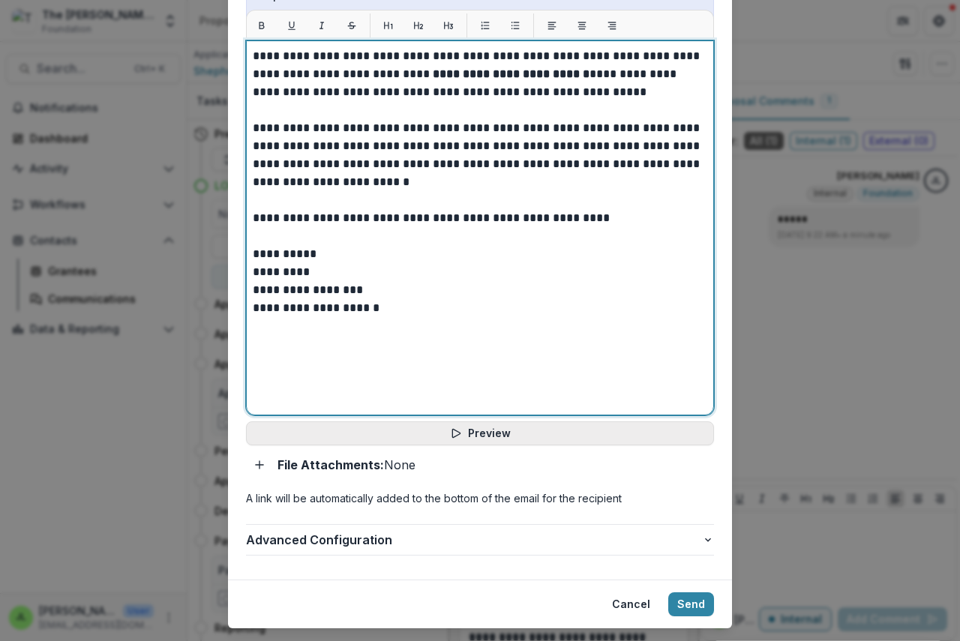
scroll to position [598, 0]
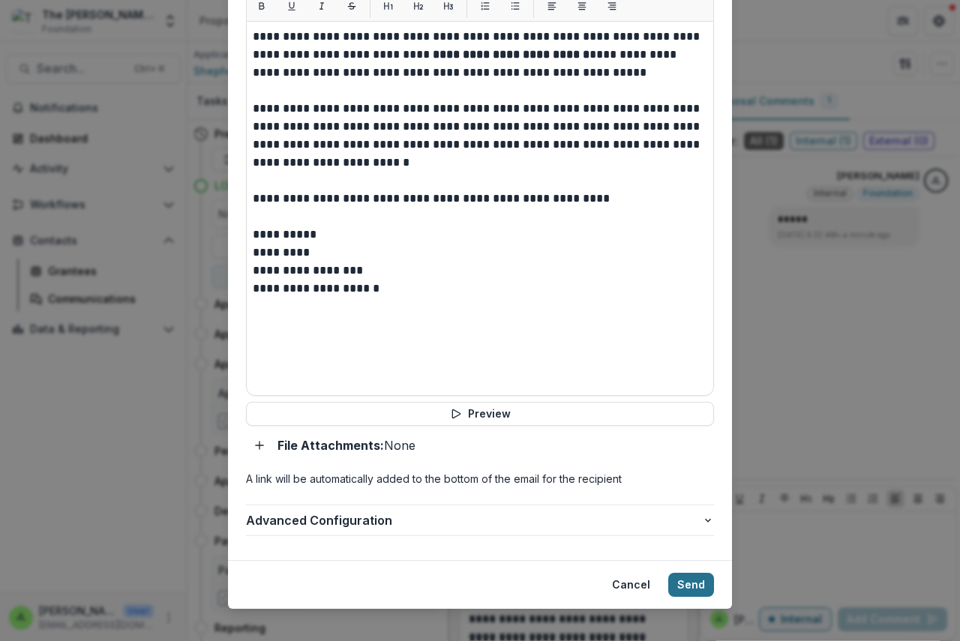
click at [687, 573] on button "Send" at bounding box center [691, 585] width 46 height 24
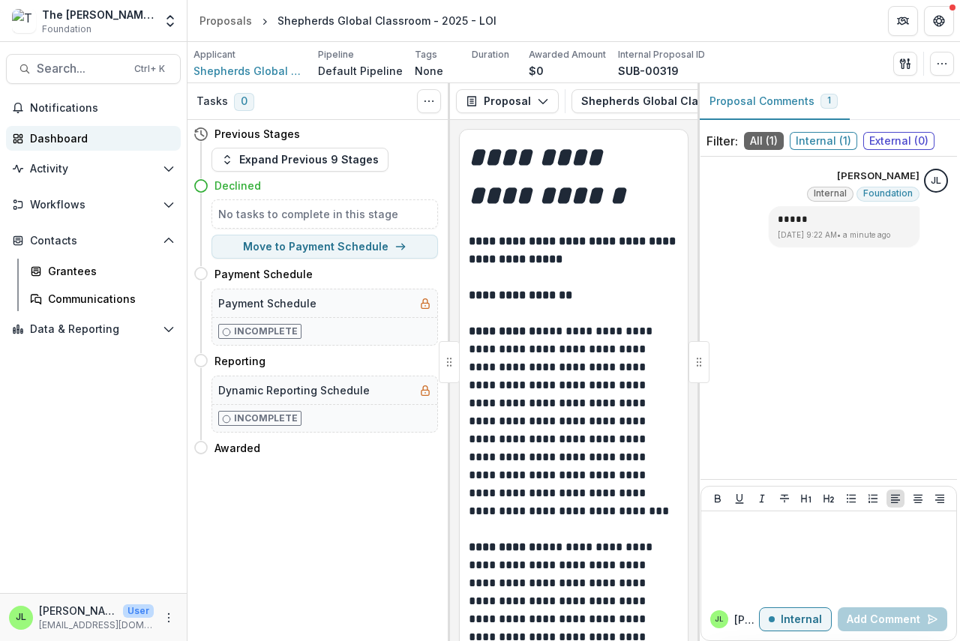
click at [46, 139] on div "Dashboard" at bounding box center [99, 138] width 139 height 16
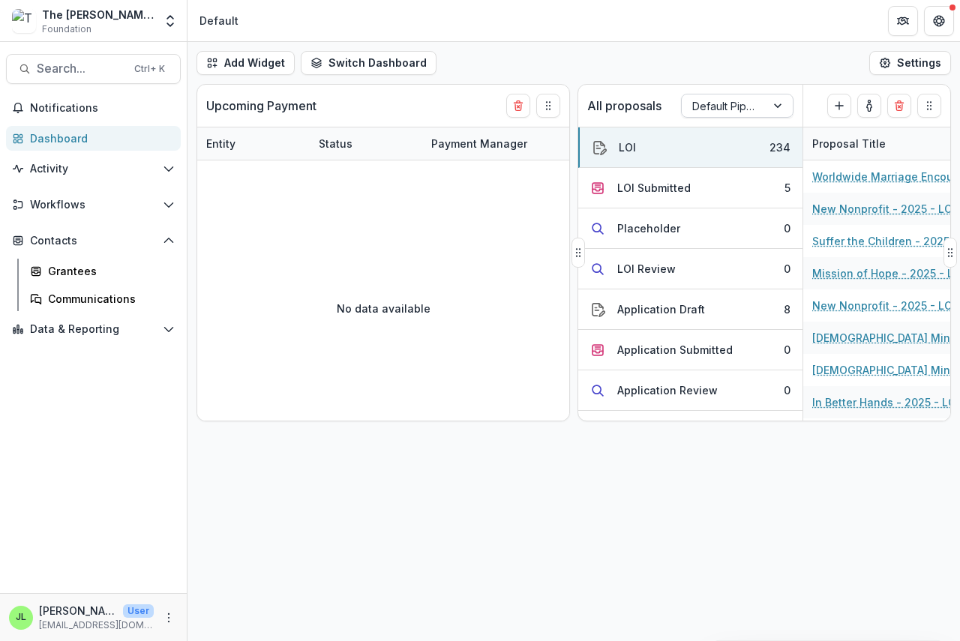
click at [729, 102] on div at bounding box center [723, 106] width 63 height 19
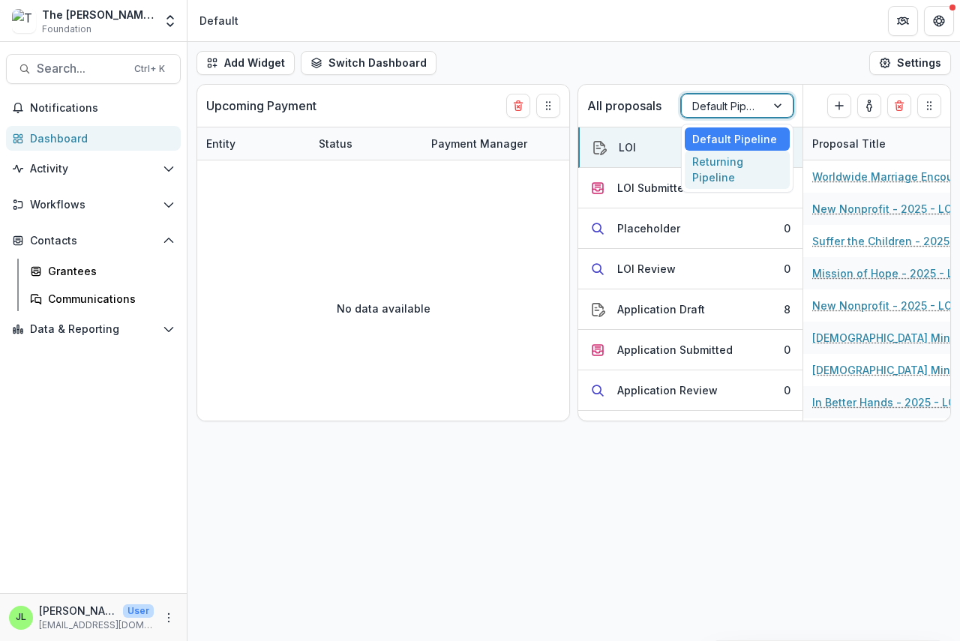
click at [722, 172] on div "Returning Pipeline" at bounding box center [736, 170] width 105 height 39
